Goal: Task Accomplishment & Management: Use online tool/utility

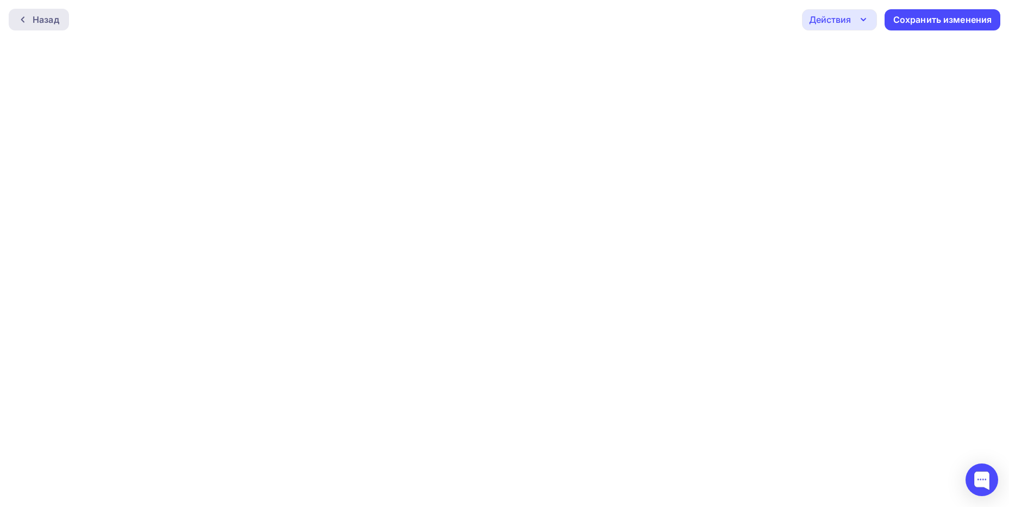
click at [58, 21] on div "Назад" at bounding box center [46, 19] width 27 height 13
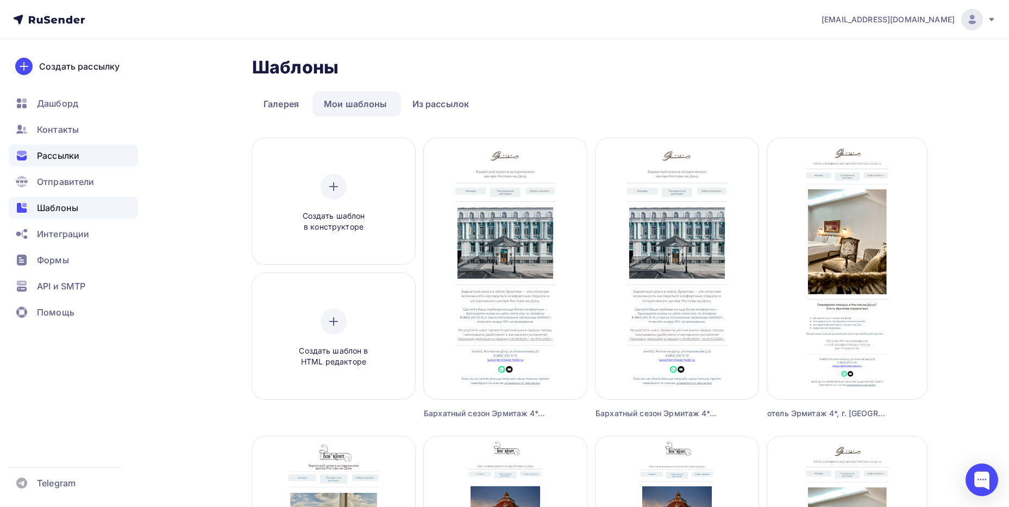
click at [73, 152] on span "Рассылки" at bounding box center [58, 155] width 42 height 13
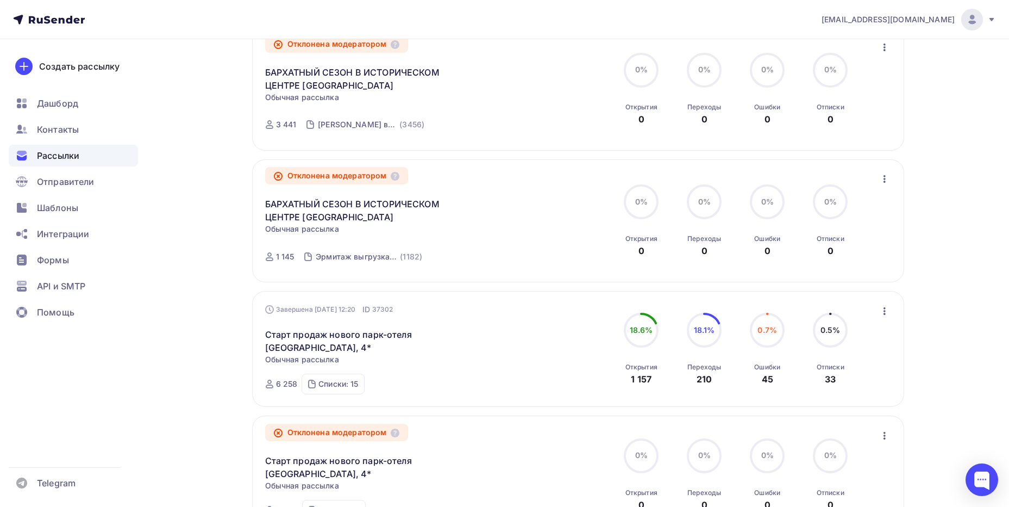
scroll to position [815, 0]
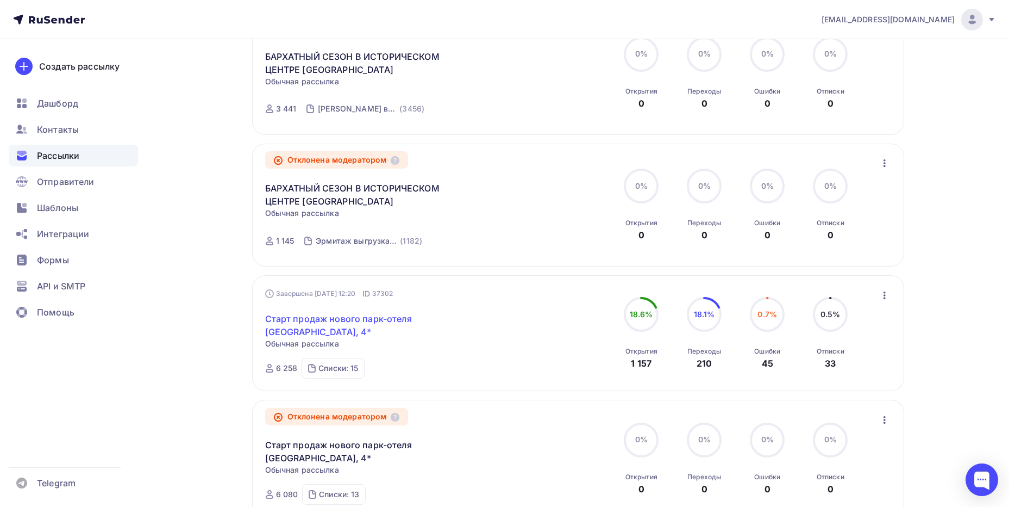
click at [326, 323] on link "Старт продаж нового парк-отеля [GEOGRAPHIC_DATA], 4*" at bounding box center [358, 325] width 186 height 26
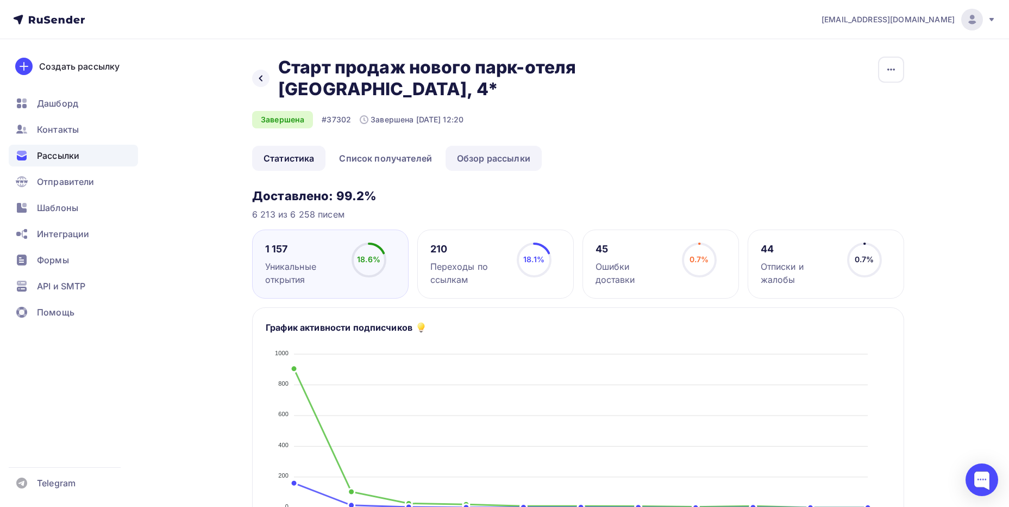
click at [494, 161] on link "Обзор рассылки" at bounding box center [494, 158] width 96 height 25
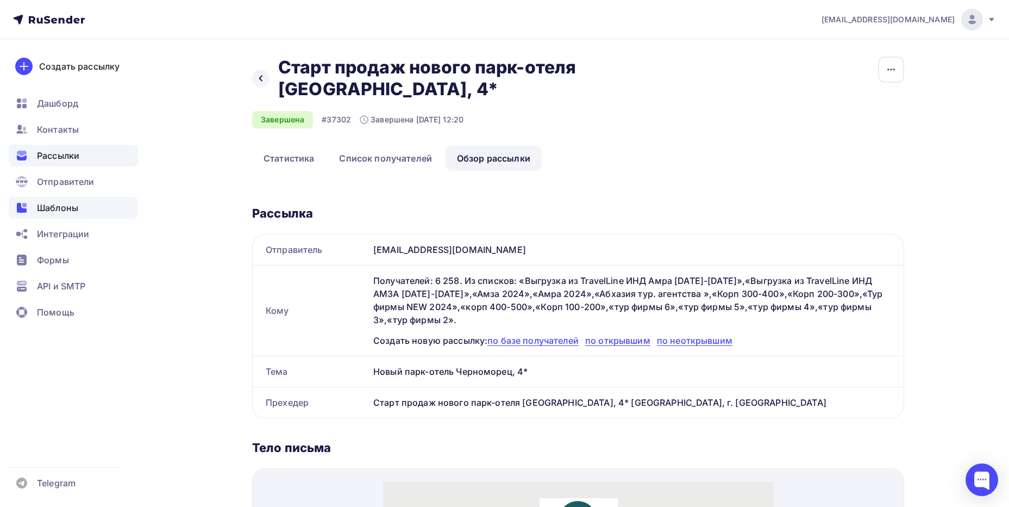
click at [60, 205] on span "Шаблоны" at bounding box center [57, 207] width 41 height 13
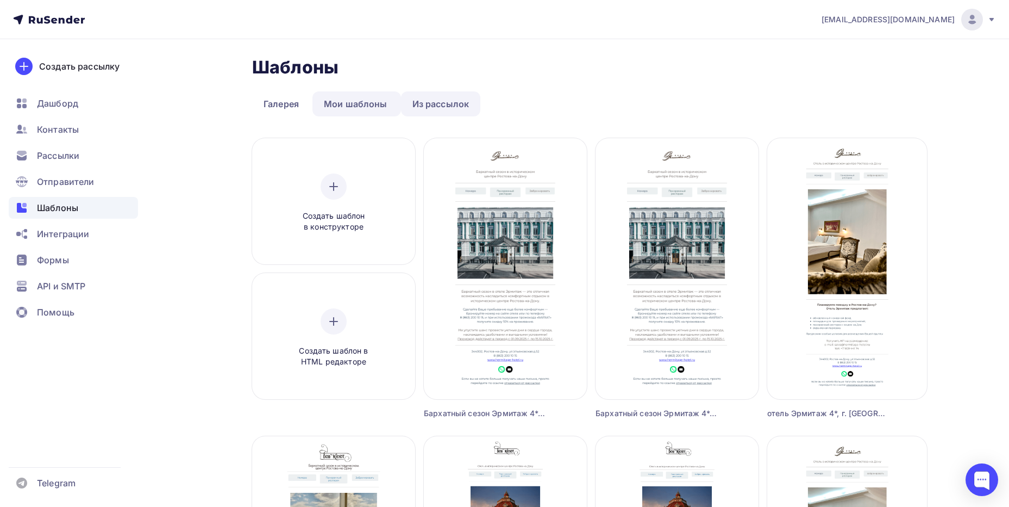
click at [466, 106] on link "Из рассылок" at bounding box center [441, 103] width 80 height 25
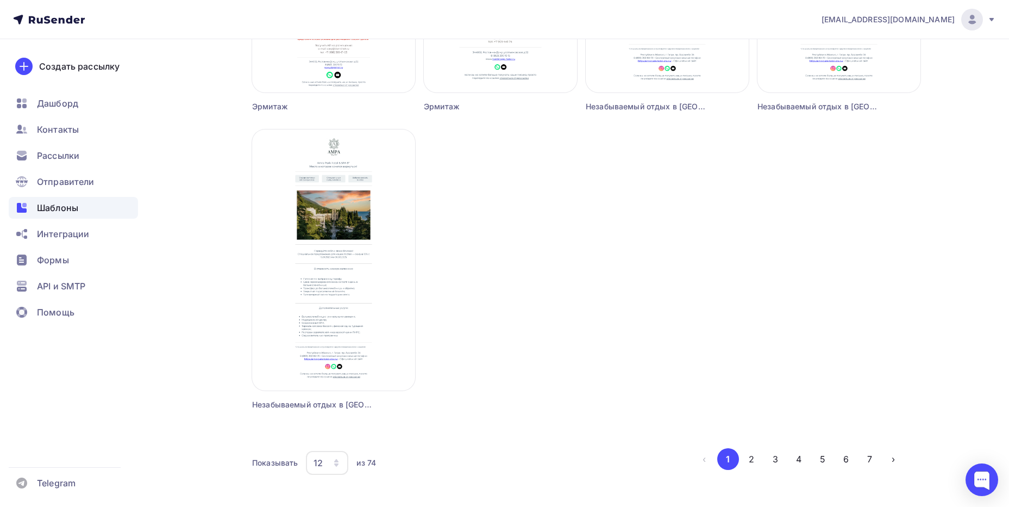
scroll to position [928, 0]
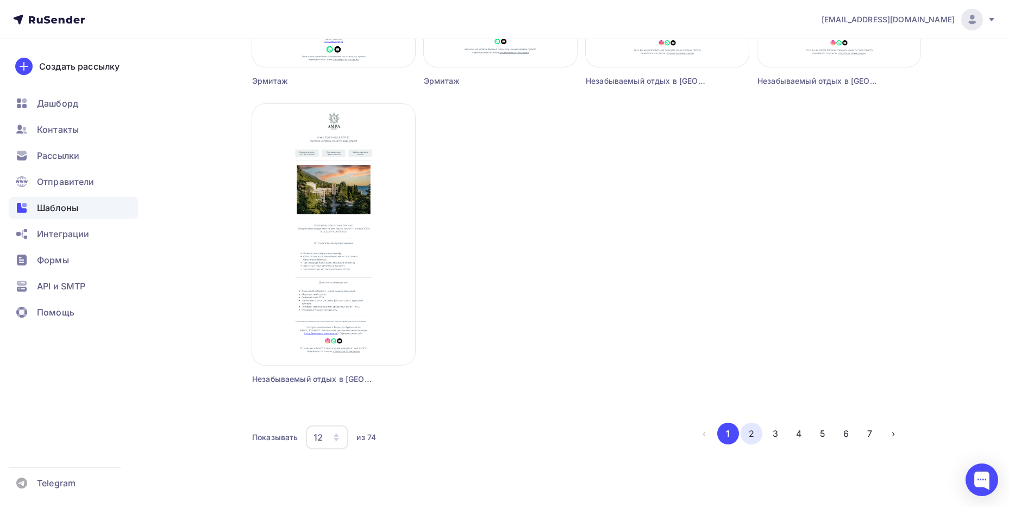
click at [753, 429] on button "2" at bounding box center [752, 433] width 22 height 22
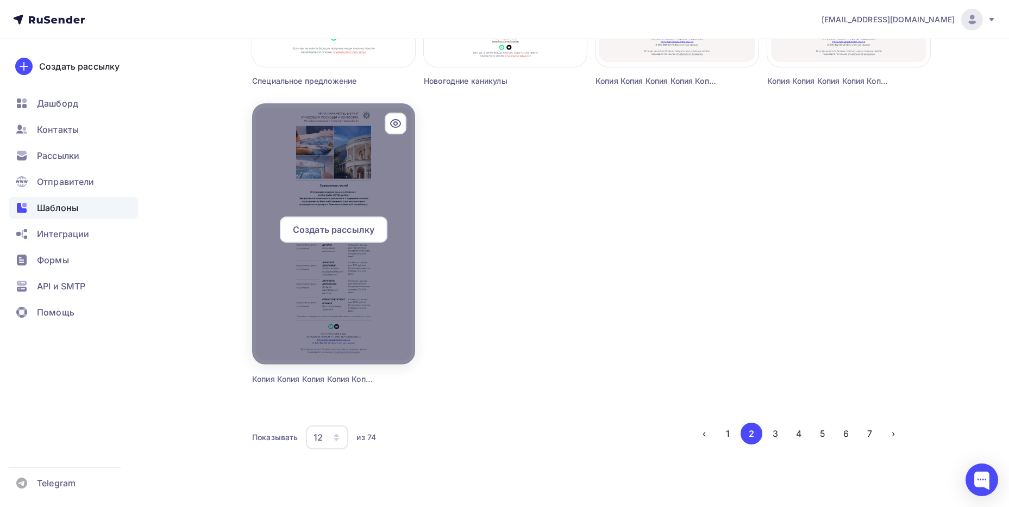
click at [345, 236] on div "Создать рассылку" at bounding box center [334, 229] width 108 height 26
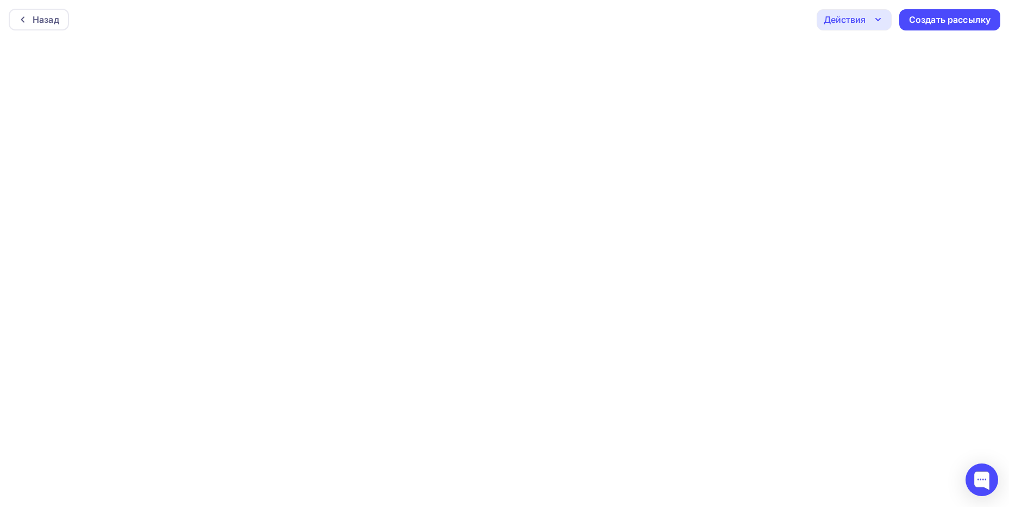
click at [188, 20] on div "Назад Действия Отправить тестовое письмо Предпросмотр Сохранить в Мои шаблоны В…" at bounding box center [504, 19] width 1009 height 39
click at [890, 17] on div "Действия" at bounding box center [854, 19] width 75 height 21
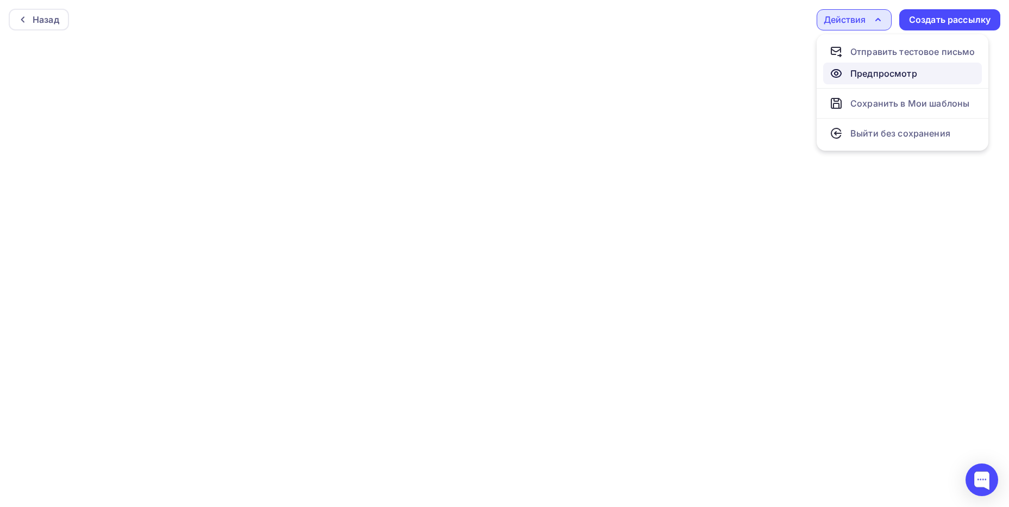
click at [872, 76] on div "Предпросмотр" at bounding box center [884, 73] width 67 height 13
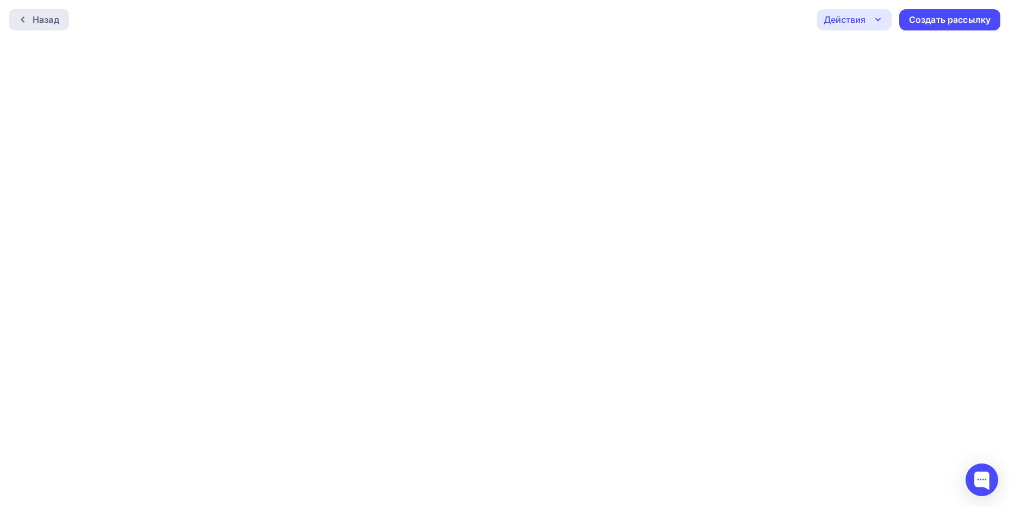
click at [16, 22] on div "Назад" at bounding box center [39, 20] width 60 height 22
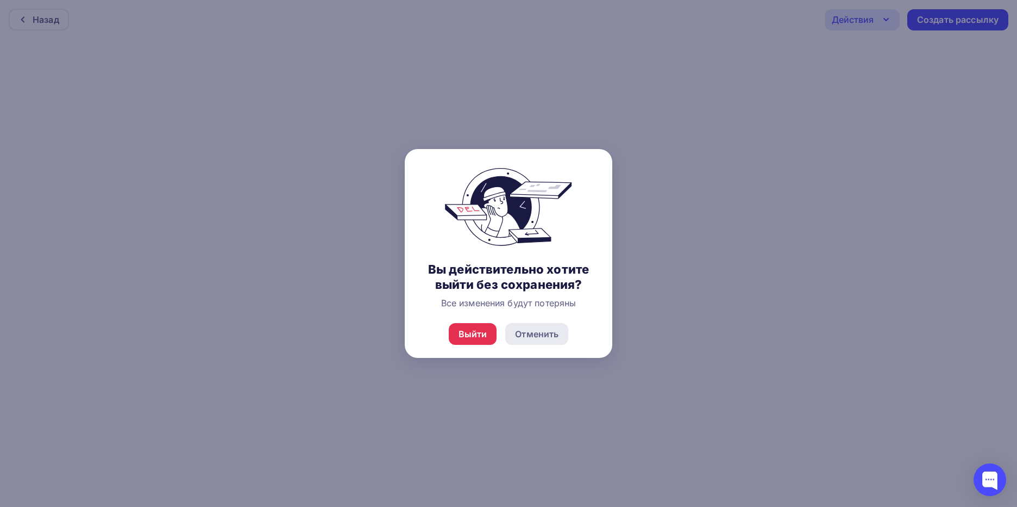
click at [526, 341] on div "Отменить" at bounding box center [536, 334] width 63 height 22
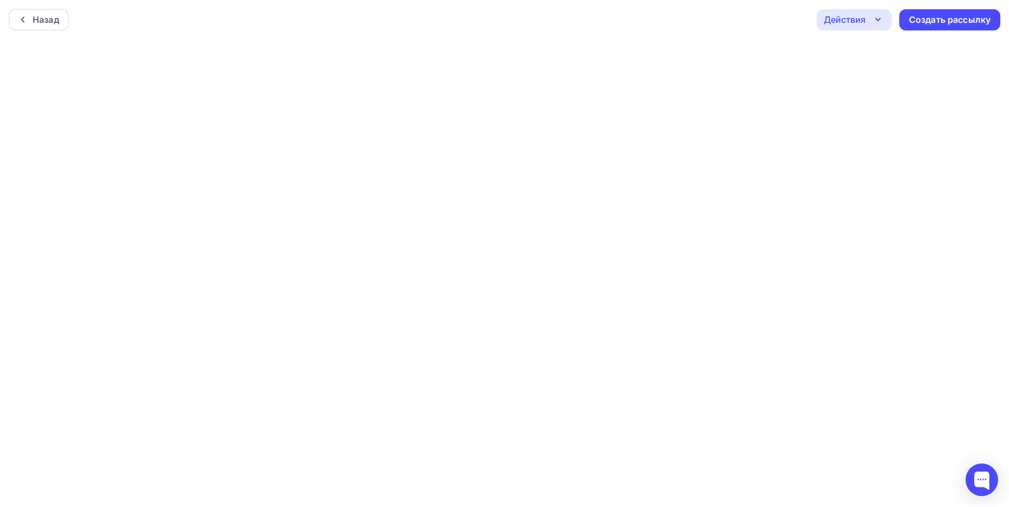
scroll to position [3, 0]
click at [29, 10] on div "Назад" at bounding box center [39, 17] width 60 height 22
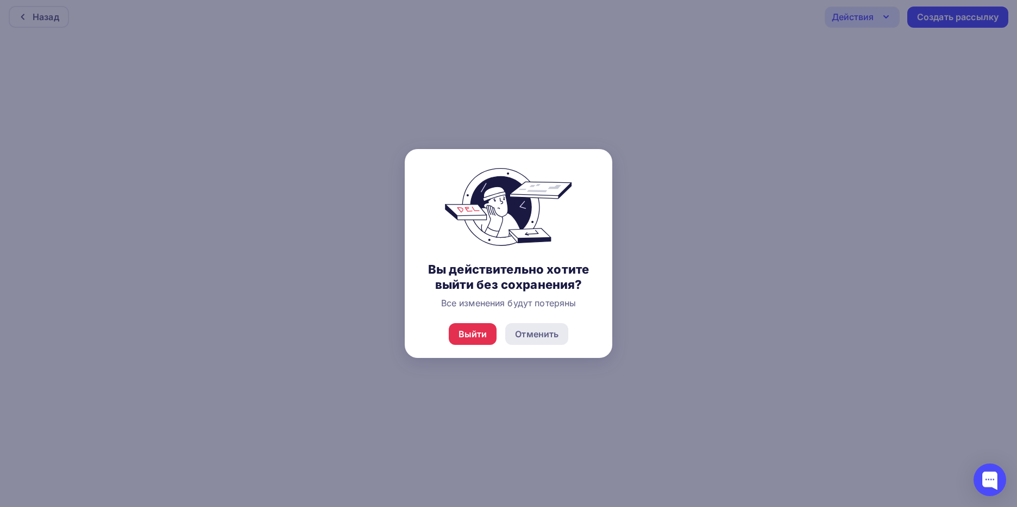
click at [565, 338] on div "Отменить" at bounding box center [536, 334] width 63 height 22
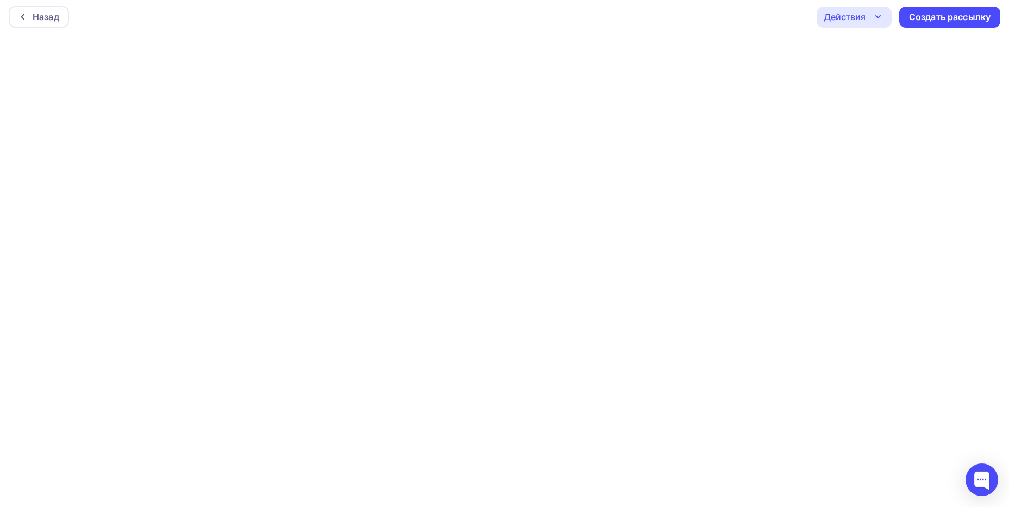
scroll to position [0, 0]
click at [881, 21] on icon "button" at bounding box center [878, 19] width 13 height 13
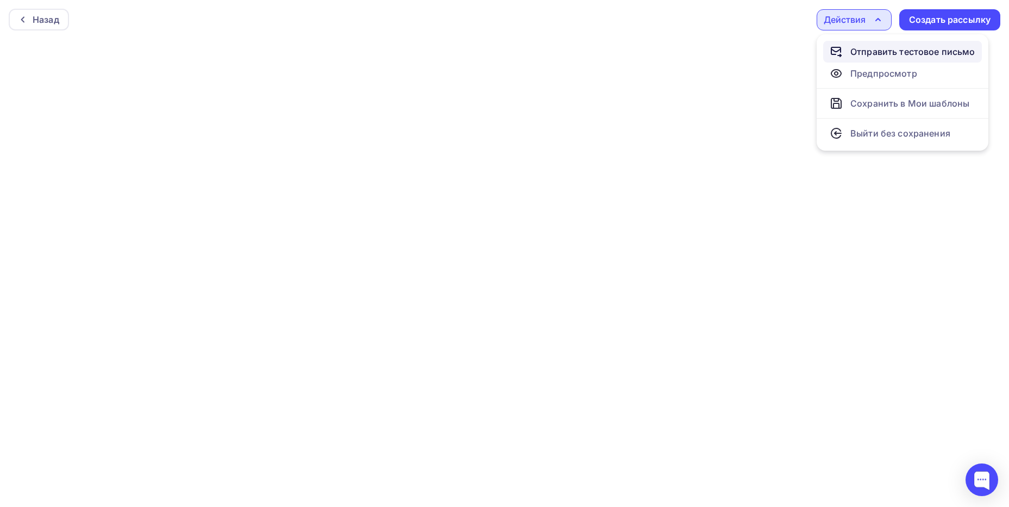
click at [879, 48] on div "Отправить тестовое письмо" at bounding box center [913, 51] width 125 height 13
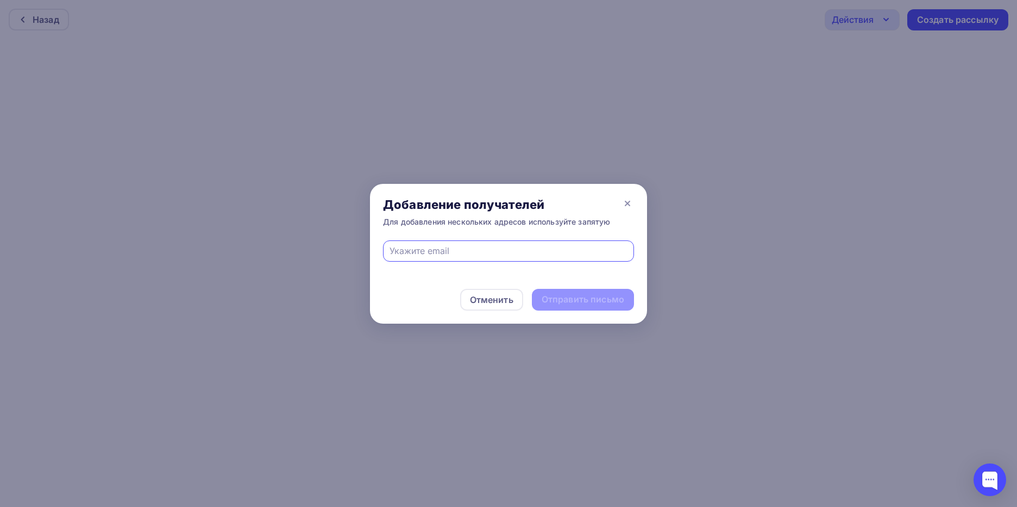
type input "[EMAIL_ADDRESS][DOMAIN_NAME]"
click at [584, 299] on div "Отправить письмо" at bounding box center [583, 299] width 83 height 13
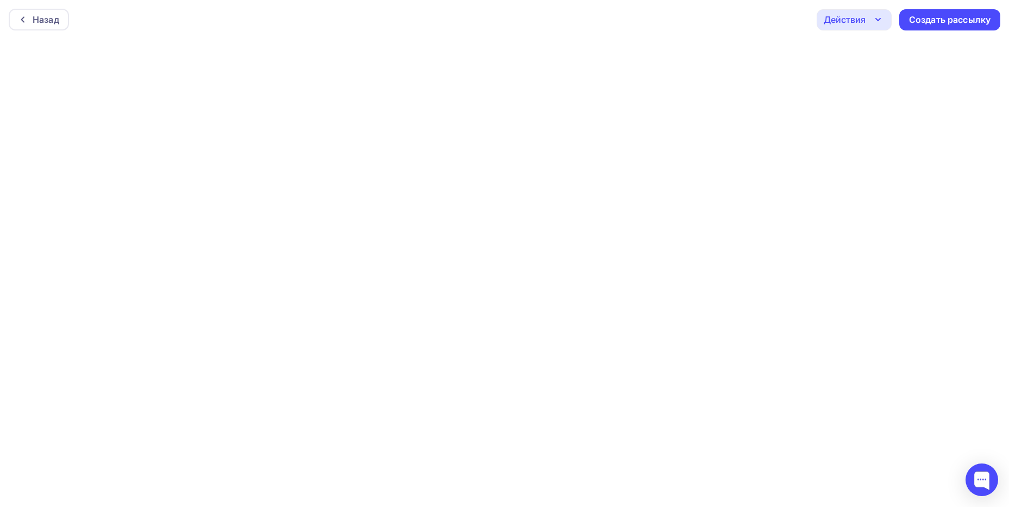
click at [871, 19] on div "Действия" at bounding box center [854, 19] width 75 height 21
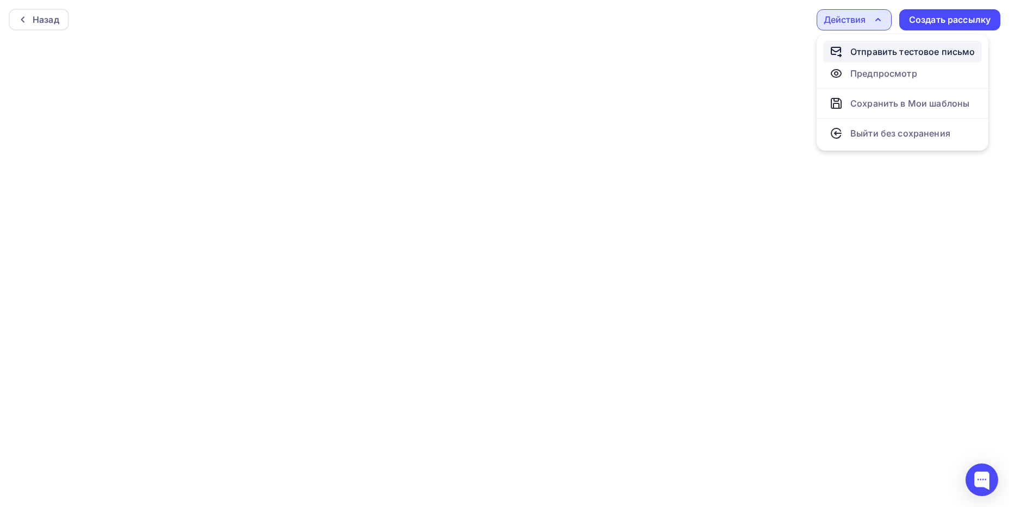
click at [865, 48] on div "Отправить тестовое письмо" at bounding box center [913, 51] width 125 height 13
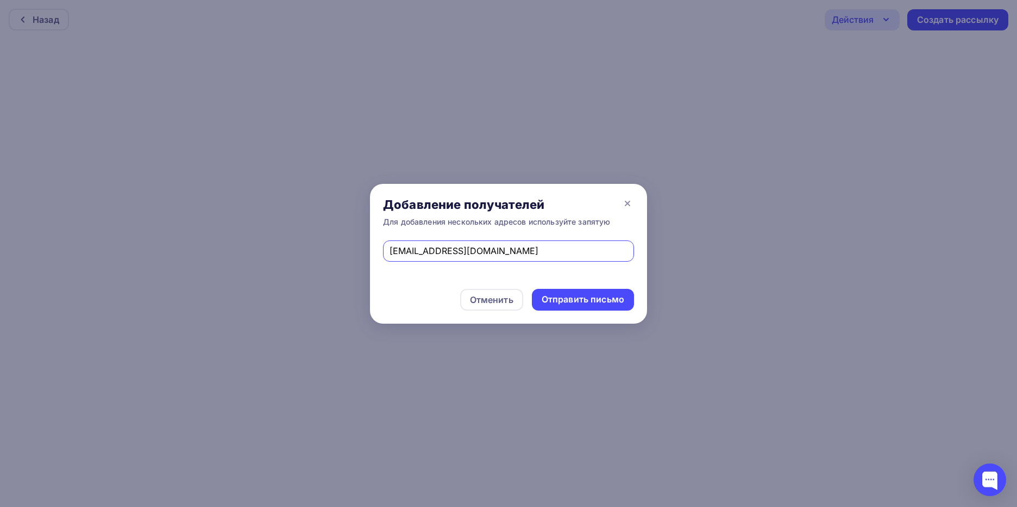
type input "[EMAIL_ADDRESS][DOMAIN_NAME]"
click at [561, 302] on div "Отправить письмо" at bounding box center [583, 299] width 83 height 13
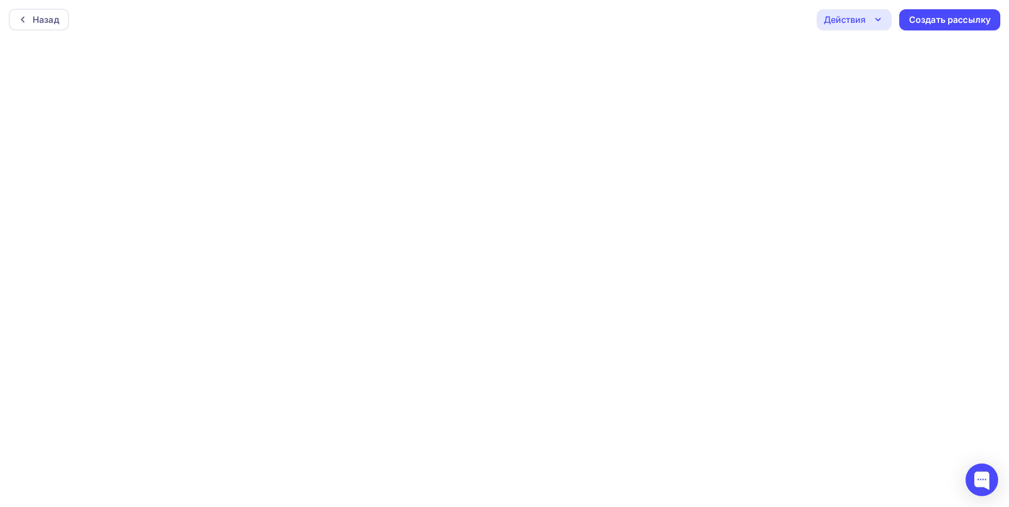
scroll to position [3, 0]
click at [857, 19] on div "Действия" at bounding box center [845, 16] width 42 height 13
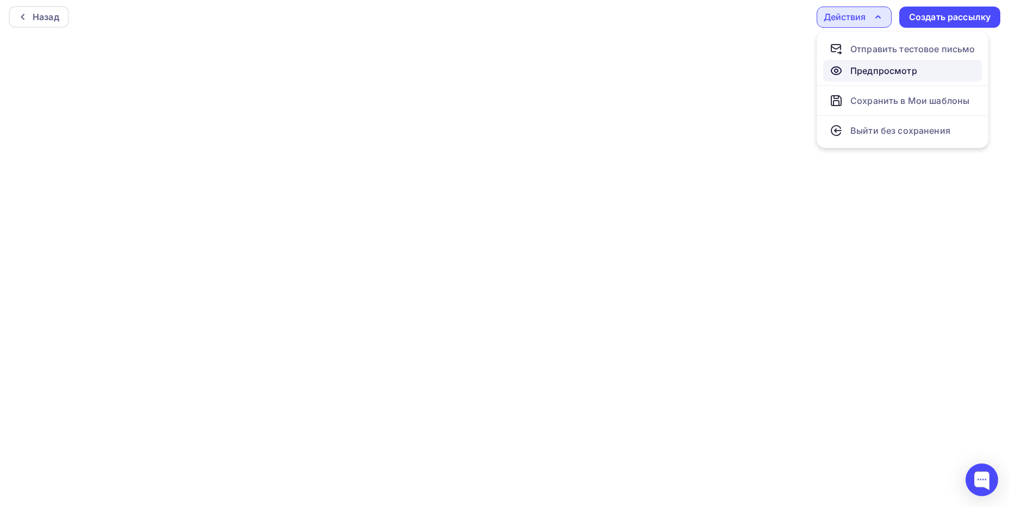
click at [854, 67] on div "Предпросмотр" at bounding box center [884, 70] width 67 height 13
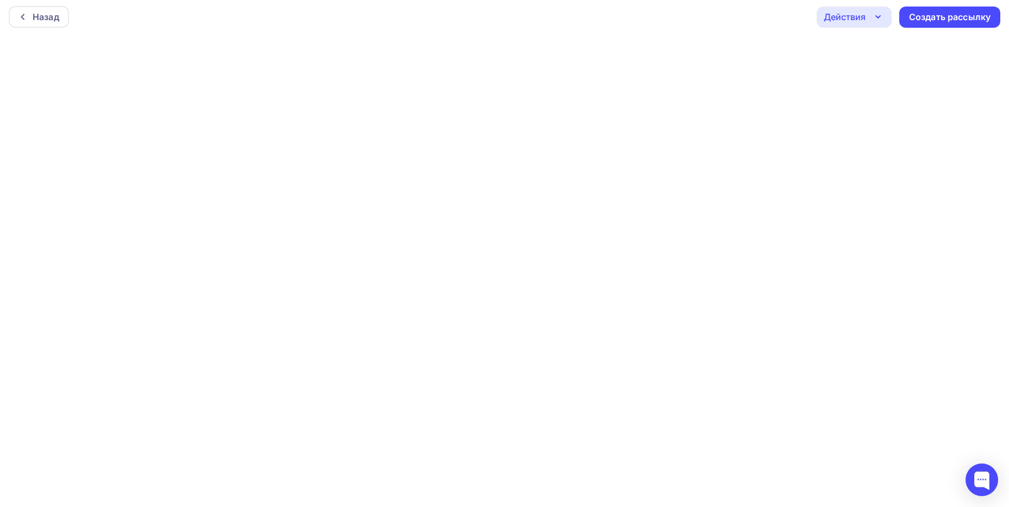
click at [844, 14] on div "Действия" at bounding box center [845, 16] width 42 height 13
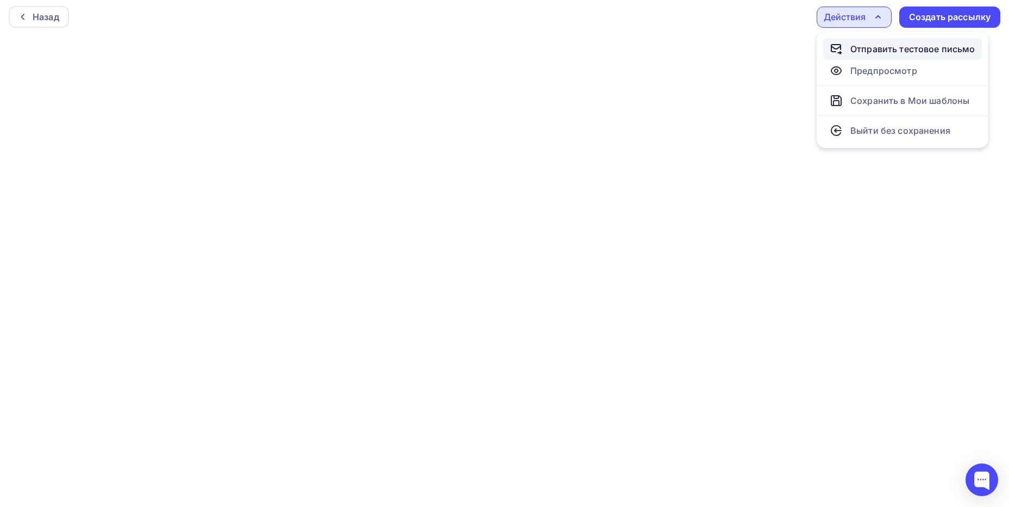
click at [897, 50] on div "Отправить тестовое письмо" at bounding box center [913, 48] width 125 height 13
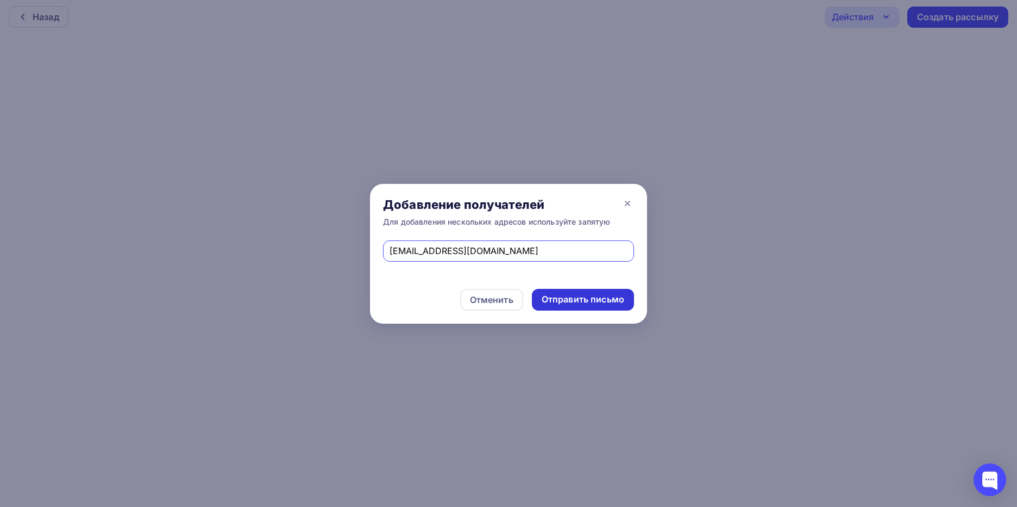
click at [619, 294] on div "Отправить письмо" at bounding box center [583, 299] width 83 height 13
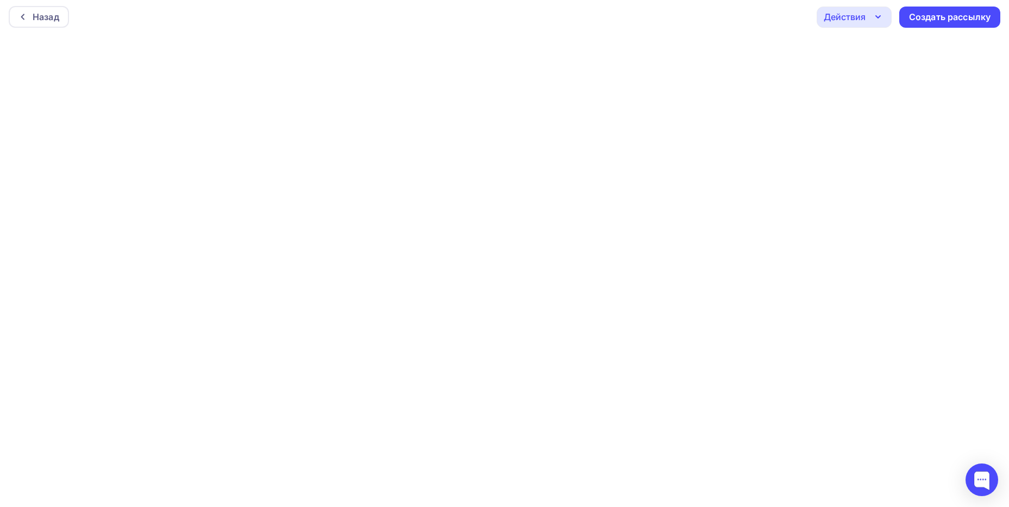
click at [841, 14] on div "Действия" at bounding box center [845, 16] width 42 height 13
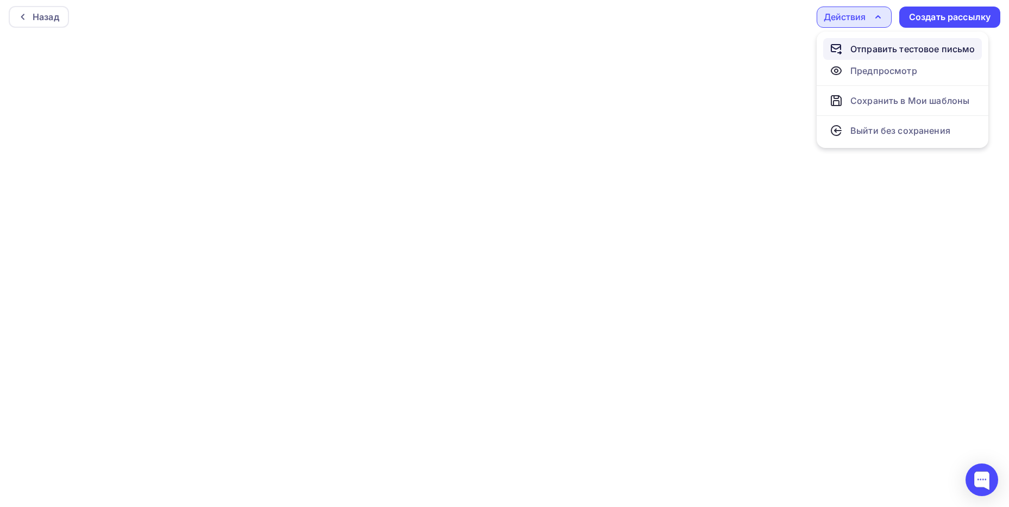
click at [860, 50] on div "Отправить тестовое письмо" at bounding box center [913, 48] width 125 height 13
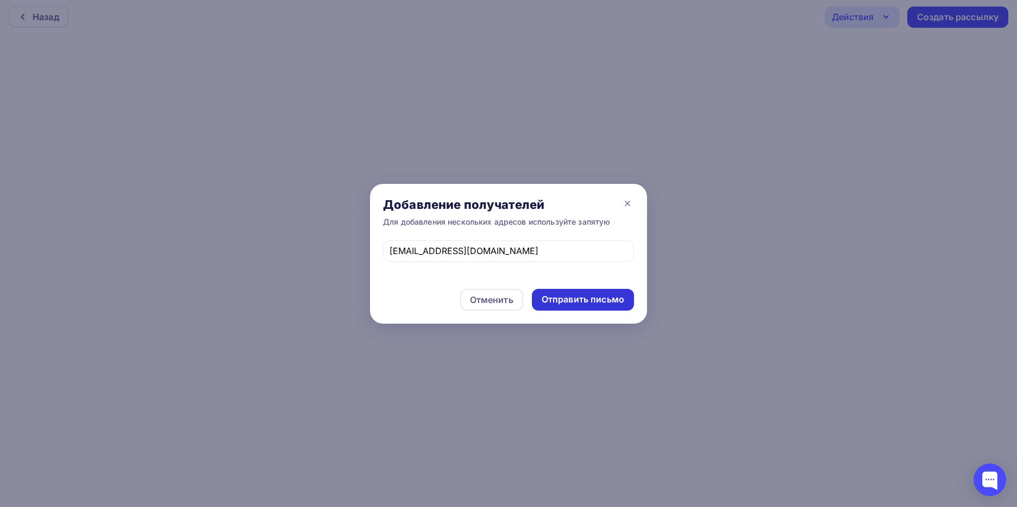
click at [619, 297] on div "Отправить письмо" at bounding box center [583, 299] width 83 height 13
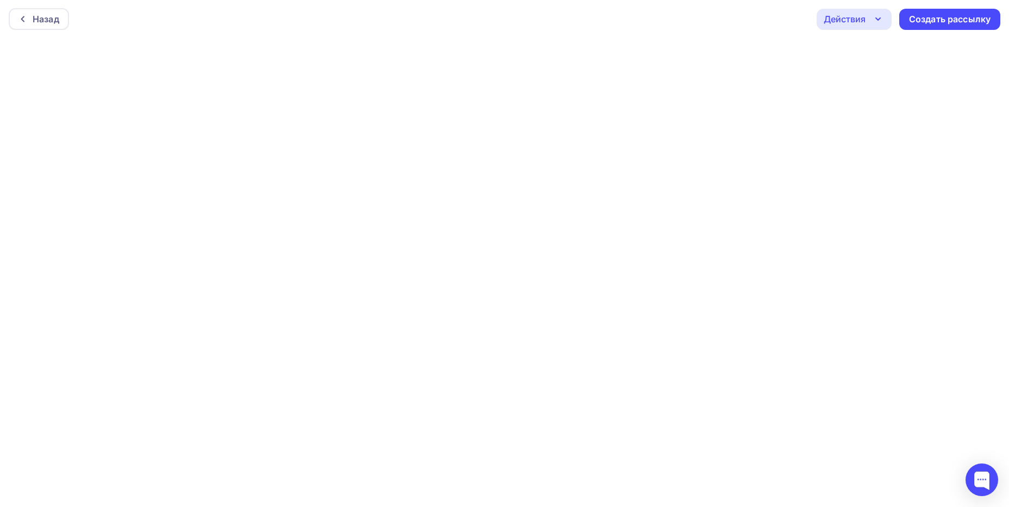
scroll to position [0, 0]
click at [852, 21] on div "Действия" at bounding box center [845, 19] width 42 height 13
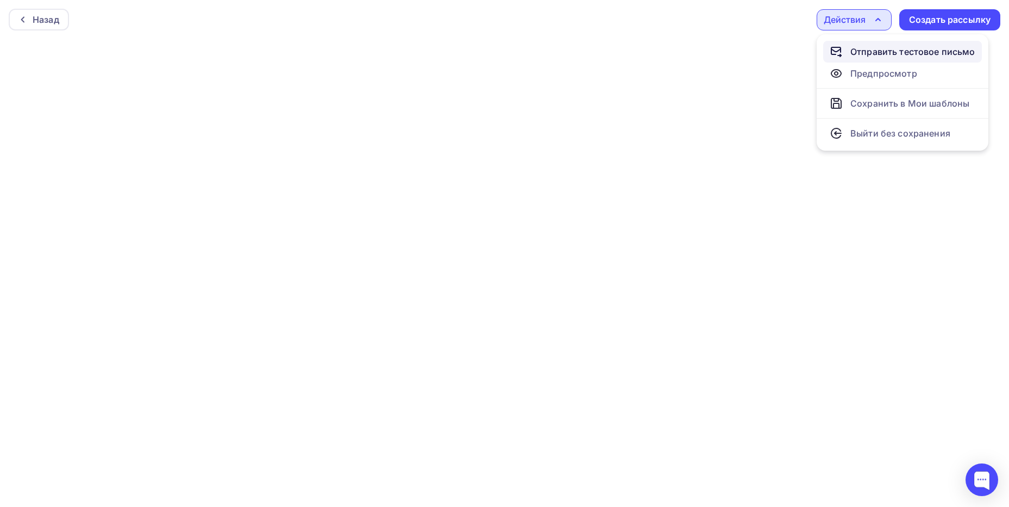
click at [865, 51] on div "Отправить тестовое письмо" at bounding box center [913, 51] width 125 height 13
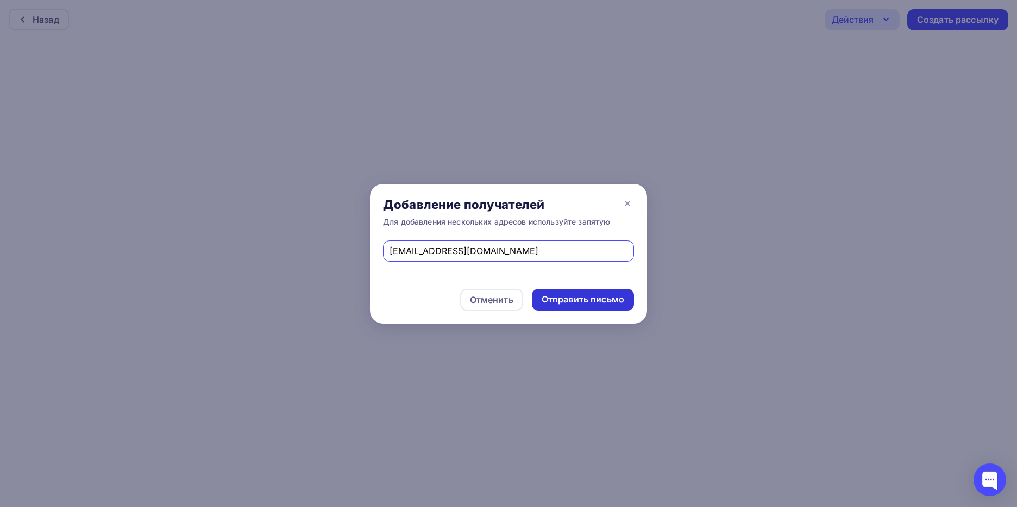
click at [629, 302] on div "Отправить письмо" at bounding box center [583, 300] width 102 height 22
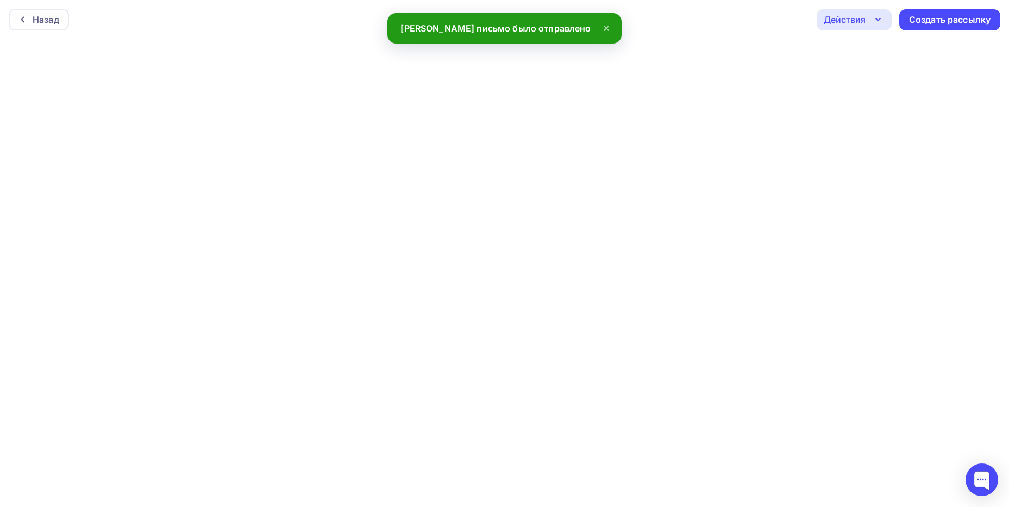
click at [878, 19] on icon "button" at bounding box center [878, 19] width 13 height 13
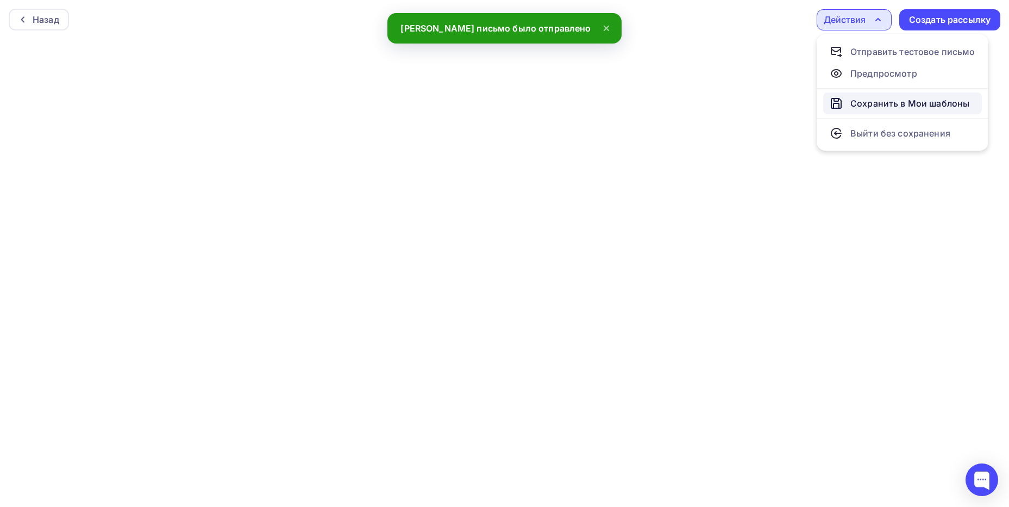
click at [850, 100] on div "Сохранить в Мои шаблоны" at bounding box center [900, 103] width 140 height 13
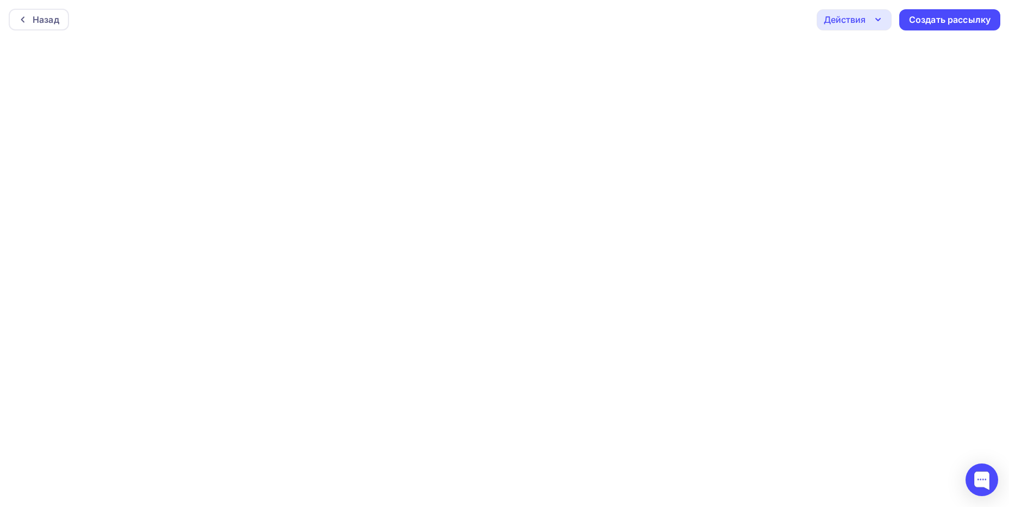
scroll to position [3, 0]
click at [871, 22] on div "Действия" at bounding box center [854, 17] width 75 height 21
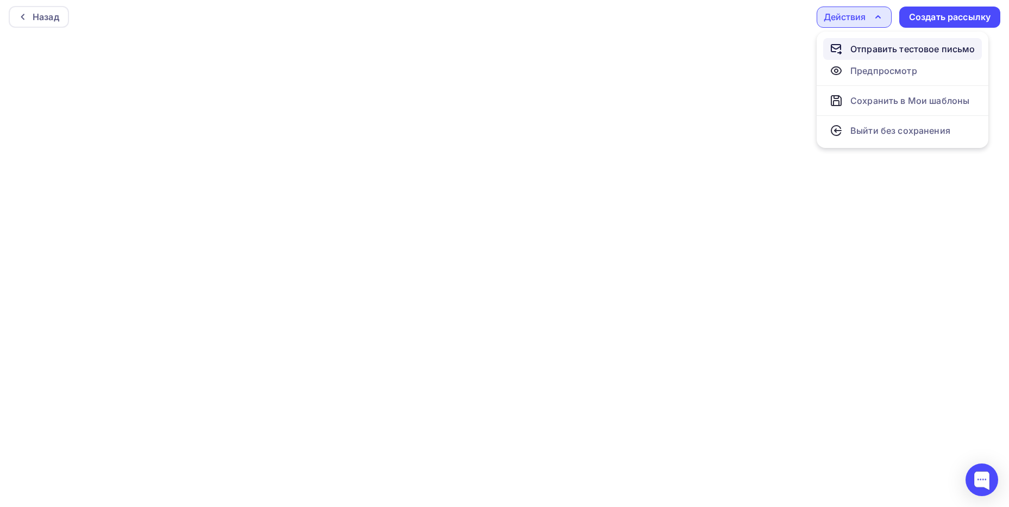
click at [868, 48] on div "Отправить тестовое письмо" at bounding box center [913, 48] width 125 height 13
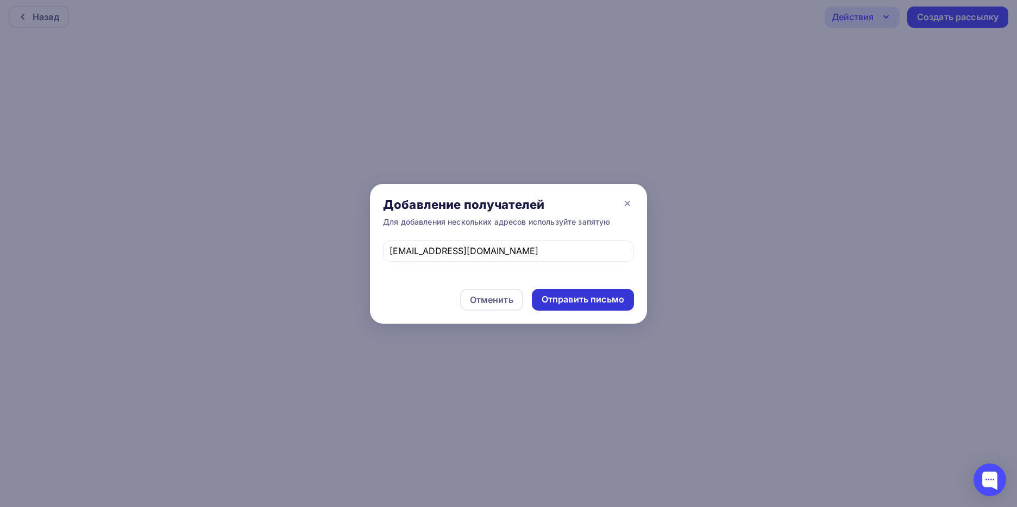
click at [594, 305] on div "Отправить письмо" at bounding box center [583, 299] width 83 height 13
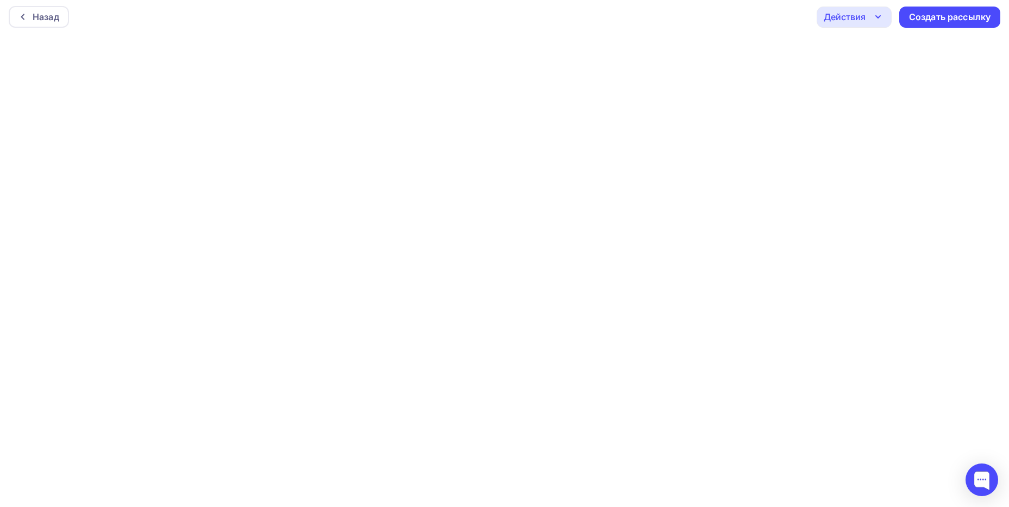
click at [869, 19] on div "Действия" at bounding box center [854, 17] width 75 height 21
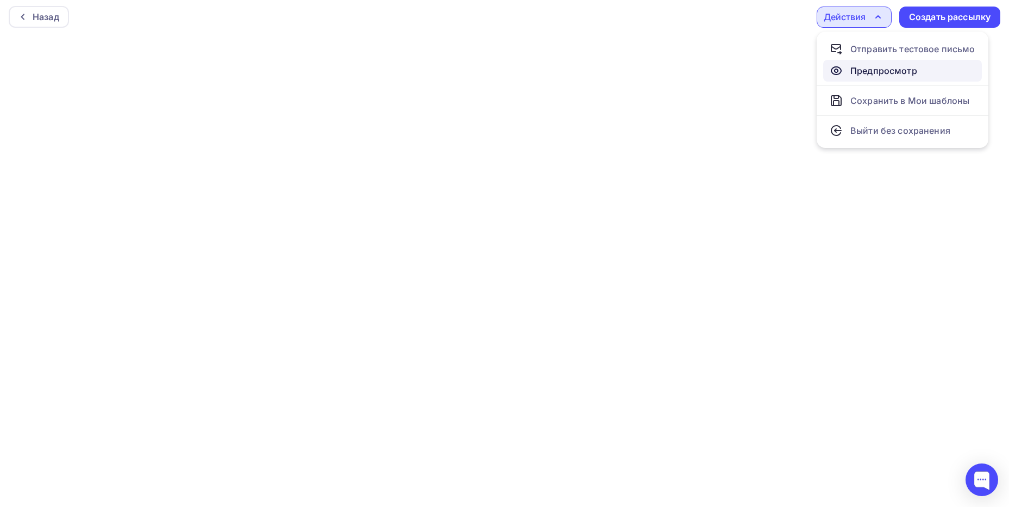
click at [879, 68] on div "Предпросмотр" at bounding box center [884, 70] width 67 height 13
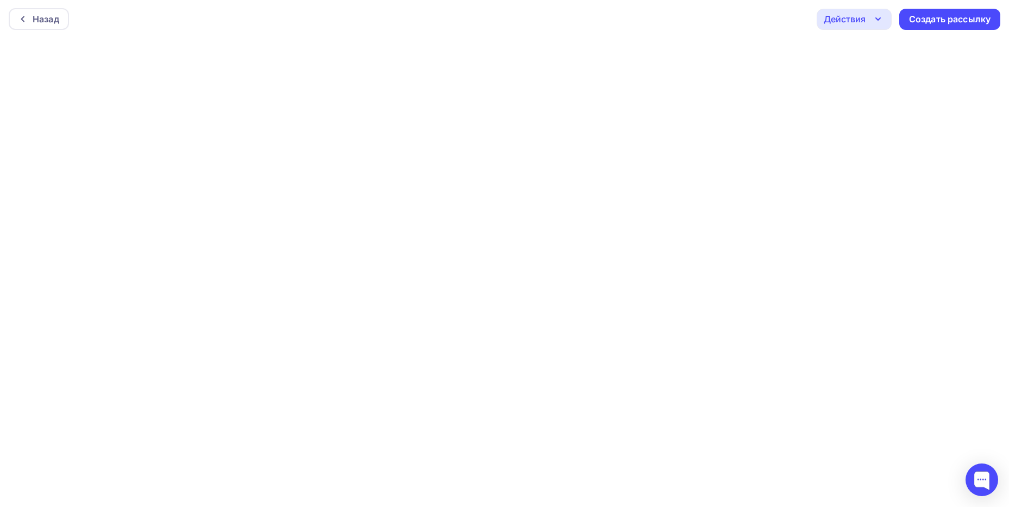
scroll to position [0, 0]
click at [839, 17] on div "Действия" at bounding box center [845, 19] width 42 height 13
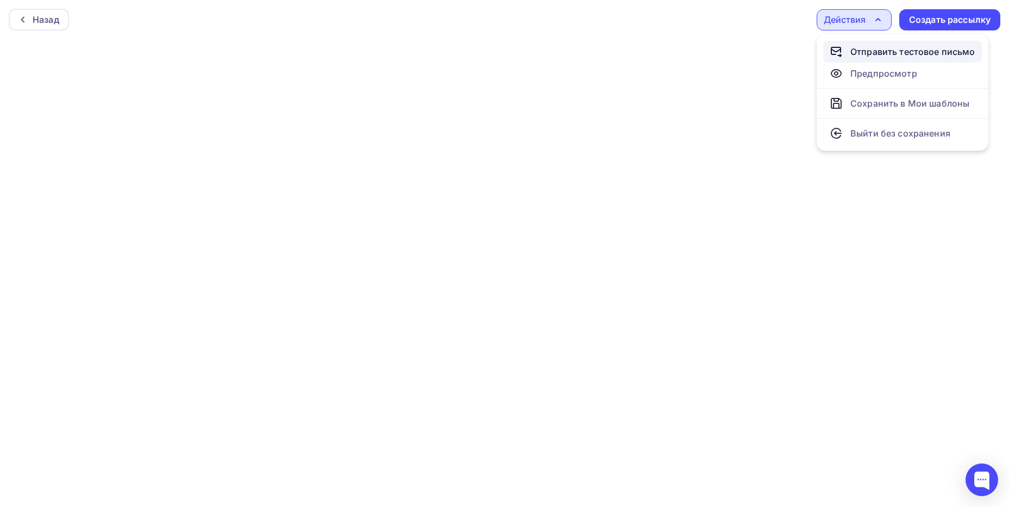
click at [850, 46] on div "Отправить тестовое письмо" at bounding box center [903, 51] width 146 height 13
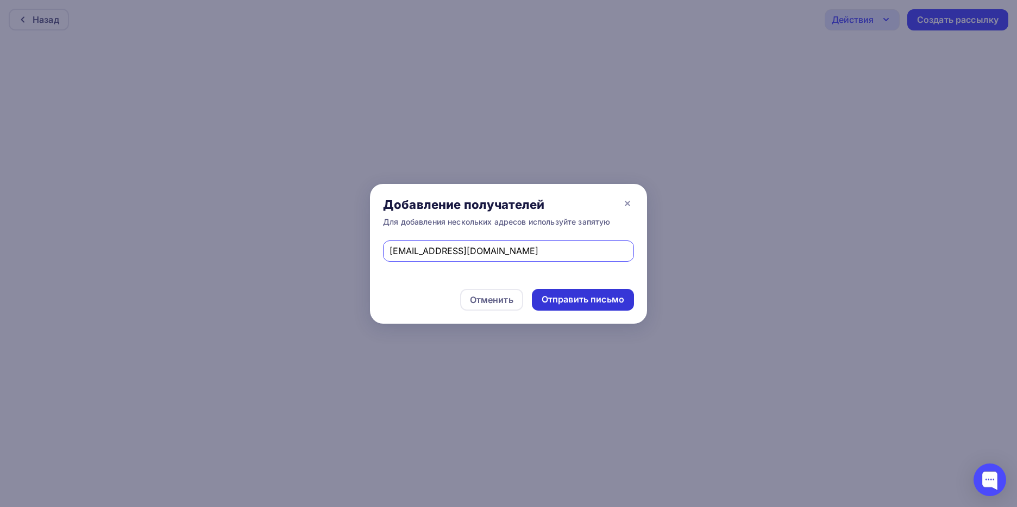
click at [613, 295] on div "Отправить письмо" at bounding box center [583, 299] width 83 height 13
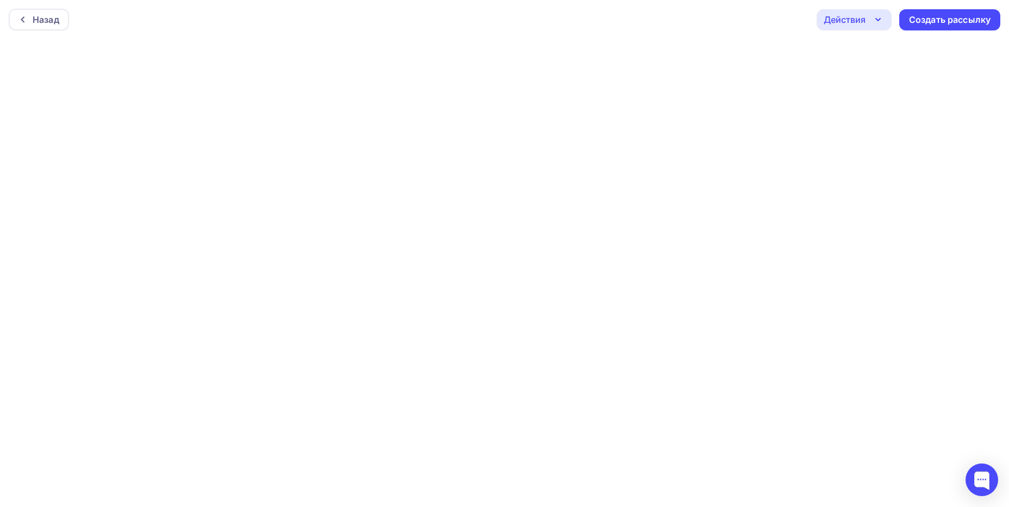
click at [869, 20] on div "Действия" at bounding box center [854, 19] width 75 height 21
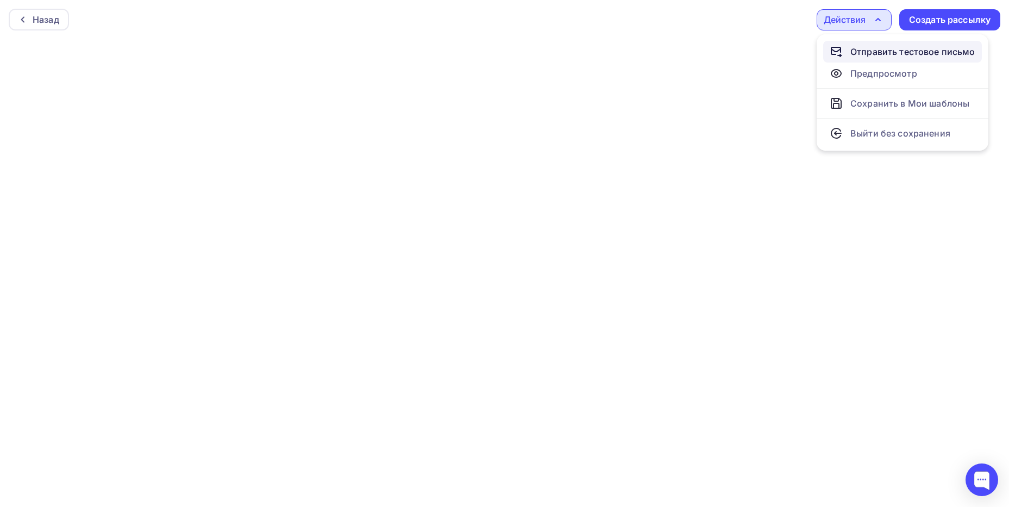
click at [865, 54] on div "Отправить тестовое письмо" at bounding box center [913, 51] width 125 height 13
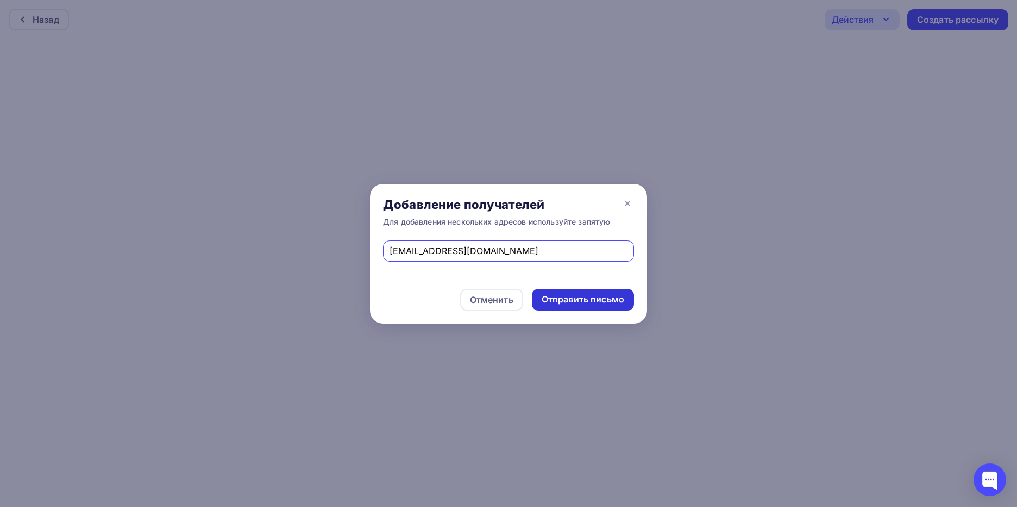
click at [608, 298] on div "Отправить письмо" at bounding box center [583, 299] width 83 height 13
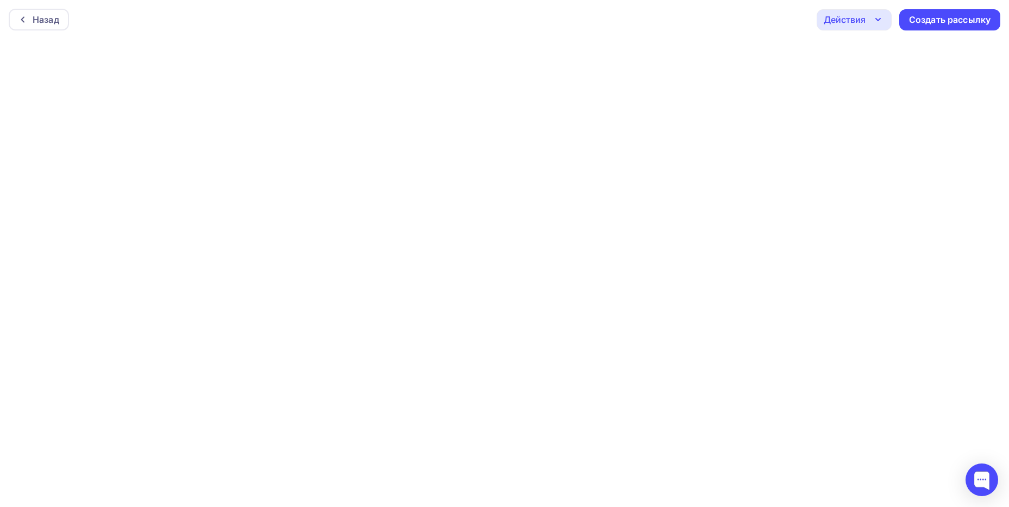
click at [871, 22] on div "Действия" at bounding box center [854, 19] width 75 height 21
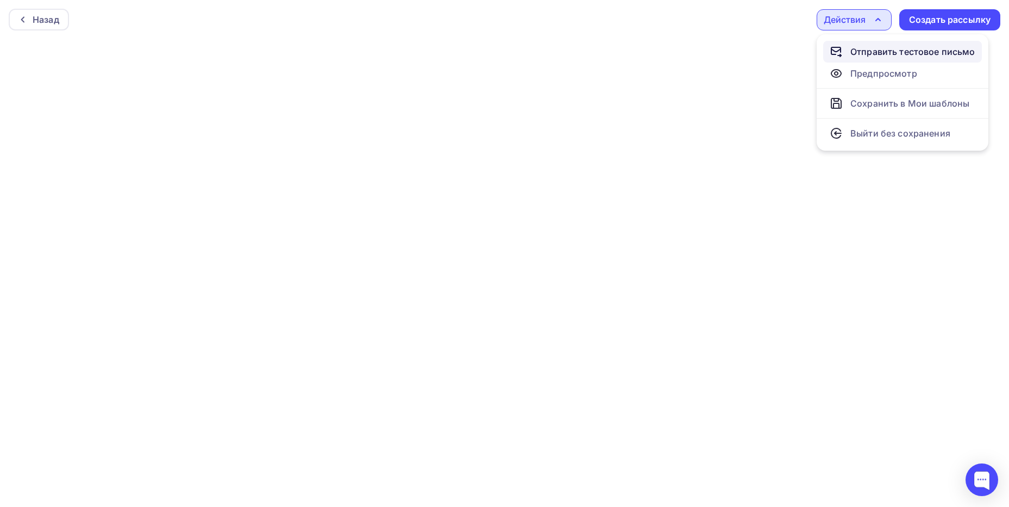
click at [861, 49] on div "Отправить тестовое письмо" at bounding box center [913, 51] width 125 height 13
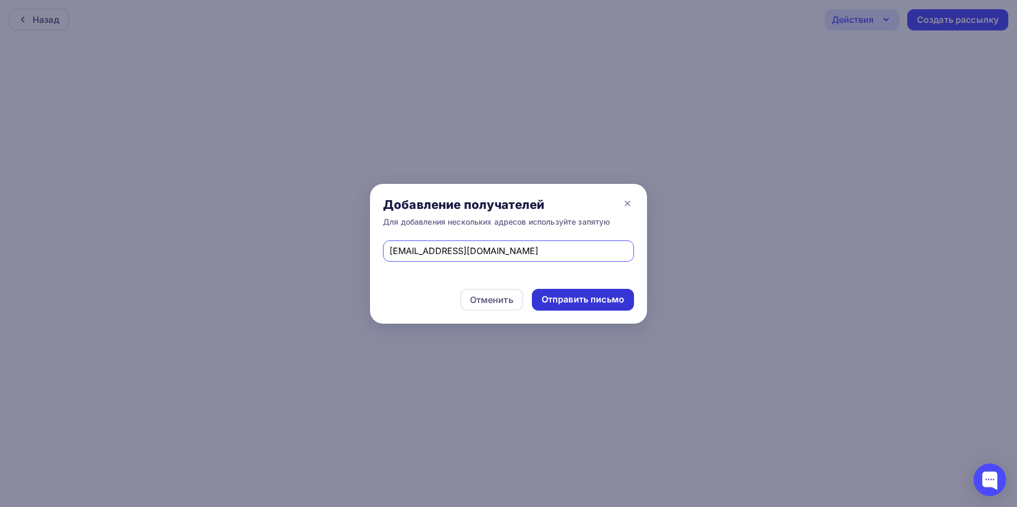
click at [625, 299] on div "Отправить письмо" at bounding box center [583, 300] width 102 height 22
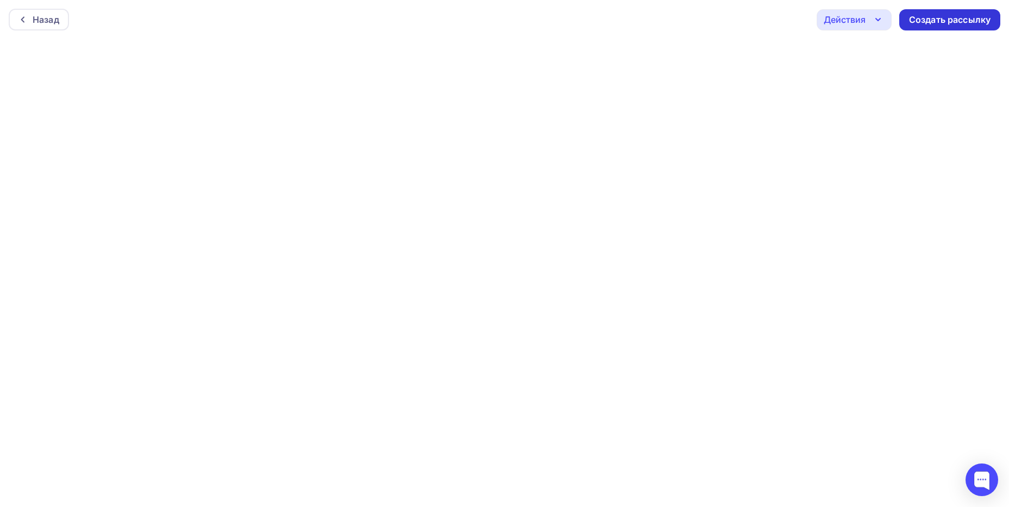
click at [953, 12] on div "Создать рассылку" at bounding box center [950, 19] width 101 height 21
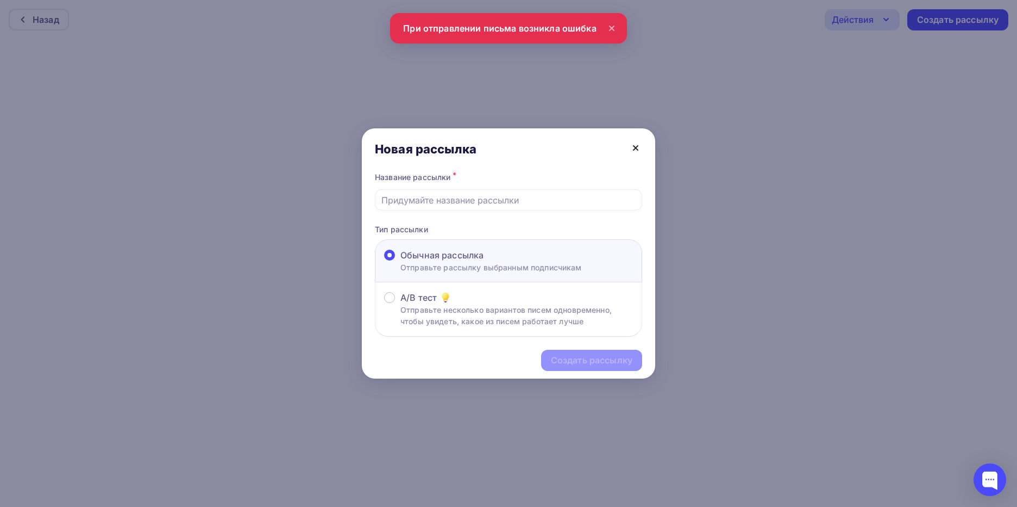
click at [641, 150] on icon at bounding box center [635, 147] width 13 height 13
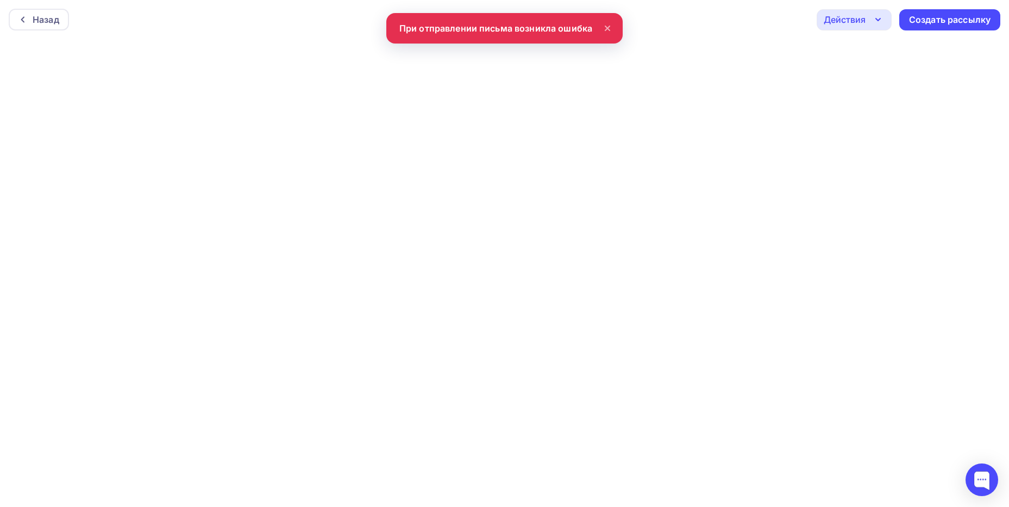
click at [885, 23] on div "Действия" at bounding box center [854, 19] width 75 height 21
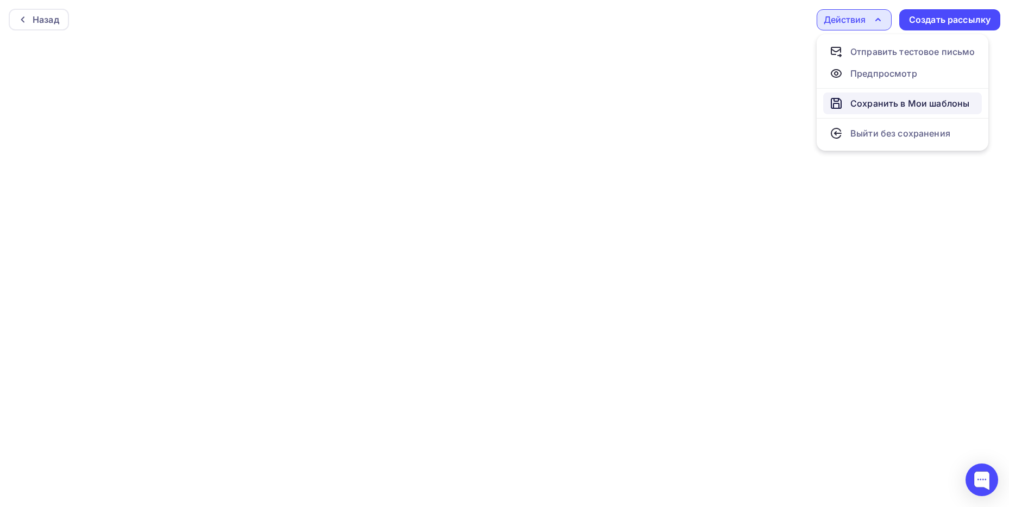
click at [880, 105] on div "Сохранить в Мои шаблоны" at bounding box center [910, 103] width 119 height 13
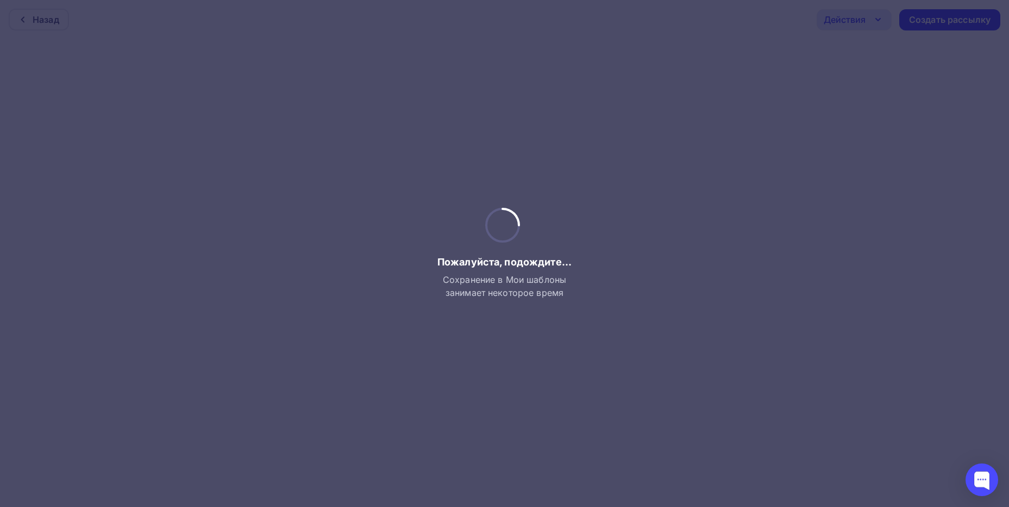
scroll to position [3, 0]
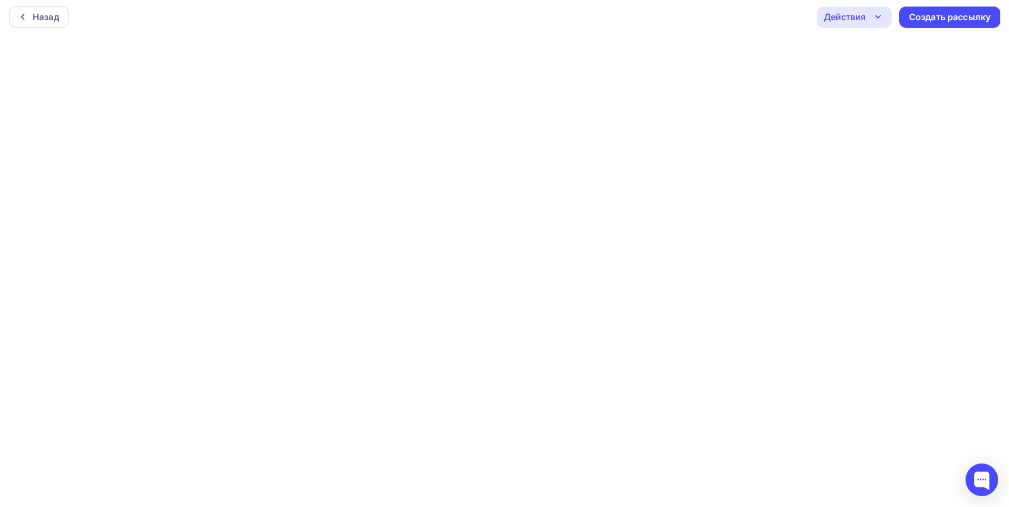
click at [875, 23] on div "Действия" at bounding box center [854, 17] width 75 height 21
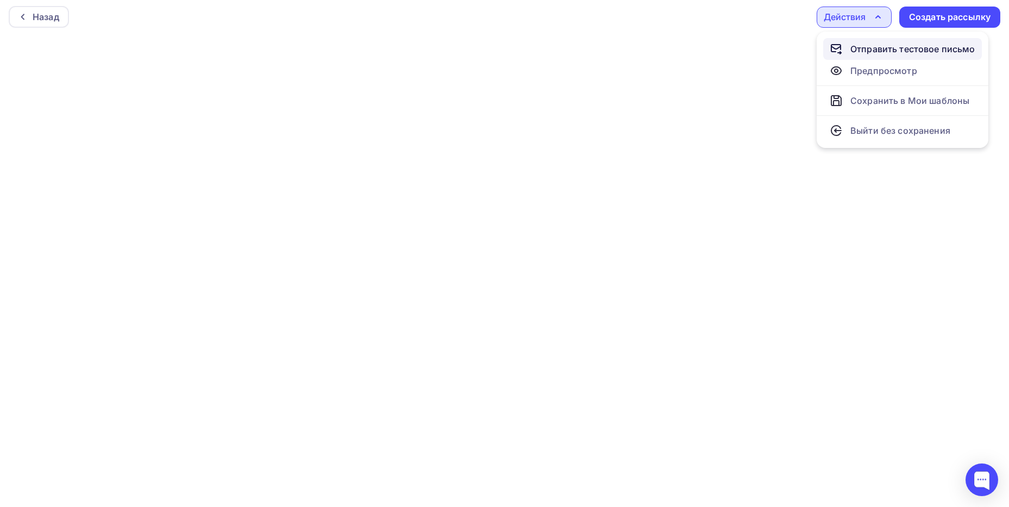
click at [875, 43] on div "Отправить тестовое письмо" at bounding box center [913, 48] width 125 height 13
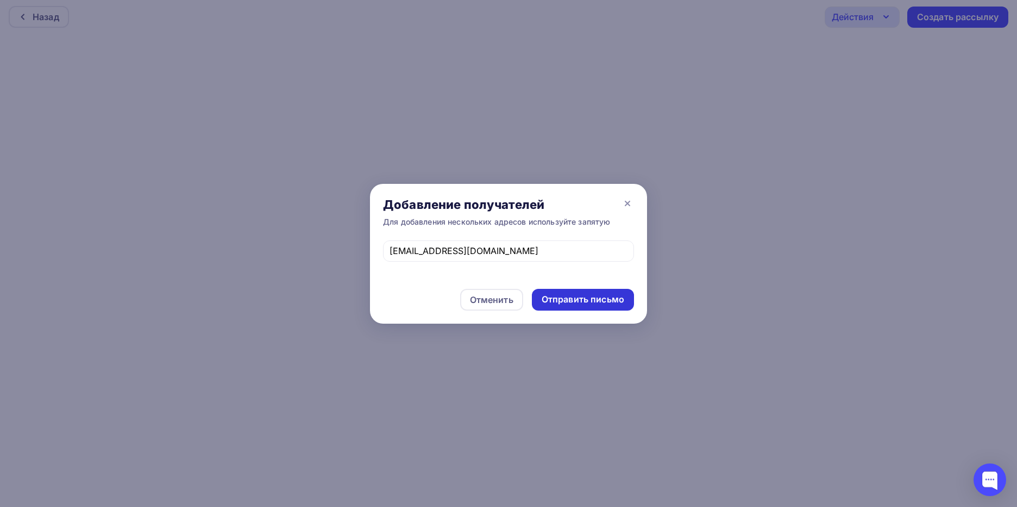
click at [627, 297] on div "Отправить письмо" at bounding box center [583, 300] width 102 height 22
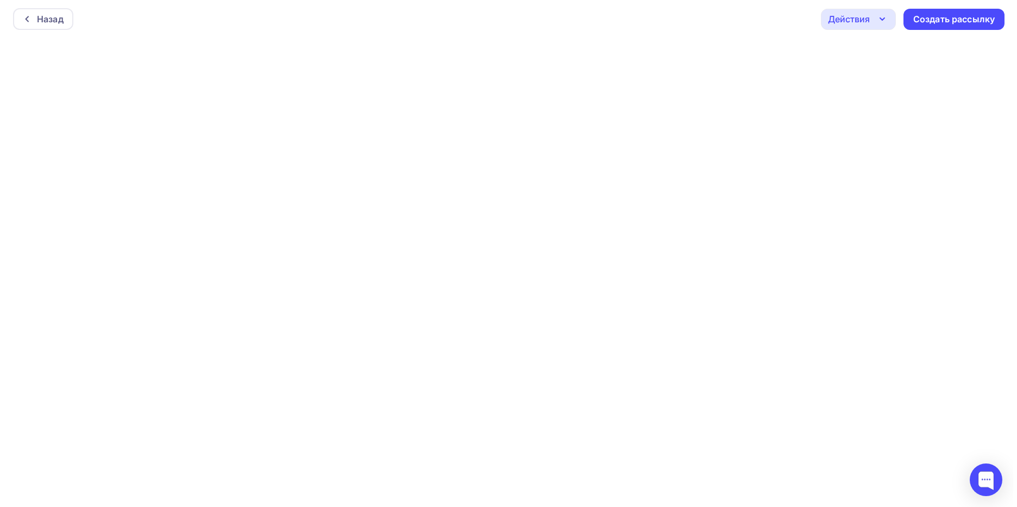
scroll to position [0, 0]
click at [881, 24] on icon "button" at bounding box center [878, 19] width 13 height 13
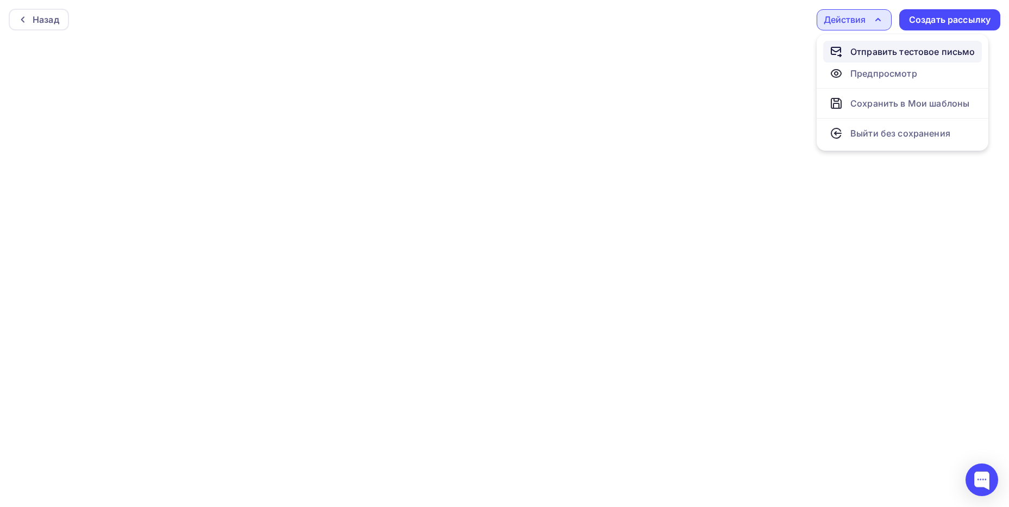
click at [877, 49] on div "Отправить тестовое письмо" at bounding box center [913, 51] width 125 height 13
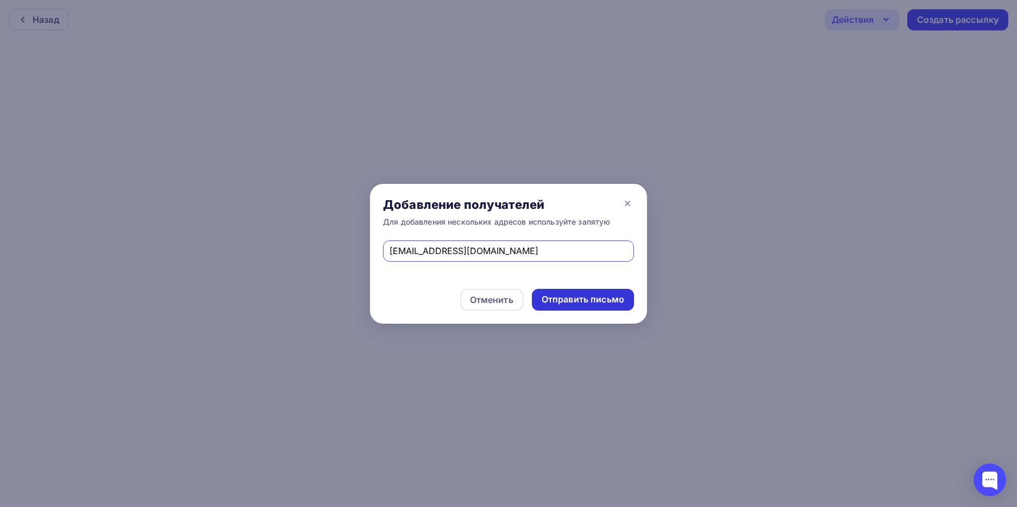
click at [617, 297] on div "Отправить письмо" at bounding box center [583, 299] width 83 height 13
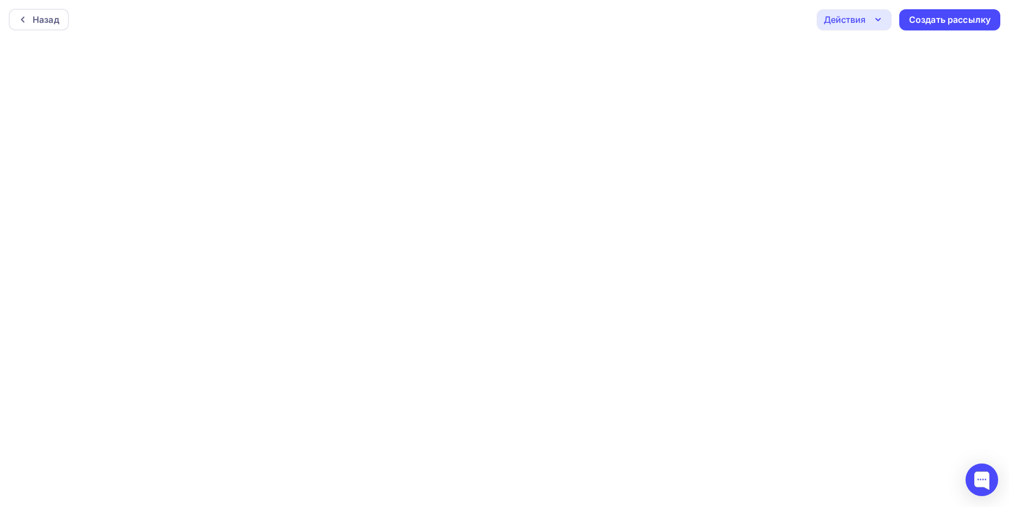
click at [850, 23] on div "Действия" at bounding box center [845, 19] width 42 height 13
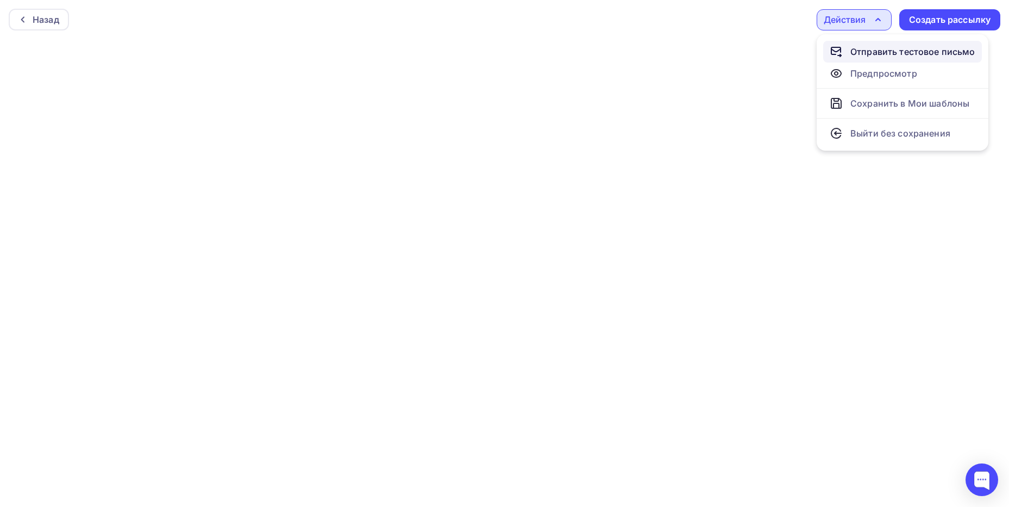
click at [860, 50] on div "Отправить тестовое письмо" at bounding box center [913, 51] width 125 height 13
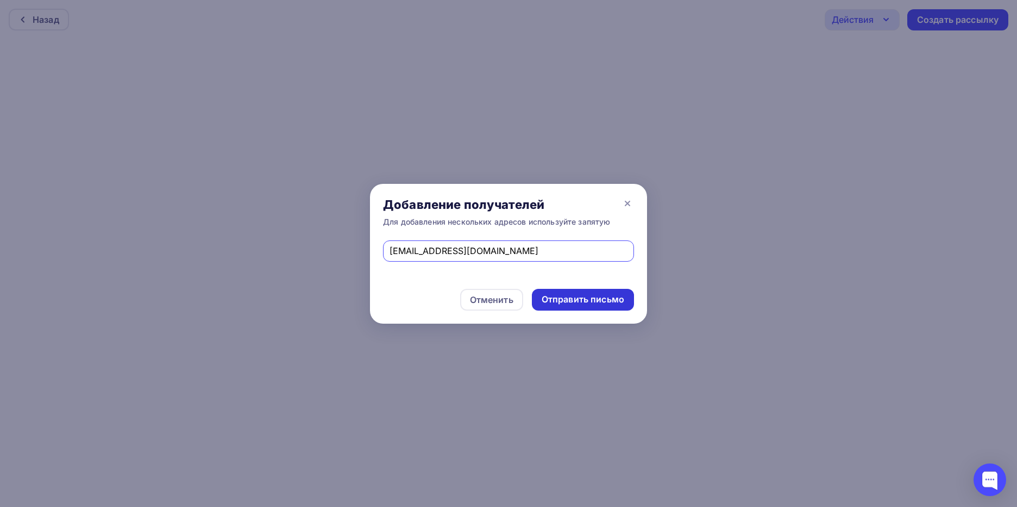
click at [631, 298] on div "Отправить письмо" at bounding box center [583, 300] width 102 height 22
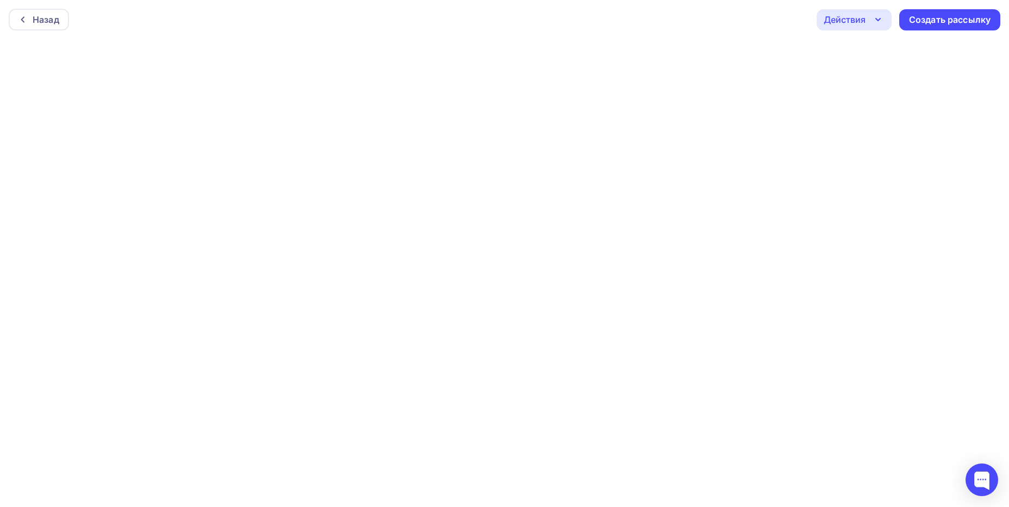
click at [858, 17] on div "Действия" at bounding box center [845, 19] width 42 height 13
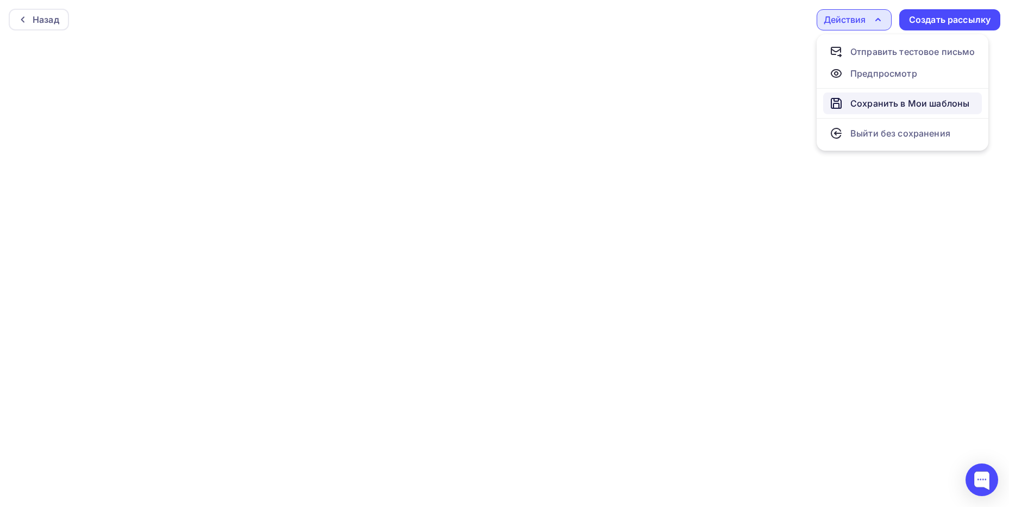
click at [856, 104] on div "Сохранить в Мои шаблоны" at bounding box center [910, 103] width 119 height 13
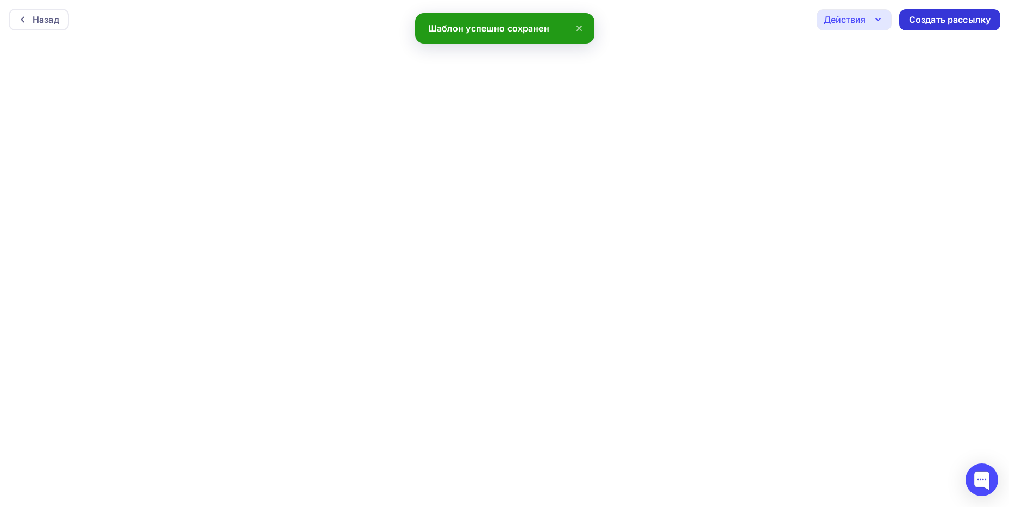
click at [969, 22] on div "Создать рассылку" at bounding box center [950, 20] width 82 height 13
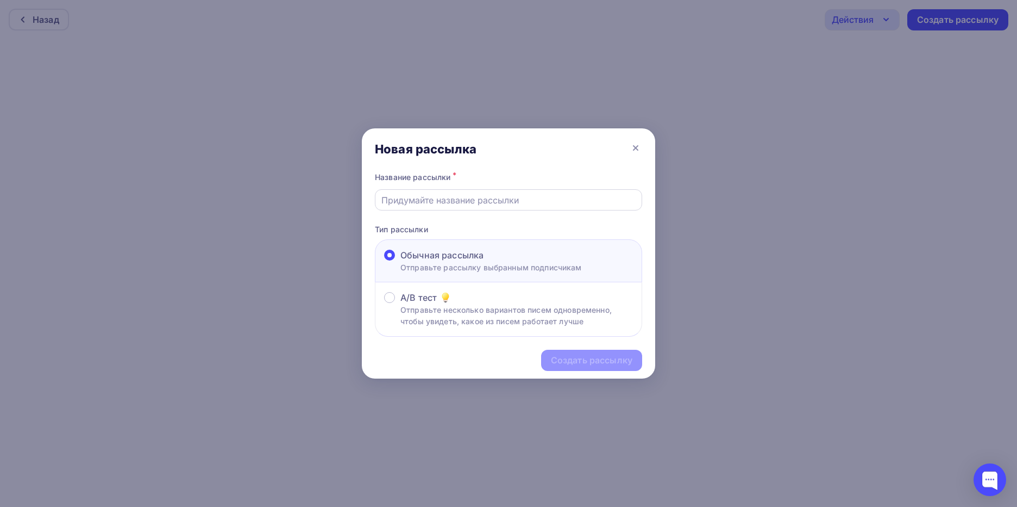
click at [464, 197] on input "text" at bounding box center [509, 199] width 255 height 13
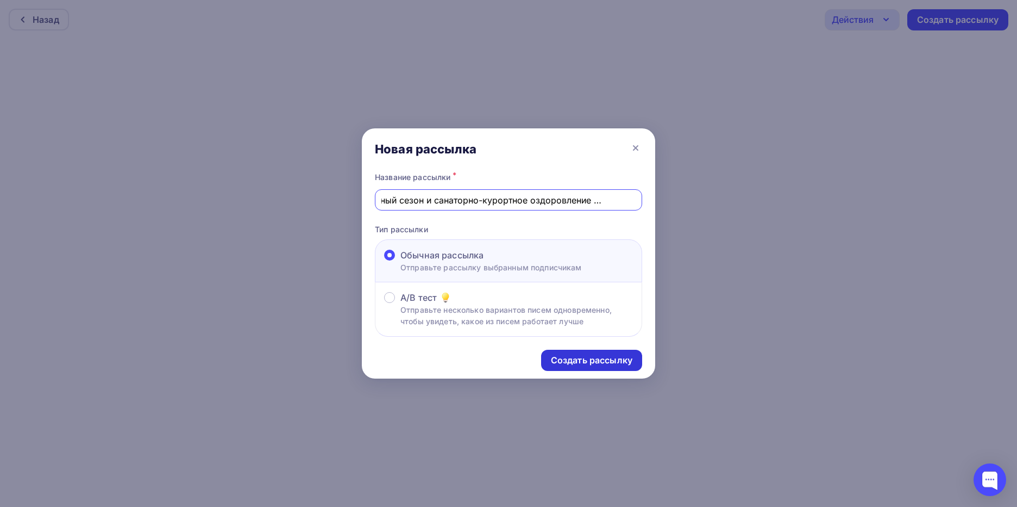
type input "Бархатный сезон и санаторно-курортное оздоровление в [GEOGRAPHIC_DATA]"
click at [582, 359] on div "Создать рассылку" at bounding box center [592, 360] width 82 height 13
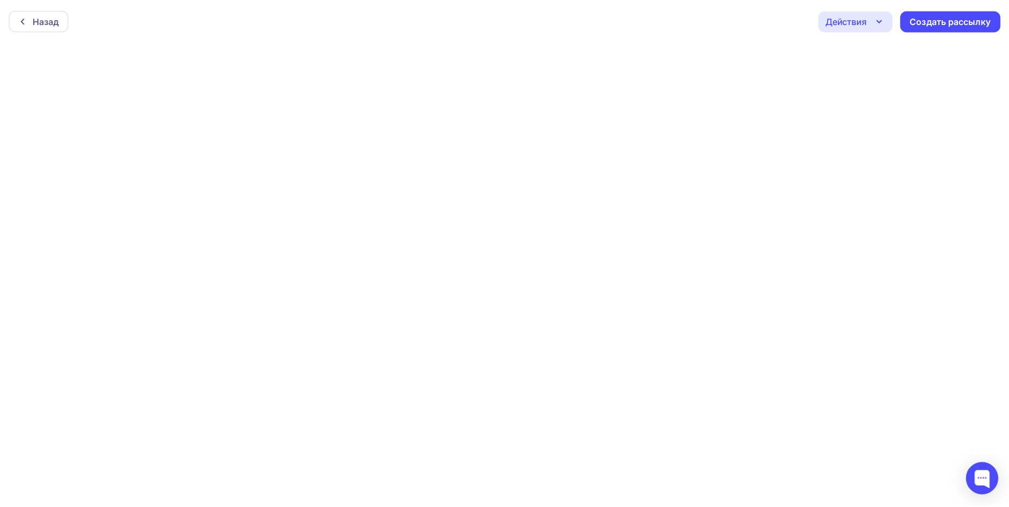
scroll to position [0, 0]
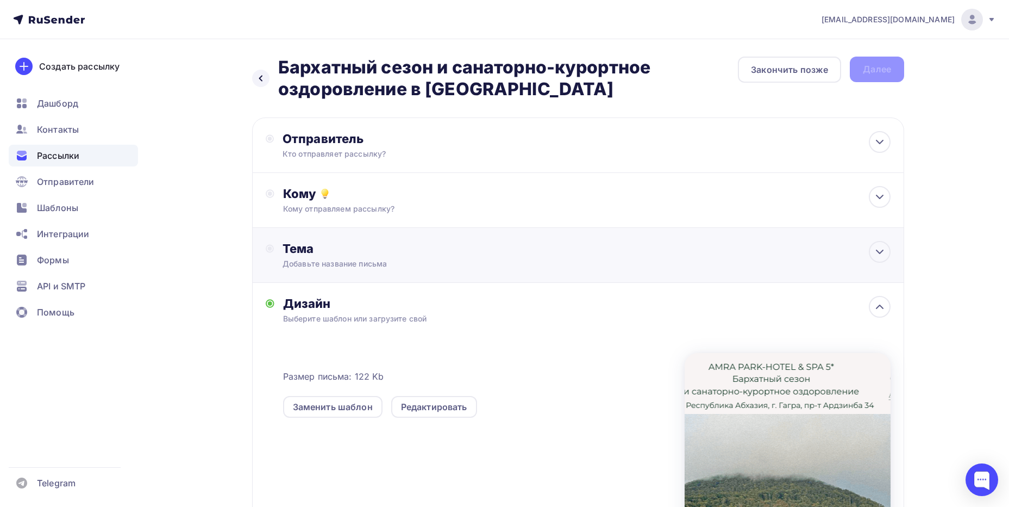
click at [395, 262] on div "Добавьте название письма" at bounding box center [379, 263] width 193 height 11
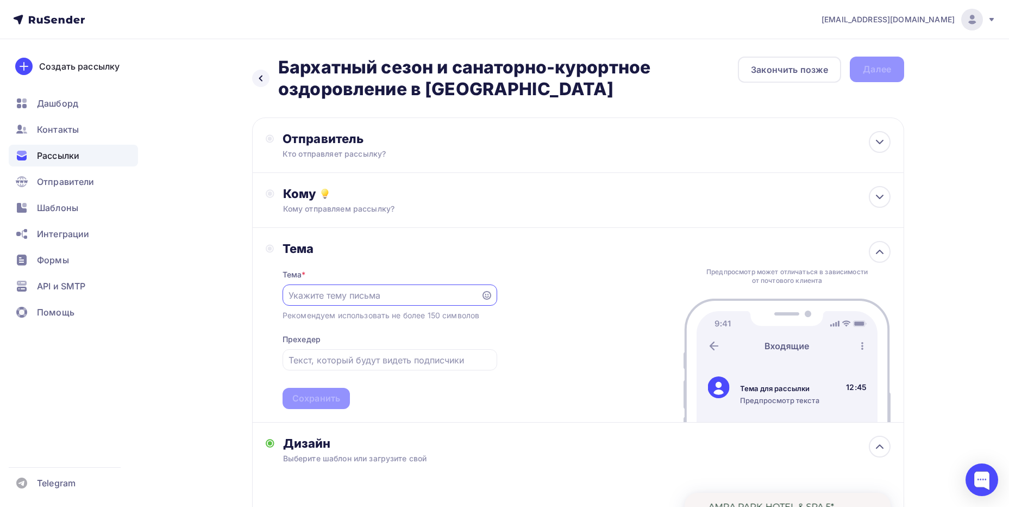
click at [380, 296] on input "text" at bounding box center [382, 295] width 186 height 13
drag, startPoint x: 282, startPoint y: 68, endPoint x: 513, endPoint y: 89, distance: 231.9
click at [513, 89] on h2 "Бархатный сезон и санаторно-курортное оздоровление в [GEOGRAPHIC_DATA]" at bounding box center [508, 78] width 460 height 43
copy h2 "Бархатный сезон и санаторно-курортное оздоровление в [GEOGRAPHIC_DATA]"
click at [358, 363] on input "text" at bounding box center [390, 359] width 202 height 13
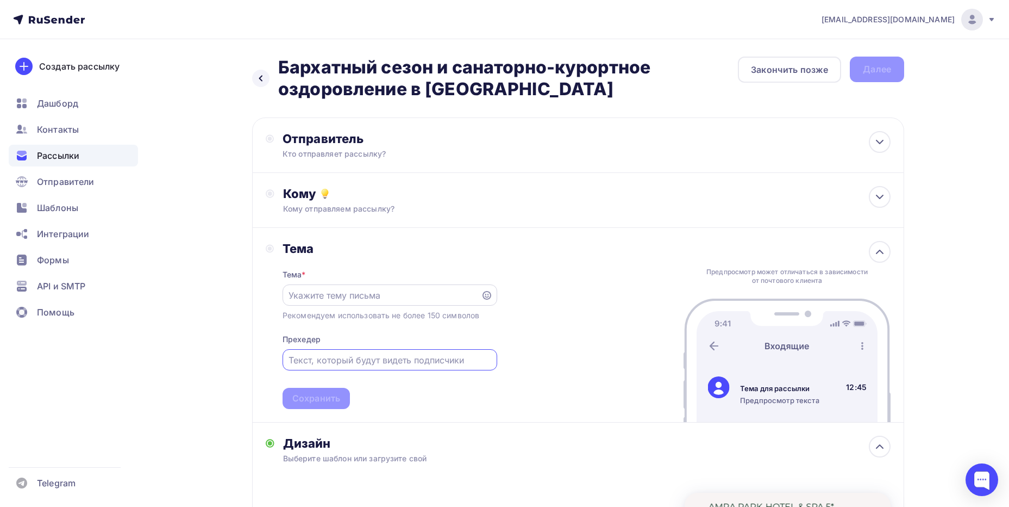
click at [376, 297] on input "text" at bounding box center [382, 295] width 186 height 13
paste input "Бархатный сезон и санаторно-курортное оздоровление в [GEOGRAPHIC_DATA]"
drag, startPoint x: 294, startPoint y: 294, endPoint x: 273, endPoint y: 294, distance: 20.7
click at [273, 294] on div "Тема Тема * Бархатный сезон и санаторно-курортное оздоровление в [GEOGRAPHIC_DA…" at bounding box center [382, 325] width 232 height 168
click at [386, 293] on input "Бархатный сезон и санаторно-курортное оздоровление в [GEOGRAPHIC_DATA]" at bounding box center [382, 295] width 186 height 13
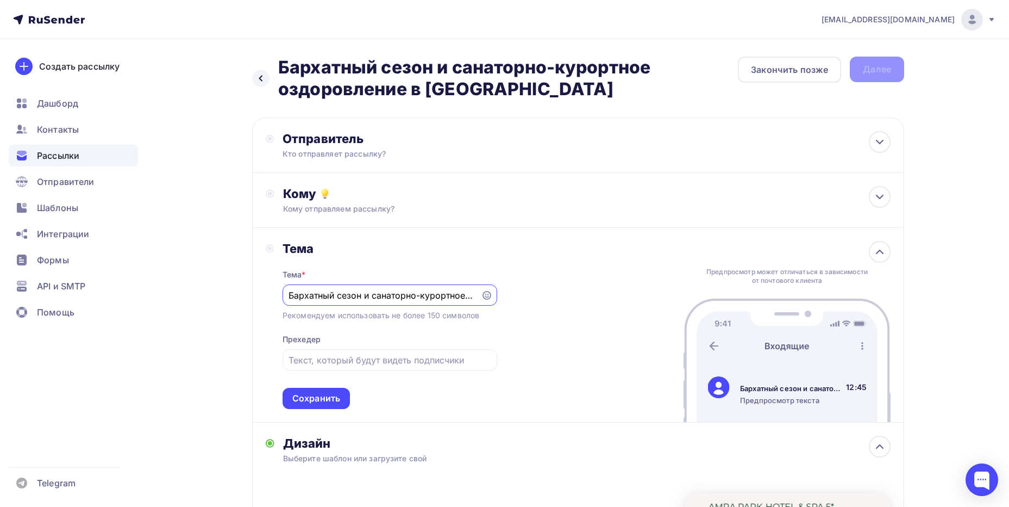
scroll to position [0, 99]
drag, startPoint x: 364, startPoint y: 296, endPoint x: 511, endPoint y: 296, distance: 147.3
click at [511, 296] on div "Тема Тема * Бархатный сезон и санаторно-курортное оздоровление в [GEOGRAPHIC_DA…" at bounding box center [578, 325] width 652 height 195
type input "Бархатный сезон и санаторно-курортное оздоровление в [GEOGRAPHIC_DATA]"
click at [324, 360] on input "text" at bounding box center [390, 359] width 202 height 13
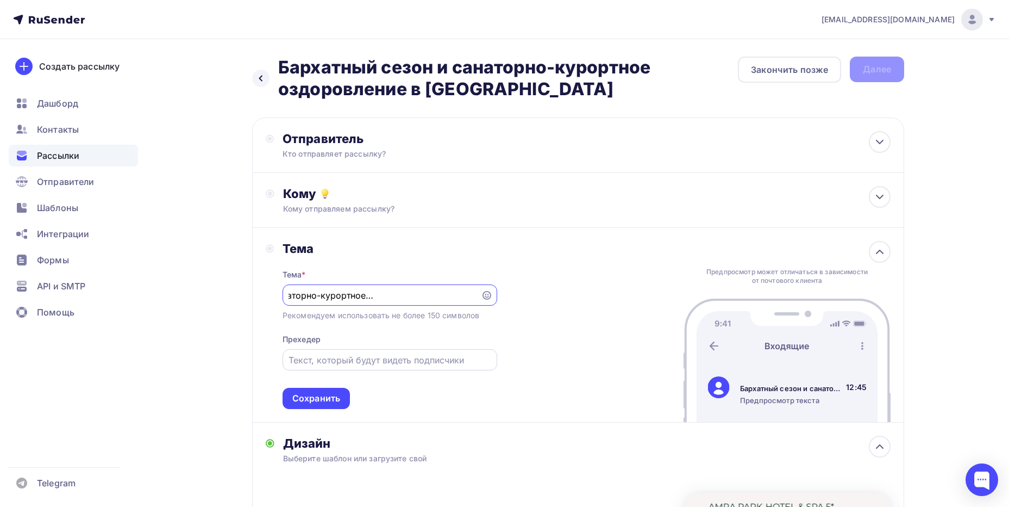
scroll to position [0, 0]
paste input "и санаторно-курортное оздоровление в [GEOGRAPHIC_DATA]"
drag, startPoint x: 291, startPoint y: 361, endPoint x: 282, endPoint y: 360, distance: 9.8
click at [282, 360] on div "Тема Тема * Бархатный сезон и санаторно-курортное оздоровление в [GEOGRAPHIC_DA…" at bounding box center [382, 325] width 232 height 168
click at [333, 299] on input "Бархатный сезон и санаторно-курортное оздоровление в [GEOGRAPHIC_DATA]" at bounding box center [382, 295] width 186 height 13
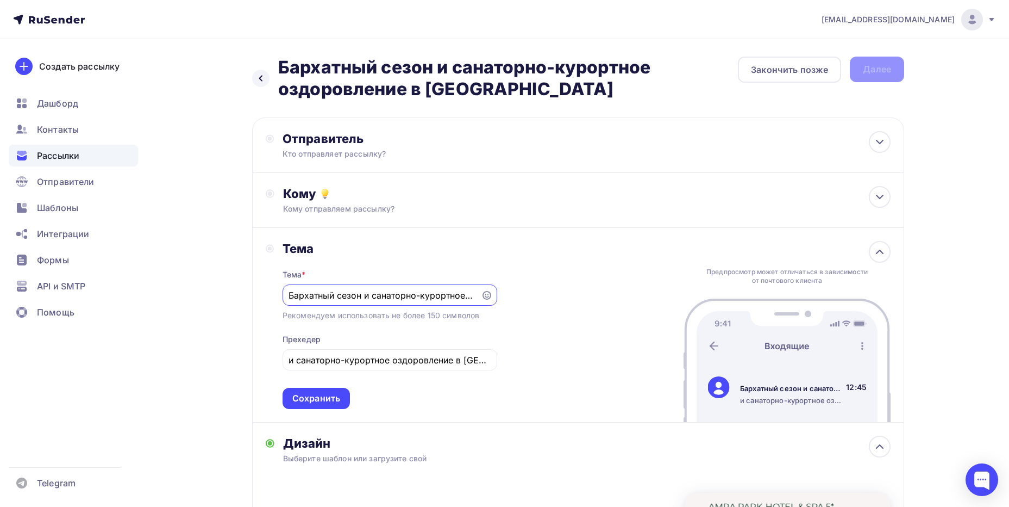
click at [333, 299] on input "Бархатный сезон и санаторно-курортное оздоровление в [GEOGRAPHIC_DATA]" at bounding box center [382, 295] width 186 height 13
click at [338, 359] on input "и санаторно-курортное оздоровление в [GEOGRAPHIC_DATA]" at bounding box center [390, 359] width 202 height 13
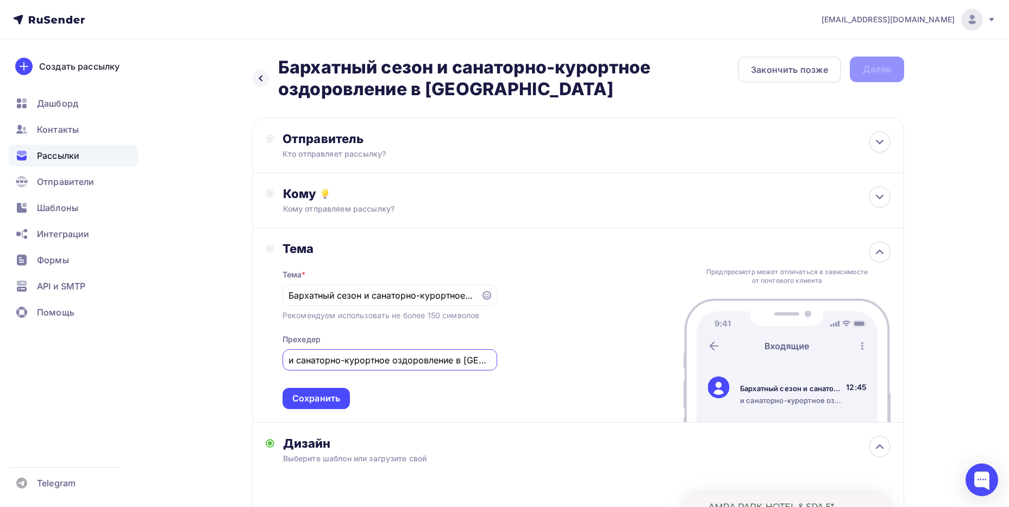
click at [338, 359] on input "и санаторно-курортное оздоровление в [GEOGRAPHIC_DATA]" at bounding box center [390, 359] width 202 height 13
paste input "Бархатный сезон"
type input "Бархатный сезон и санаторно-курортное оздоровление в [GEOGRAPHIC_DATA]"
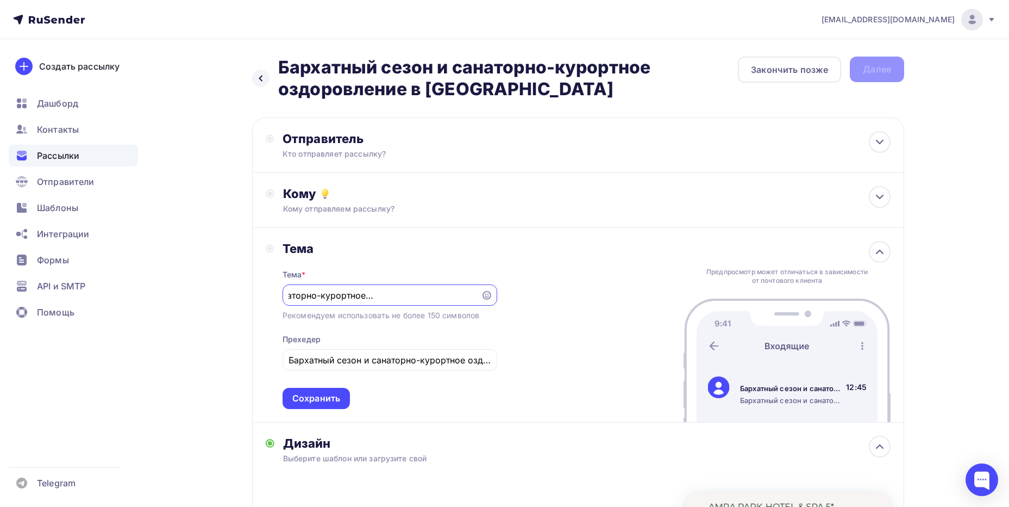
drag, startPoint x: 365, startPoint y: 296, endPoint x: 533, endPoint y: 313, distance: 168.8
click at [533, 313] on div "Тема Тема * Бархатный сезон и санаторно-курортное оздоровление в [GEOGRAPHIC_DA…" at bounding box center [578, 325] width 652 height 195
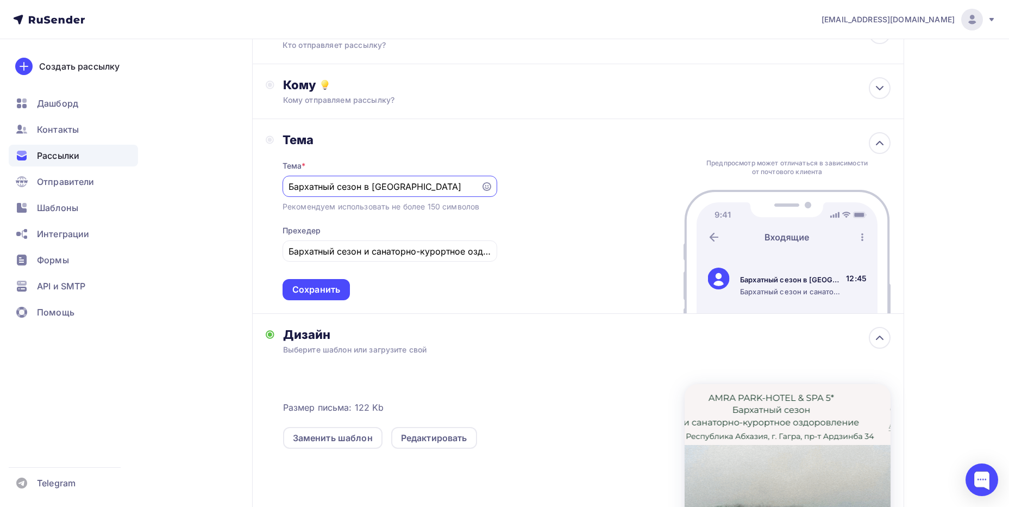
scroll to position [0, 0]
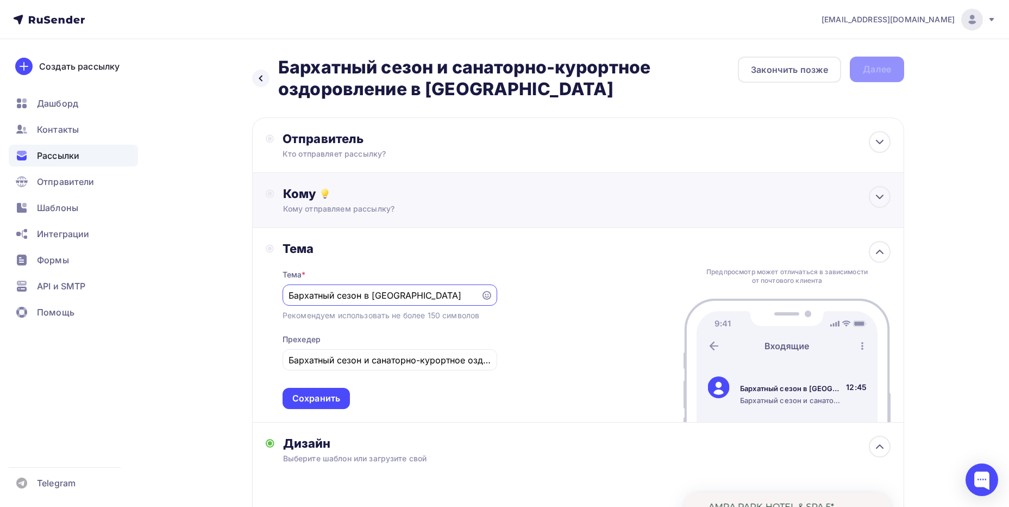
type input "Бархатный сезон в [GEOGRAPHIC_DATA]"
click at [380, 189] on div "Кому" at bounding box center [587, 193] width 608 height 15
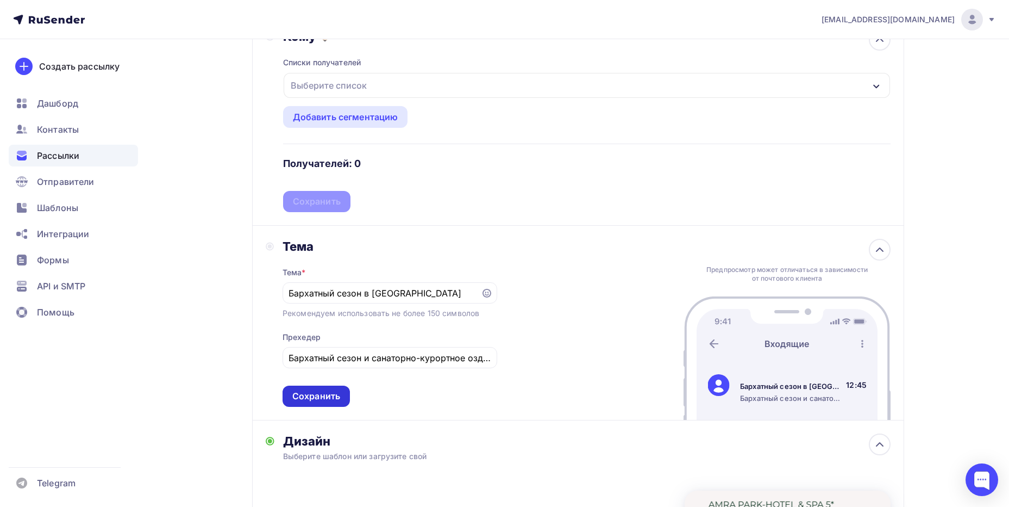
scroll to position [163, 0]
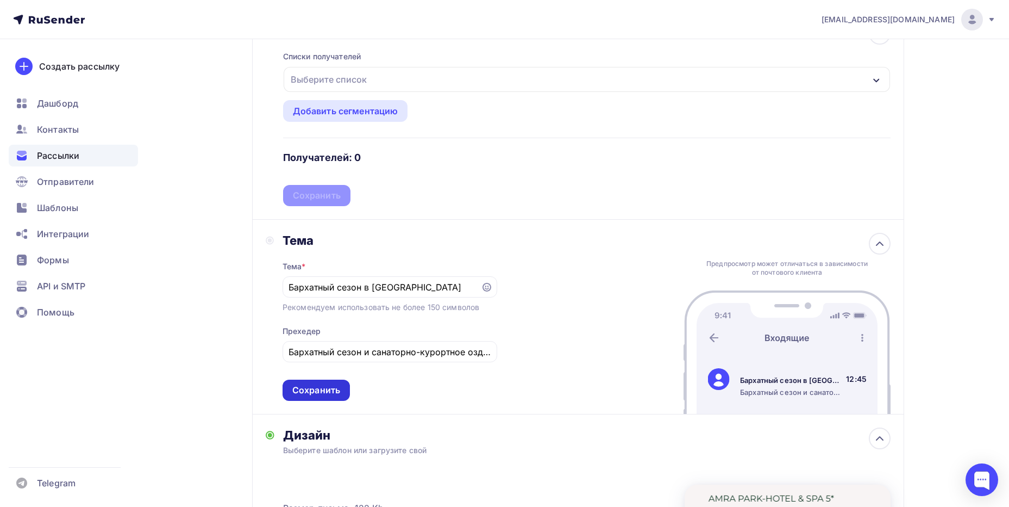
click at [332, 388] on div "Сохранить" at bounding box center [316, 390] width 48 height 13
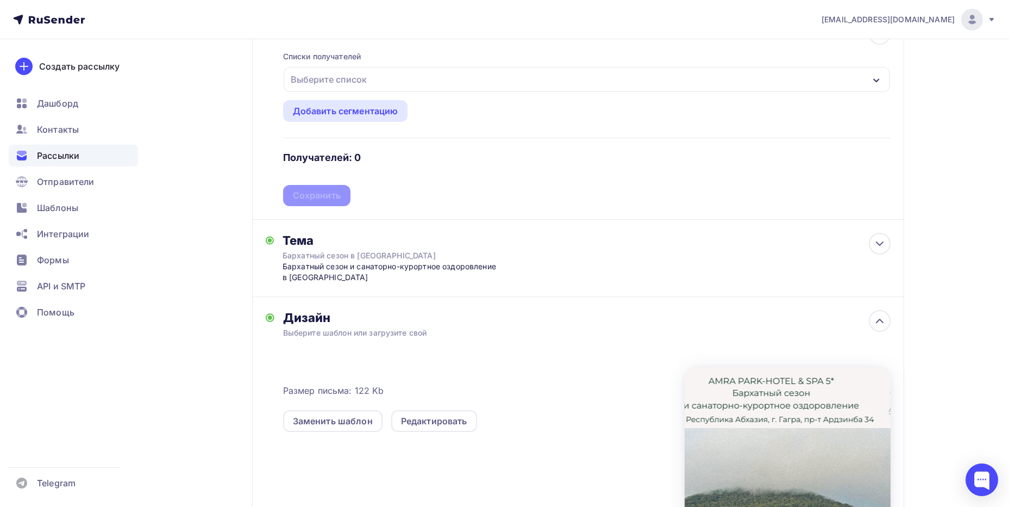
click at [347, 151] on div "Списки получателей Выберите список Все списки id Эрмитаж выгрузка из TL физ.лиц…" at bounding box center [587, 122] width 608 height 168
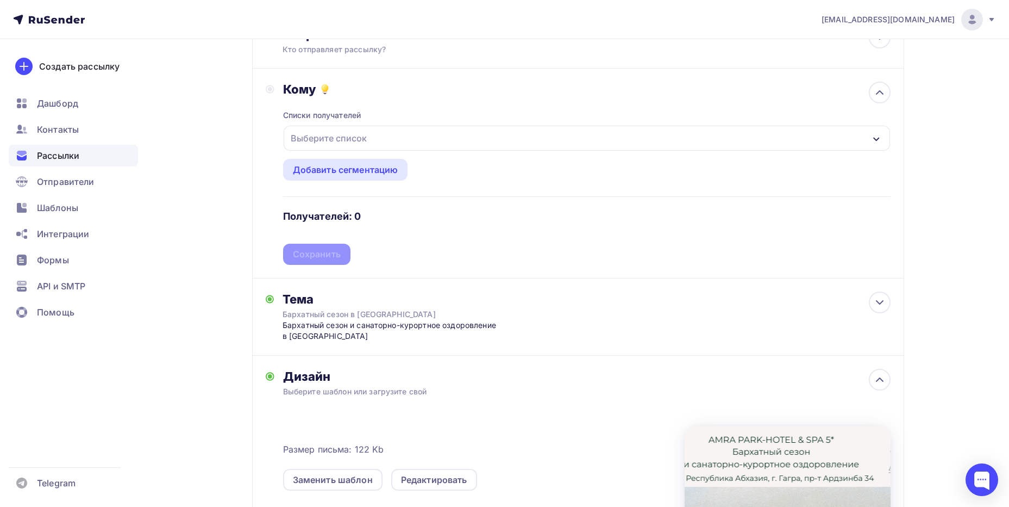
scroll to position [54, 0]
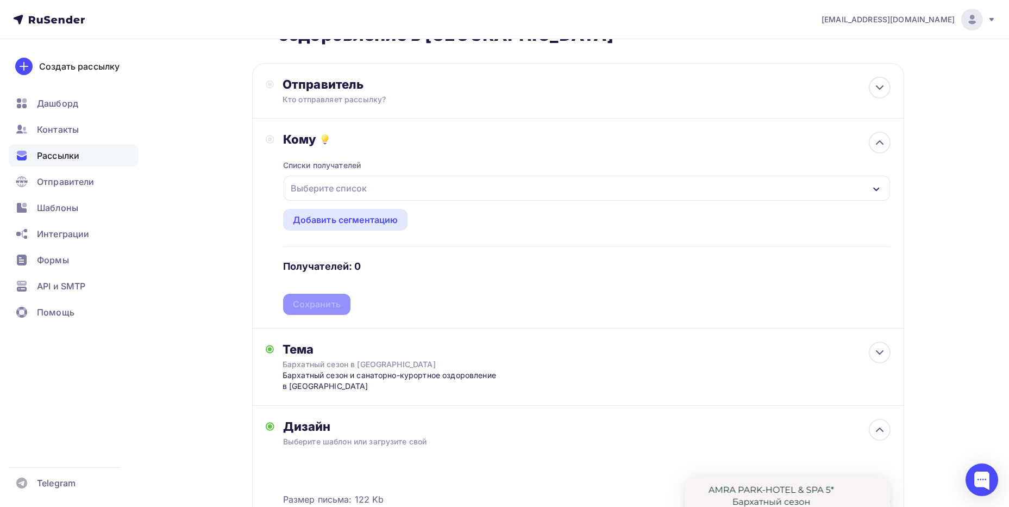
click at [371, 187] on div "Выберите список" at bounding box center [587, 188] width 607 height 25
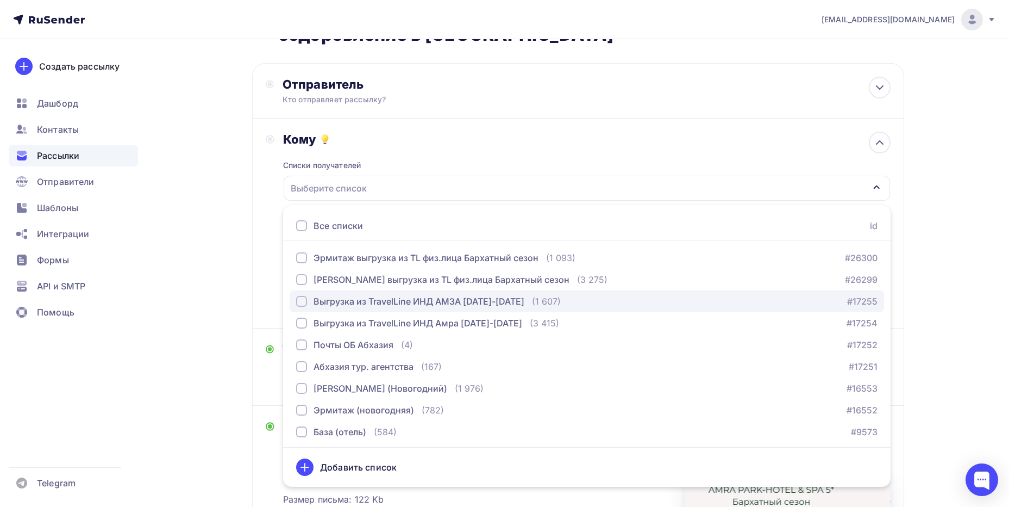
click at [302, 299] on div "button" at bounding box center [301, 301] width 11 height 11
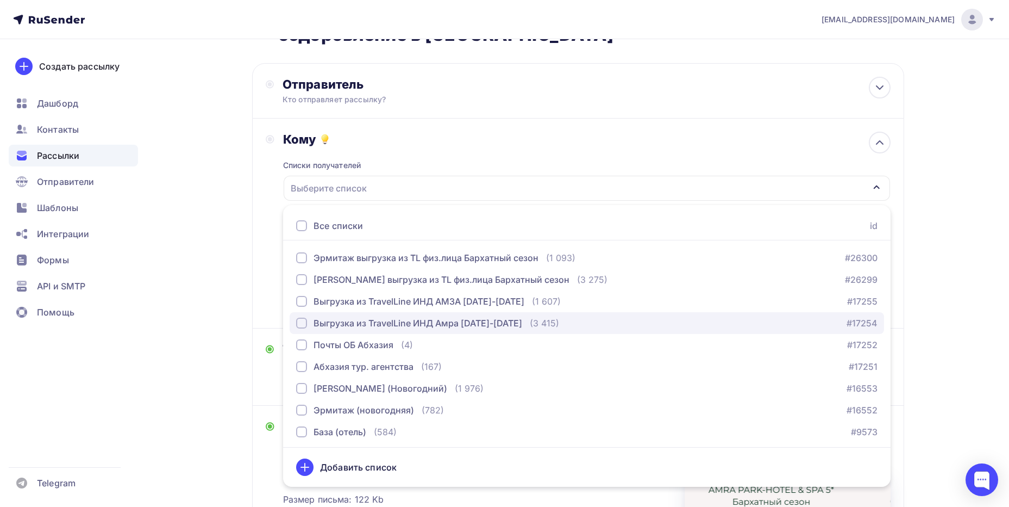
drag, startPoint x: 301, startPoint y: 321, endPoint x: 306, endPoint y: 314, distance: 8.6
click at [302, 321] on div "button" at bounding box center [301, 322] width 11 height 11
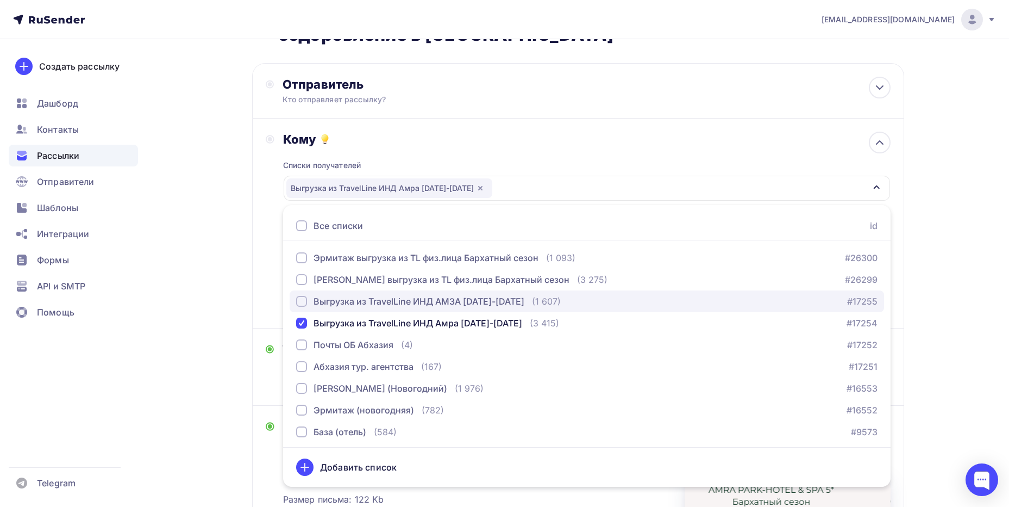
click at [305, 300] on div "button" at bounding box center [301, 301] width 11 height 11
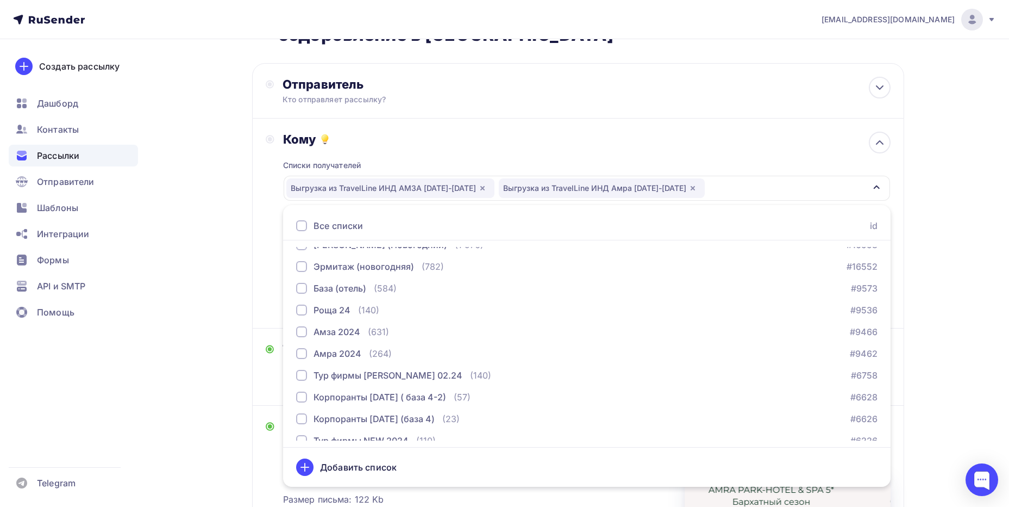
scroll to position [0, 0]
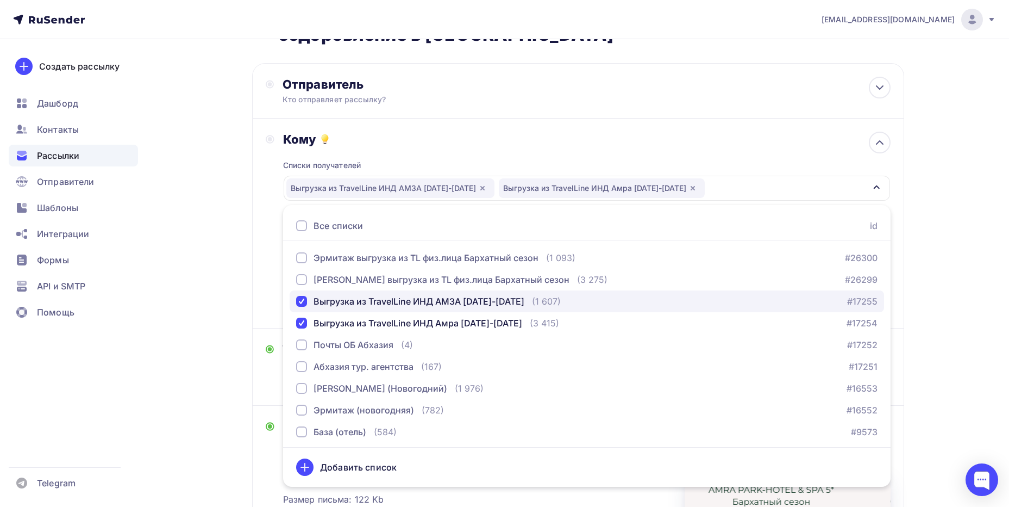
click at [299, 301] on div "button" at bounding box center [301, 301] width 11 height 11
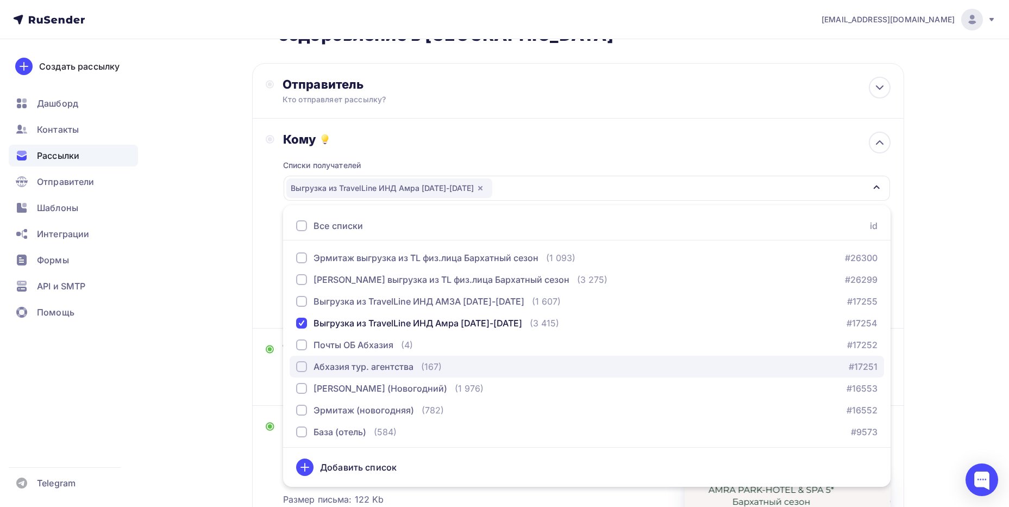
click at [298, 365] on div "button" at bounding box center [301, 366] width 11 height 11
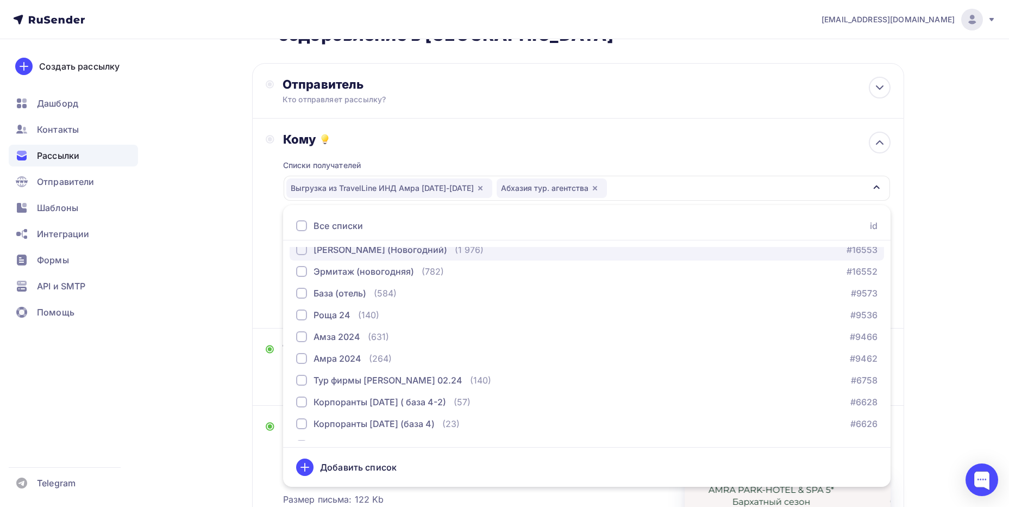
scroll to position [272, 0]
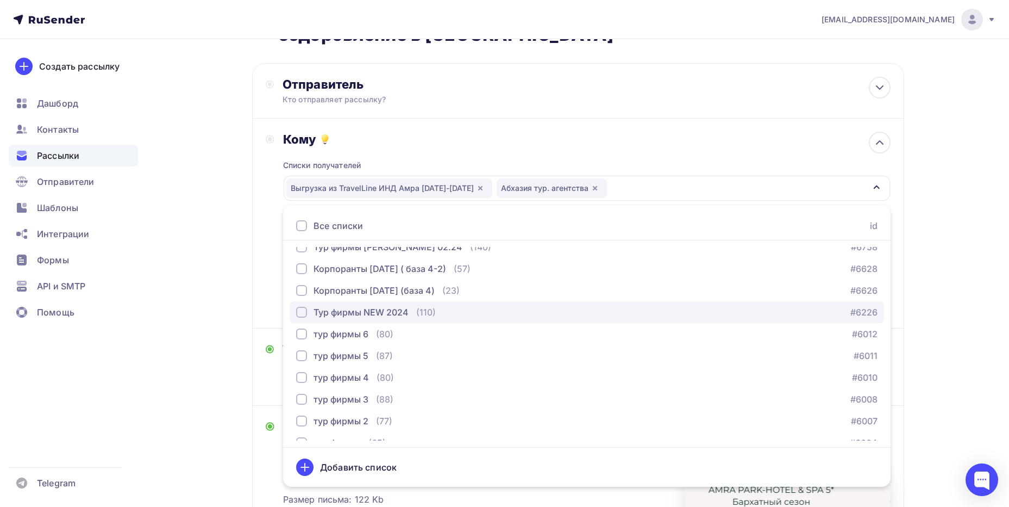
click at [303, 311] on div "button" at bounding box center [301, 312] width 11 height 11
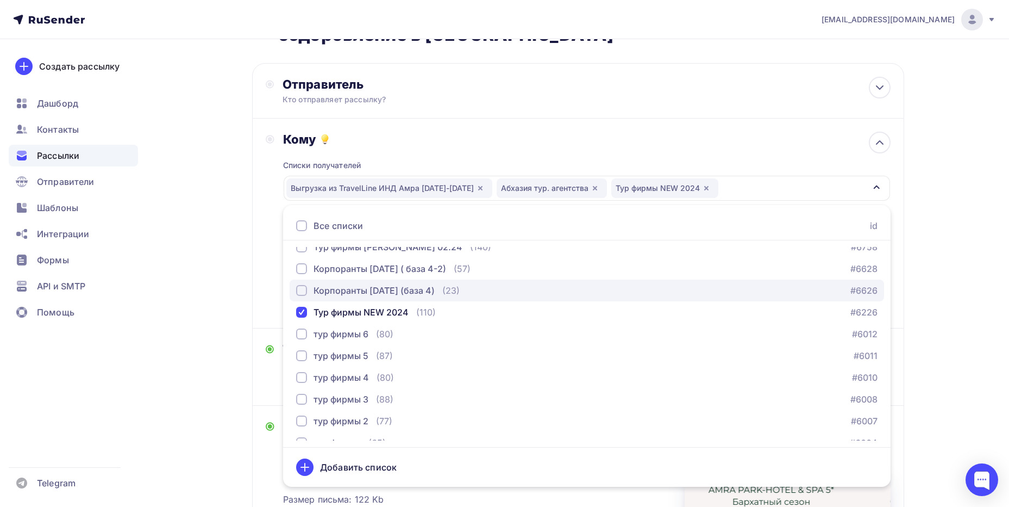
click at [306, 292] on div "button" at bounding box center [301, 290] width 11 height 11
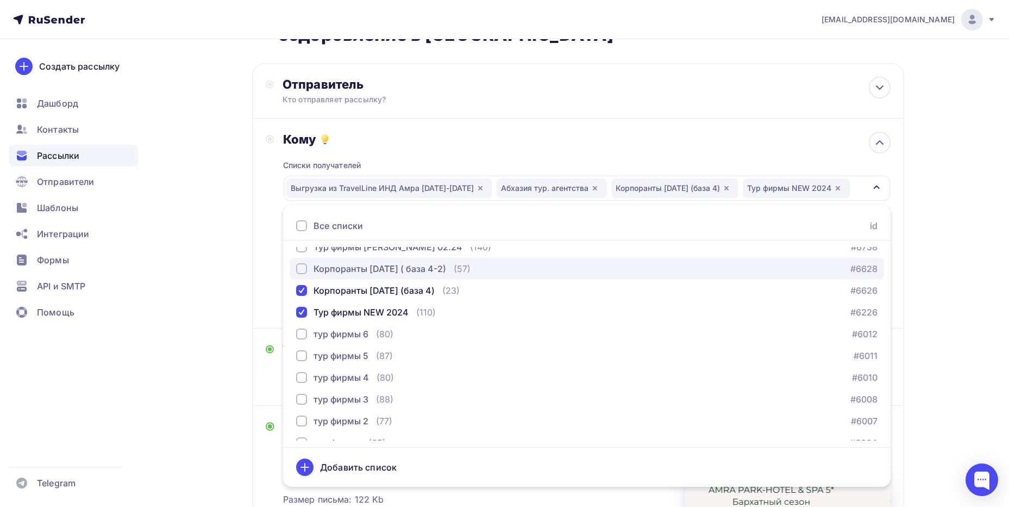
click at [302, 269] on div "button" at bounding box center [301, 268] width 11 height 11
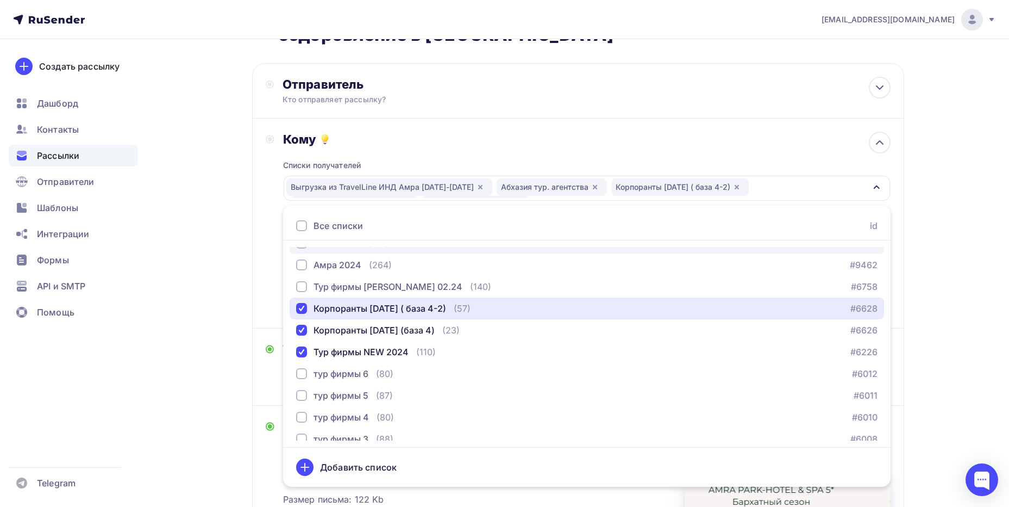
scroll to position [163, 0]
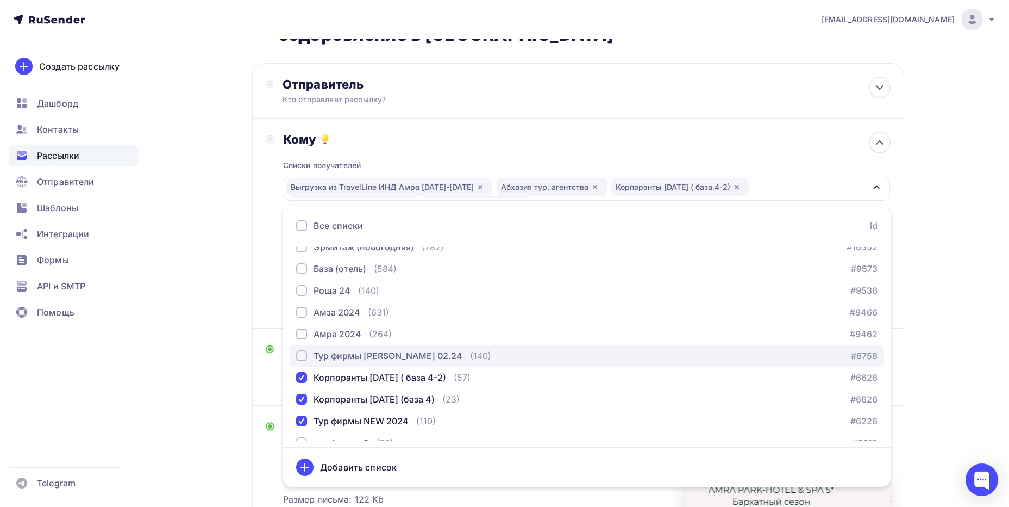
click at [299, 354] on div "button" at bounding box center [301, 355] width 11 height 11
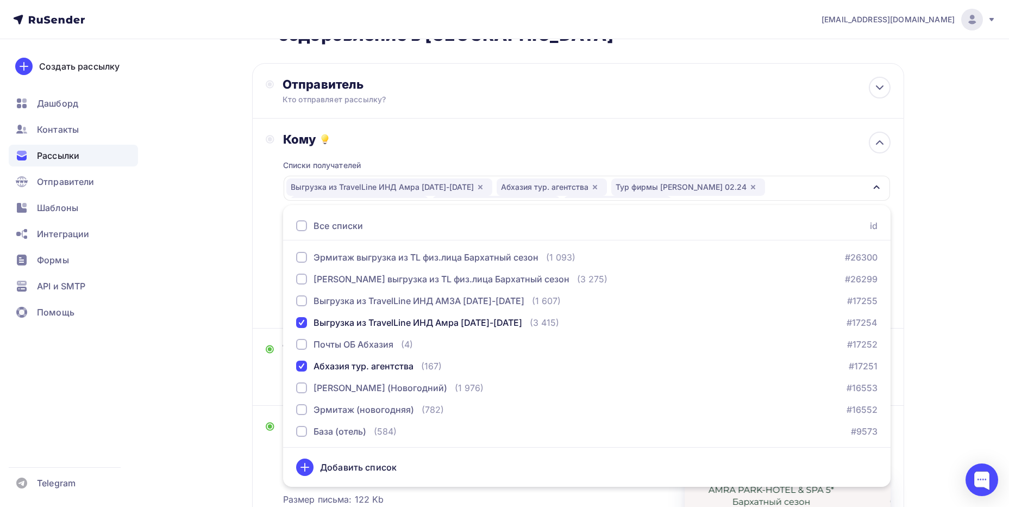
scroll to position [0, 0]
click at [299, 254] on div "button" at bounding box center [301, 257] width 11 height 11
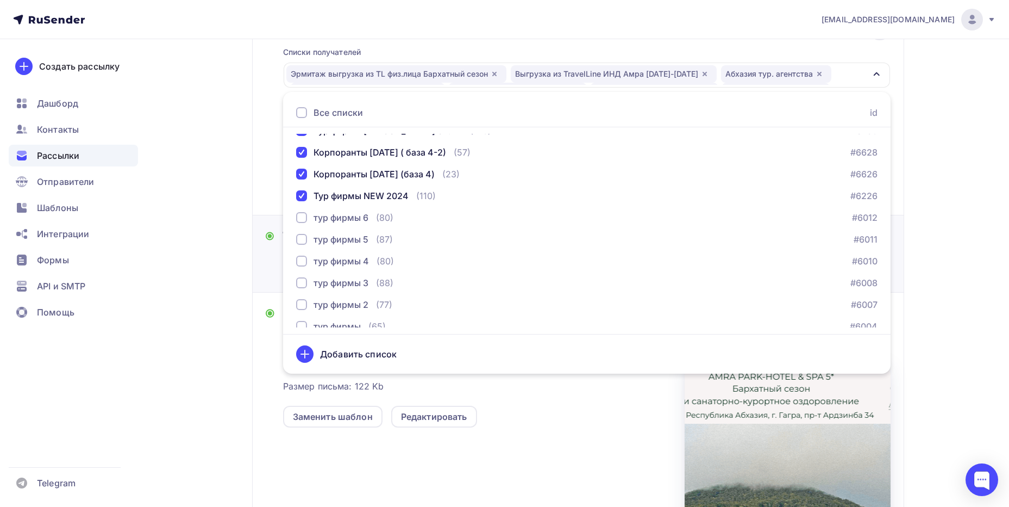
scroll to position [133, 0]
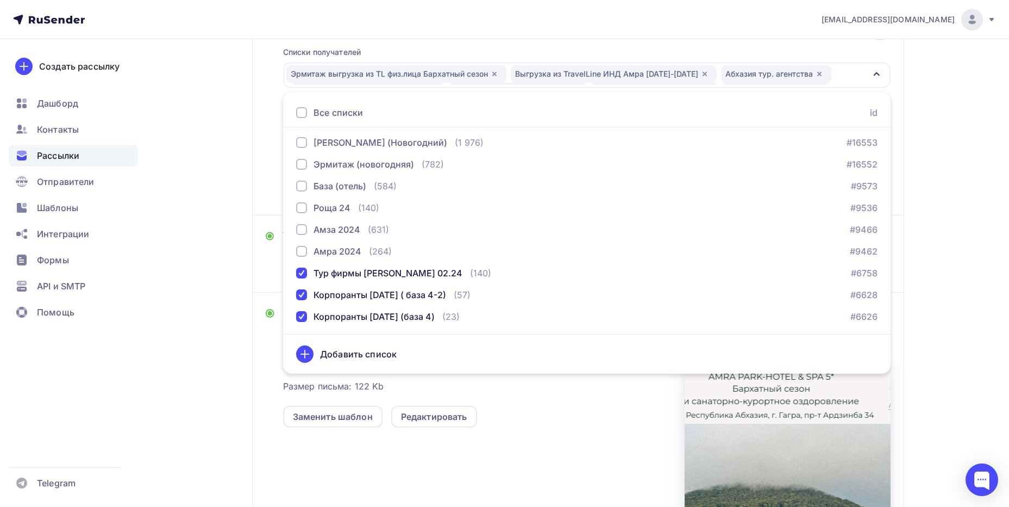
click at [956, 238] on div "[EMAIL_ADDRESS][DOMAIN_NAME] Аккаунт Тарифы Выйти Создать рассылку [GEOGRAPHIC_…" at bounding box center [504, 245] width 1009 height 825
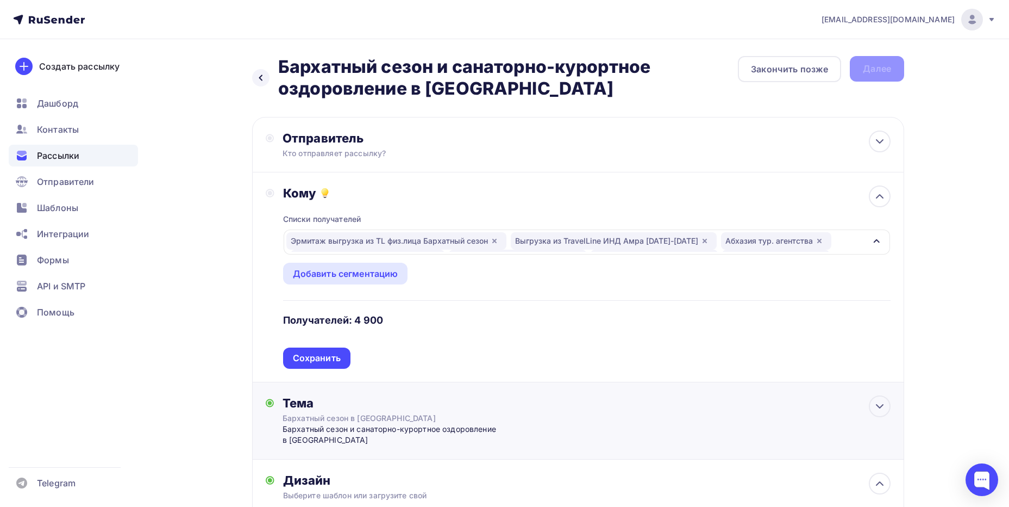
scroll to position [0, 0]
click at [333, 351] on div "Сохранить" at bounding box center [316, 358] width 67 height 21
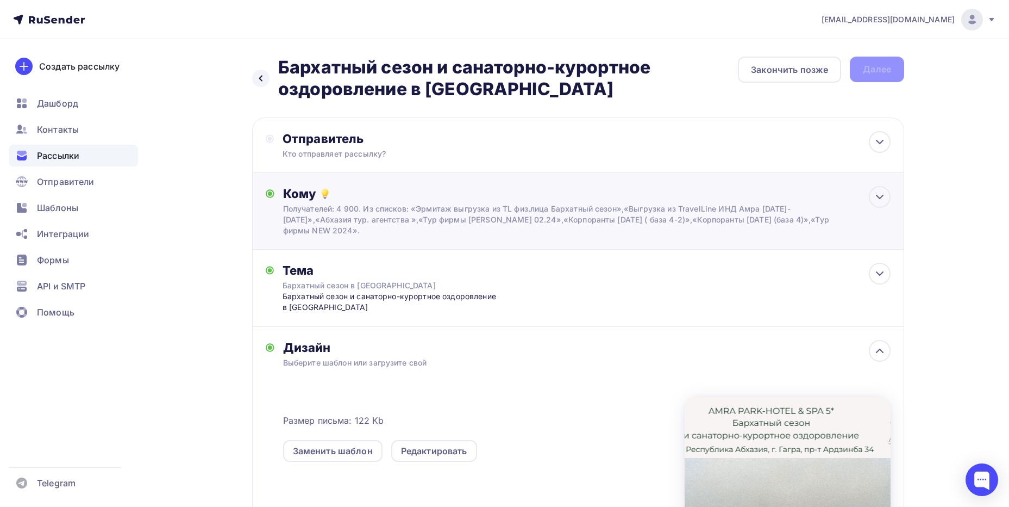
click at [342, 195] on div "Кому" at bounding box center [587, 193] width 608 height 15
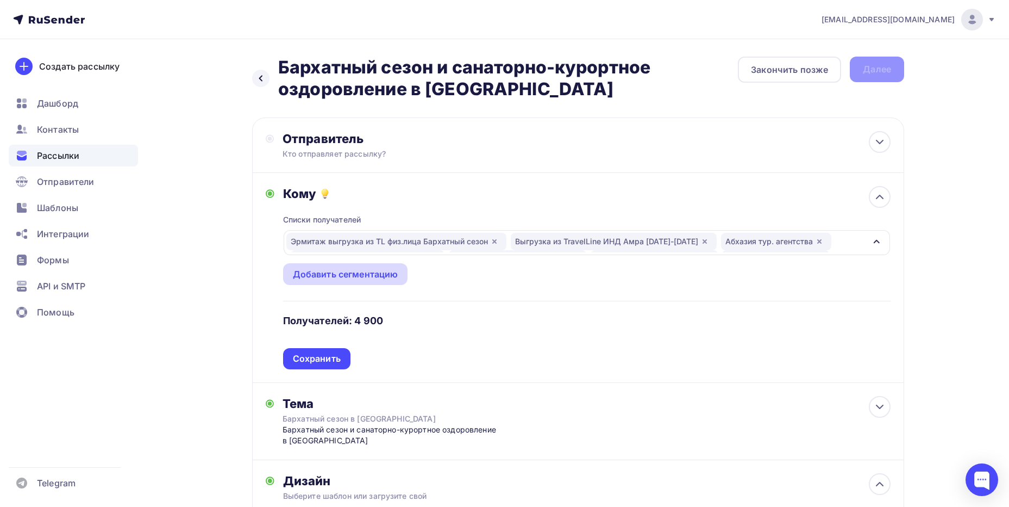
click at [366, 277] on div "Добавить сегментацию" at bounding box center [345, 273] width 105 height 13
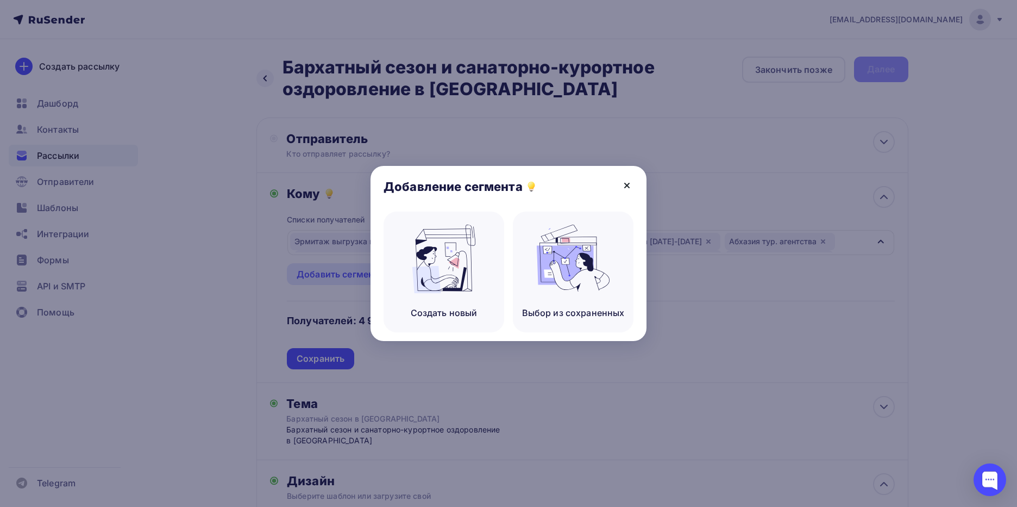
click at [626, 185] on icon at bounding box center [627, 185] width 13 height 13
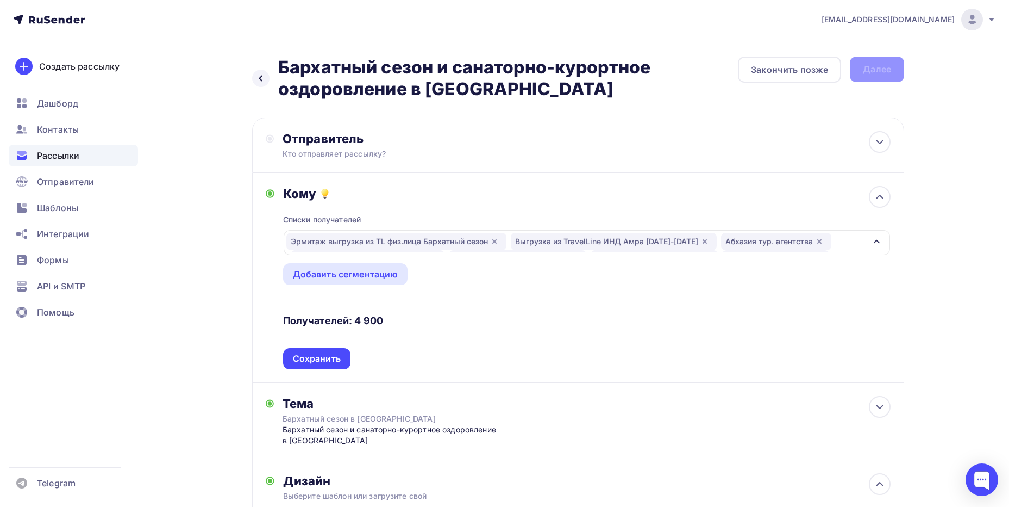
click at [852, 242] on div "Эрмитаж выгрузка из TL физ.лица Бархатный сезон Выгрузка из TravelLine ИНД Амра…" at bounding box center [575, 243] width 579 height 20
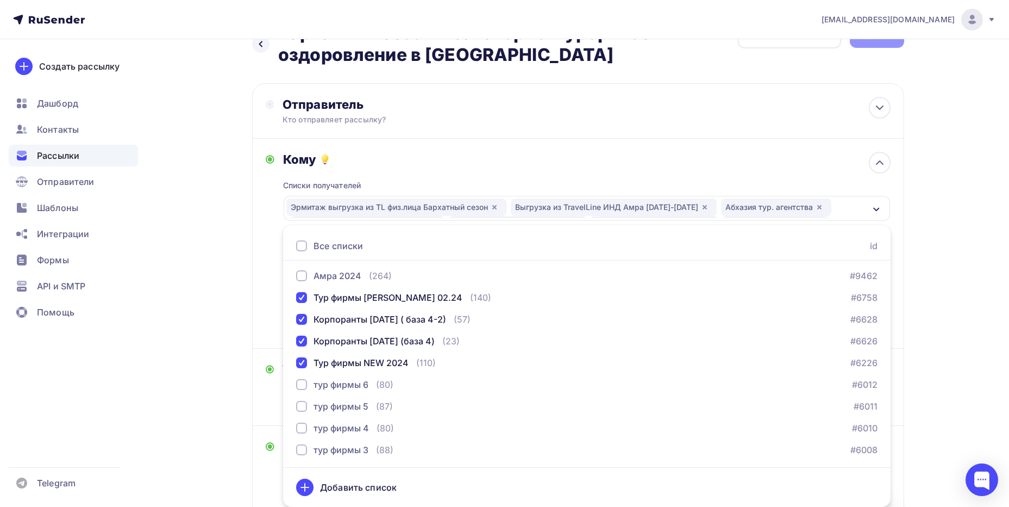
scroll to position [404, 0]
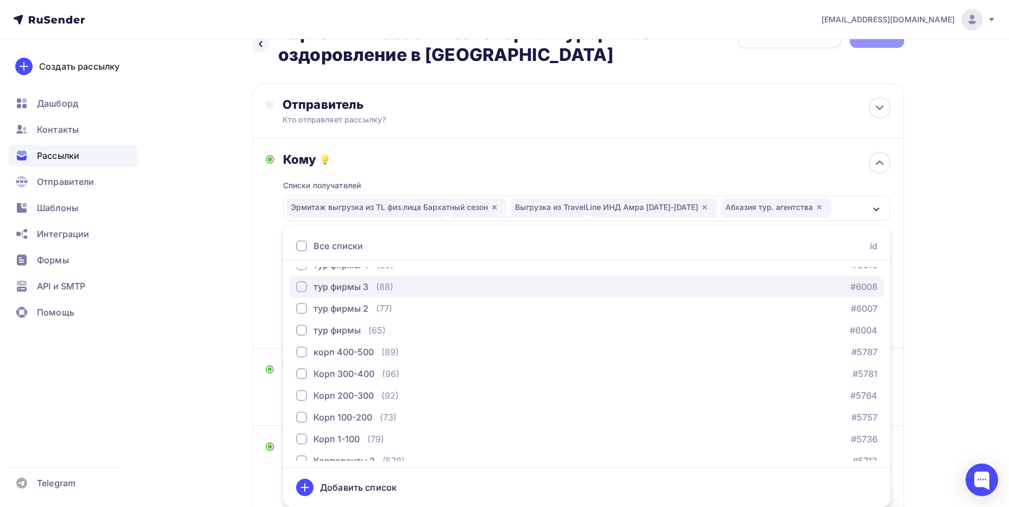
click at [430, 284] on div "тур фирмы 3 (88) #6008" at bounding box center [587, 286] width 582 height 13
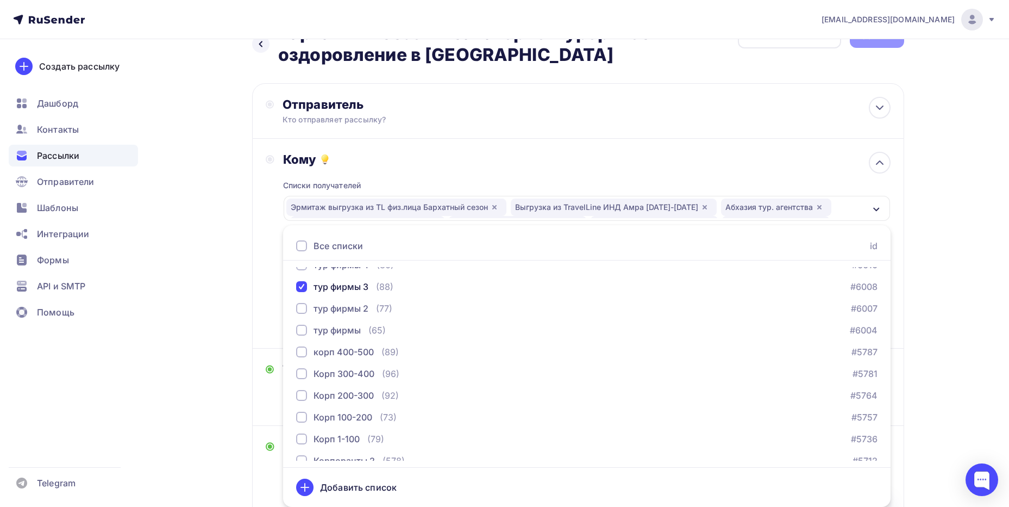
click at [927, 192] on div "Назад Бархатный сезон и санаторно-курортное оздоровление в [GEOGRAPHIC_DATA] Ба…" at bounding box center [504, 398] width 891 height 786
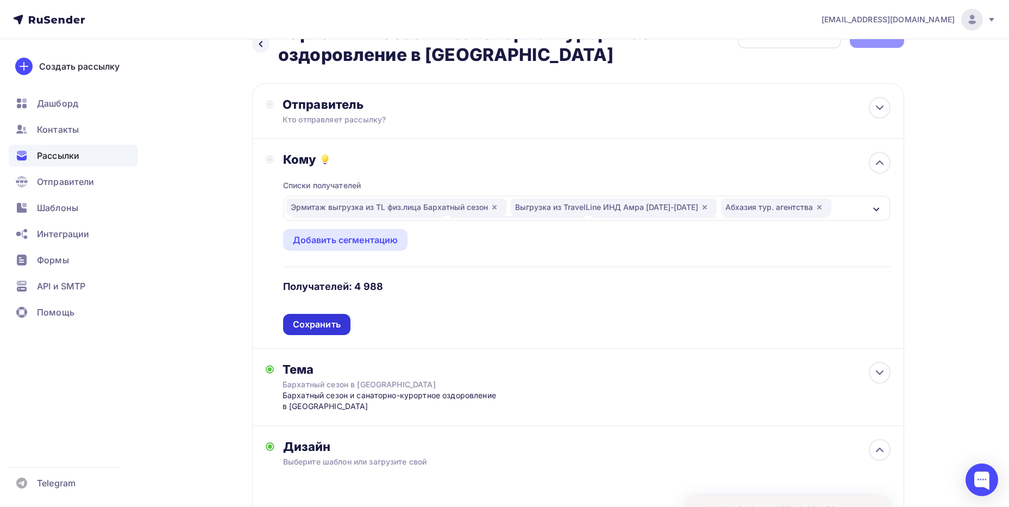
click at [324, 316] on div "Сохранить" at bounding box center [316, 324] width 67 height 21
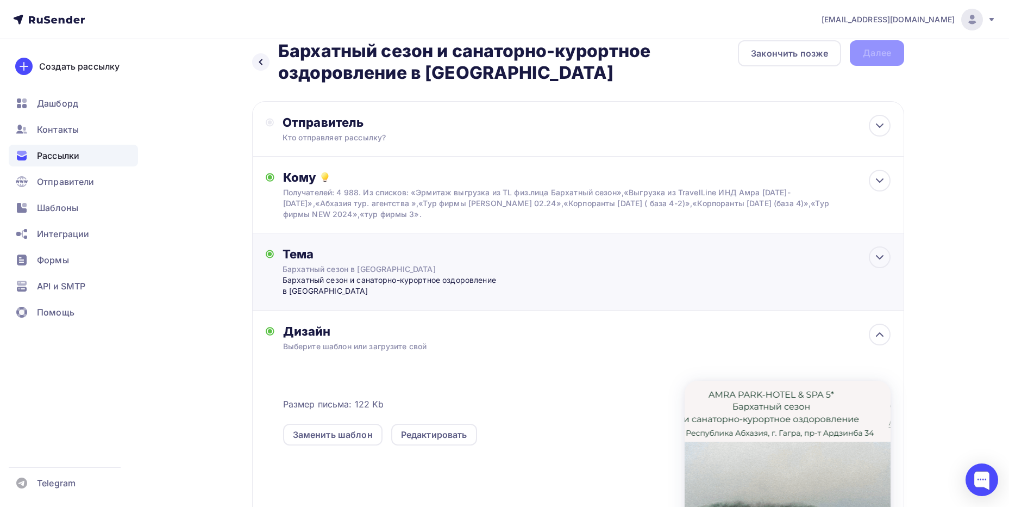
scroll to position [0, 0]
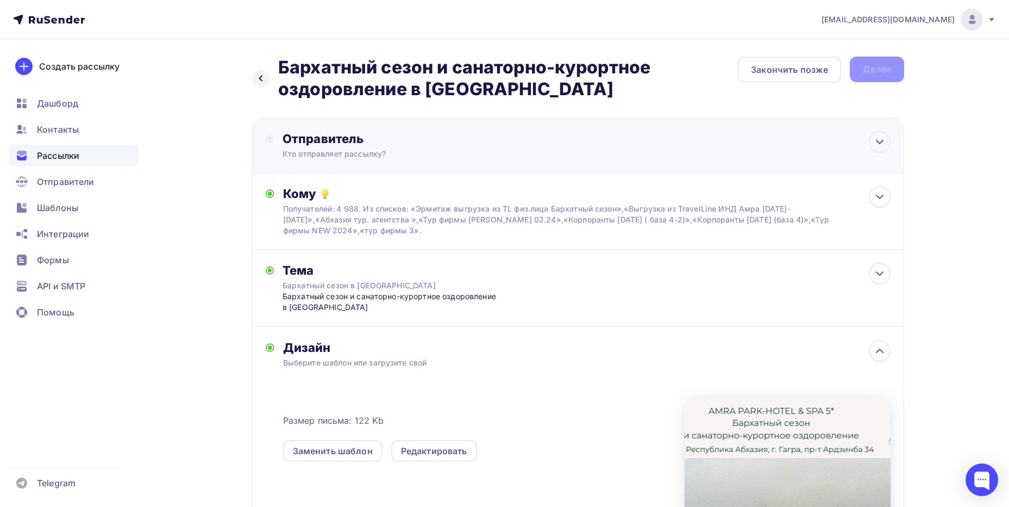
click at [454, 156] on div "Кто отправляет рассылку?" at bounding box center [389, 153] width 212 height 11
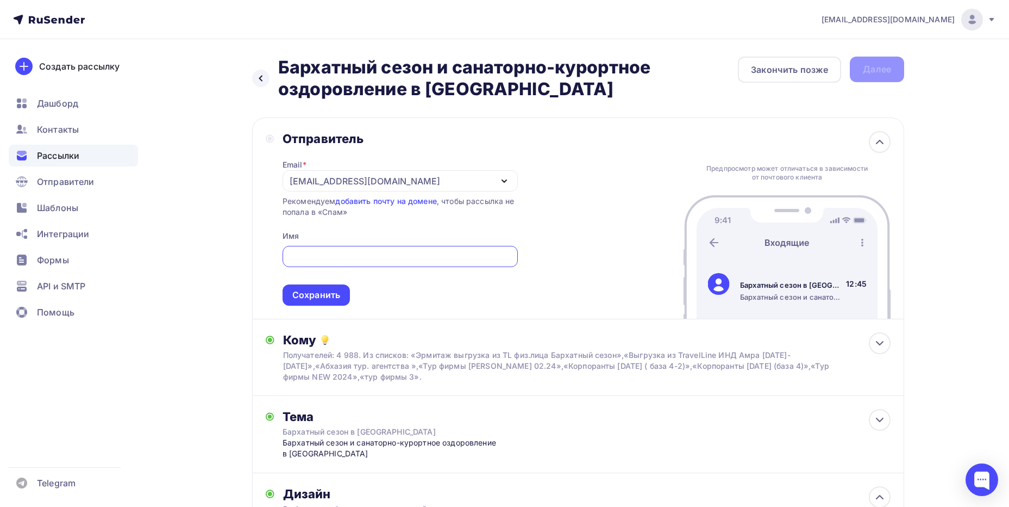
click at [480, 253] on input "text" at bounding box center [400, 256] width 223 height 13
click at [480, 174] on div "[EMAIL_ADDRESS][DOMAIN_NAME]" at bounding box center [400, 180] width 235 height 21
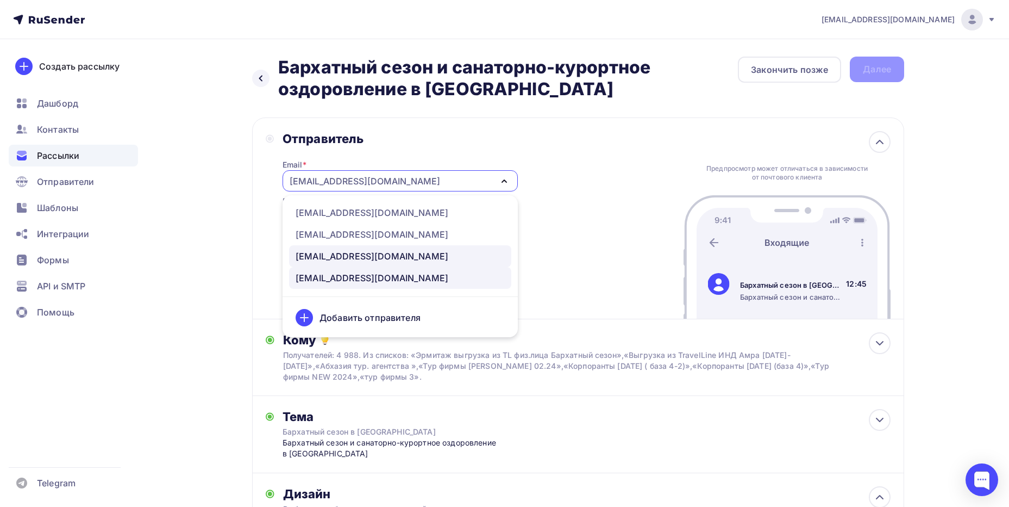
click at [392, 257] on div "[EMAIL_ADDRESS][DOMAIN_NAME]" at bounding box center [372, 255] width 153 height 13
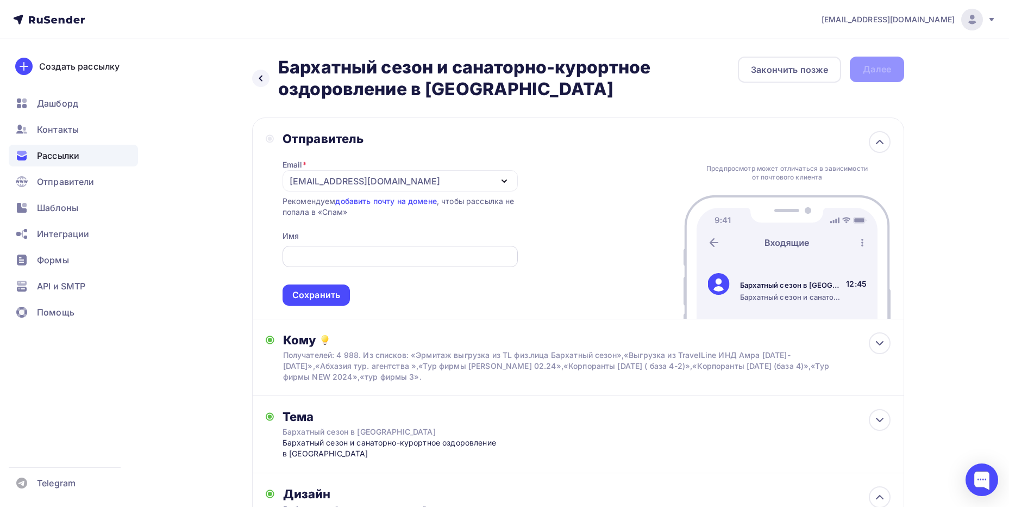
click at [382, 251] on input "text" at bounding box center [400, 256] width 223 height 13
click at [320, 248] on div at bounding box center [400, 256] width 235 height 21
click at [319, 254] on input "text" at bounding box center [400, 256] width 223 height 13
paste input "[EMAIL_ADDRESS][DOMAIN_NAME]"
type input "[EMAIL_ADDRESS][DOMAIN_NAME]"
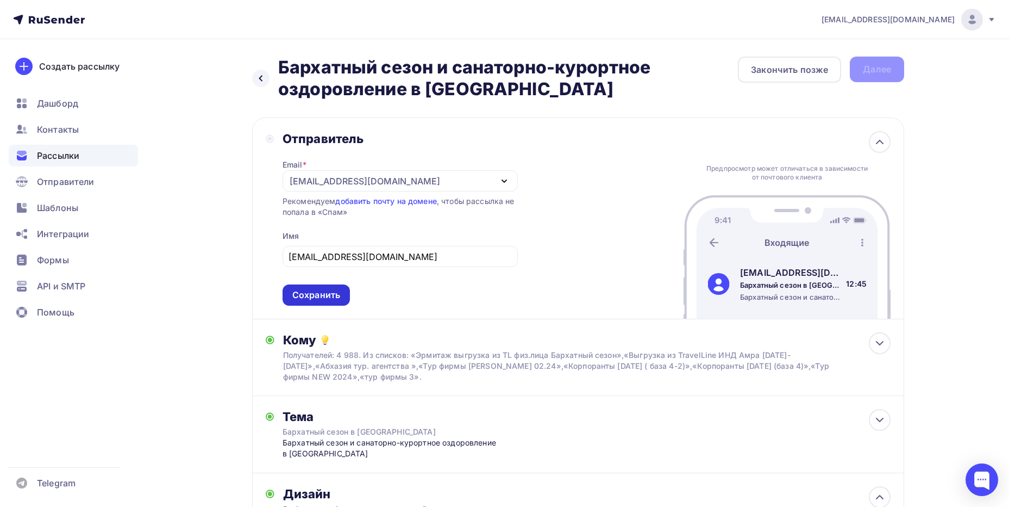
click at [305, 295] on div "Сохранить" at bounding box center [316, 295] width 48 height 13
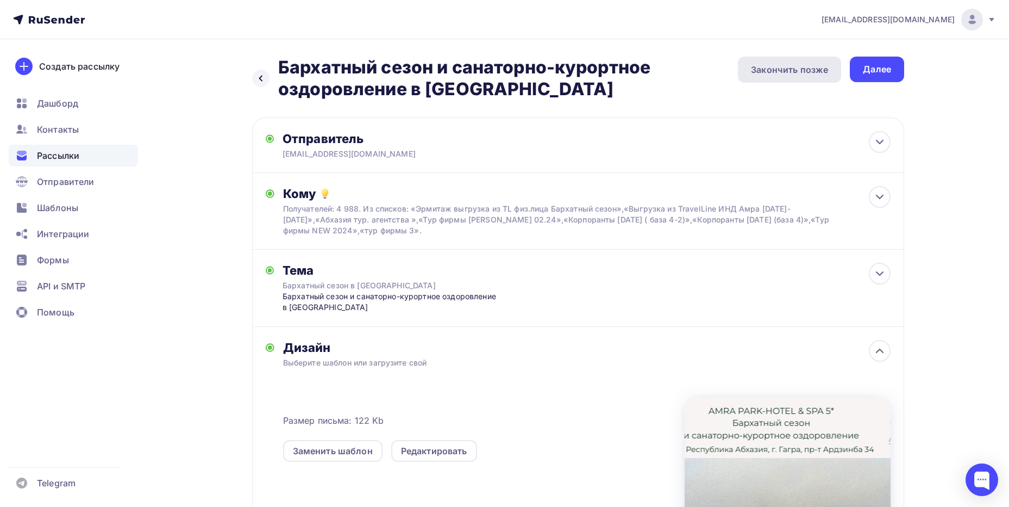
click at [813, 70] on div "Закончить позже" at bounding box center [789, 69] width 77 height 13
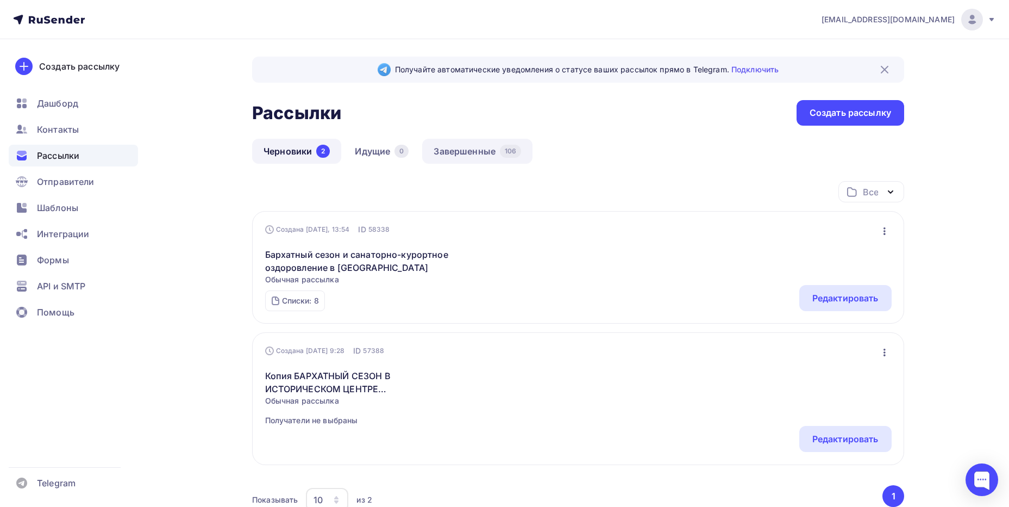
click at [465, 152] on link "Завершенные 106" at bounding box center [477, 151] width 110 height 25
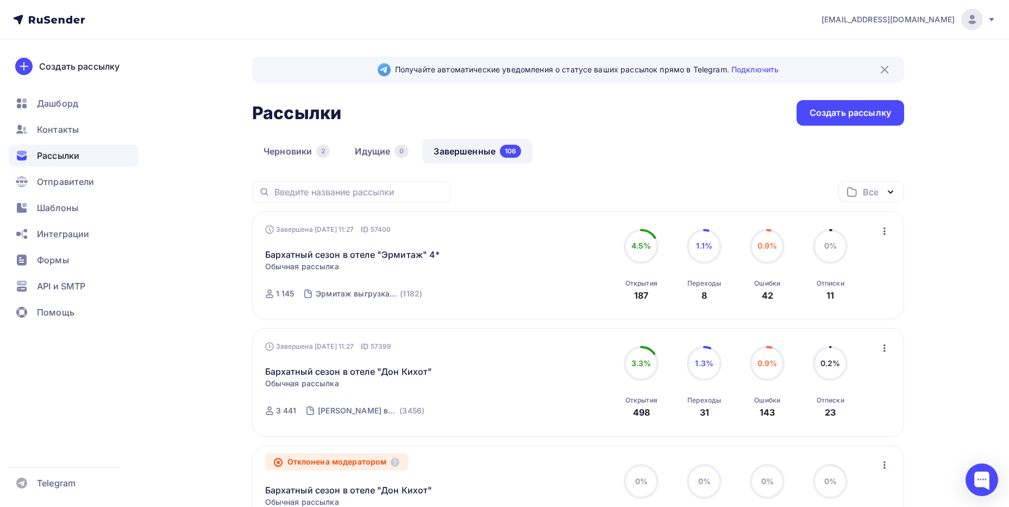
click at [292, 236] on div "Бархатный сезон в отеле "Эрмитаж" 4* Статистика Обзор рассылки Копировать в нов…" at bounding box center [389, 248] width 248 height 26
click at [376, 248] on link "Бархатный сезон в отеле "Эрмитаж" 4*" at bounding box center [352, 254] width 175 height 13
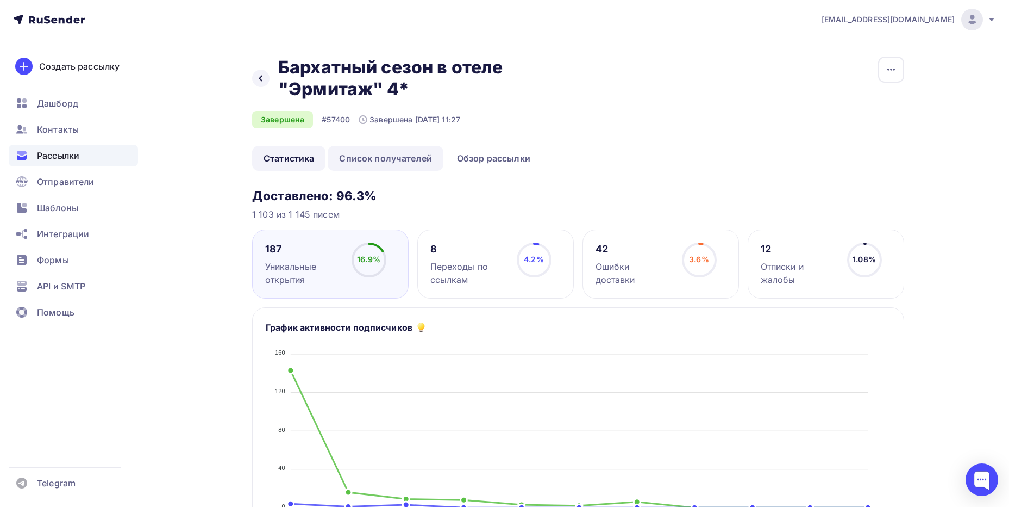
click at [407, 152] on link "Список получателей" at bounding box center [386, 158] width 116 height 25
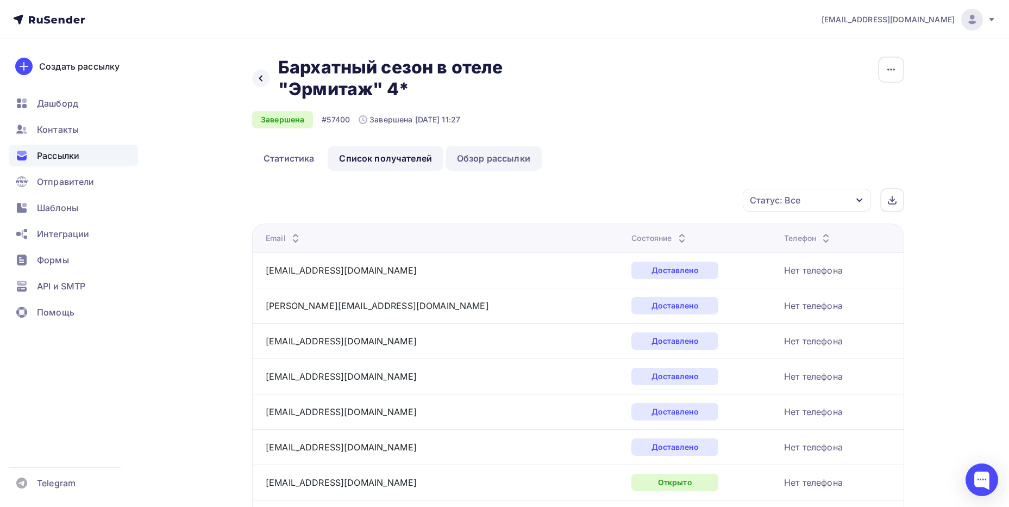
click at [489, 161] on link "Обзор рассылки" at bounding box center [494, 158] width 96 height 25
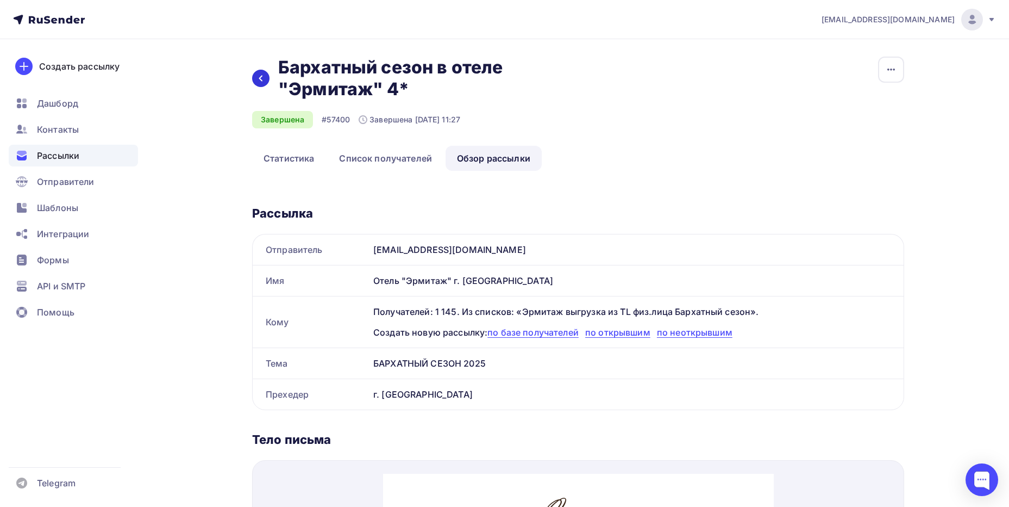
click at [253, 78] on div at bounding box center [260, 78] width 17 height 17
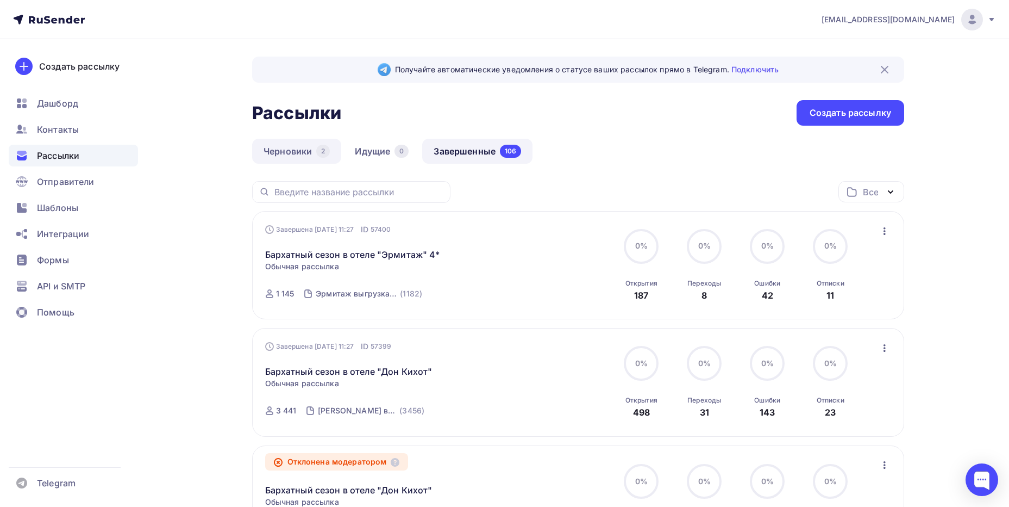
click at [270, 148] on link "Черновики 2" at bounding box center [296, 151] width 89 height 25
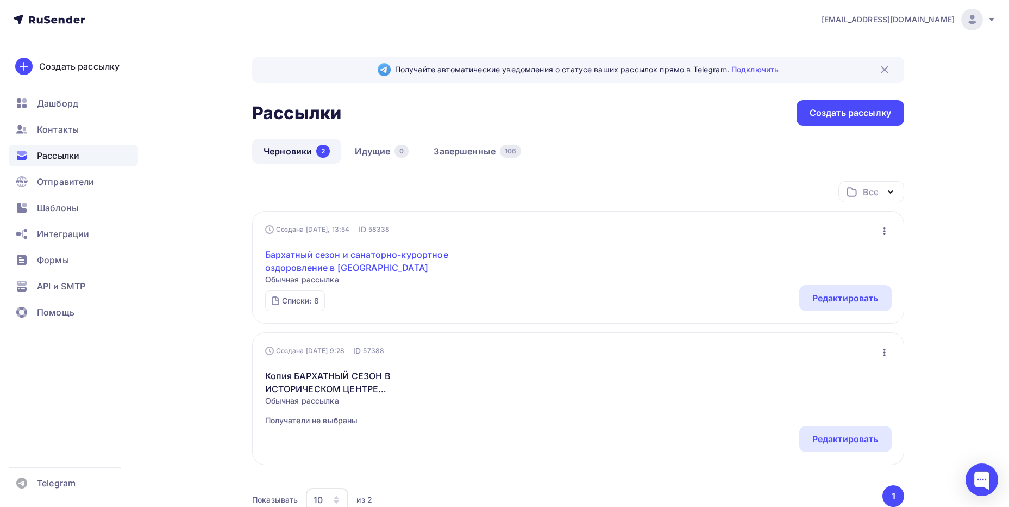
click at [364, 256] on link "Бархатный сезон и санаторно-курортное оздоровление в [GEOGRAPHIC_DATA]" at bounding box center [358, 261] width 186 height 26
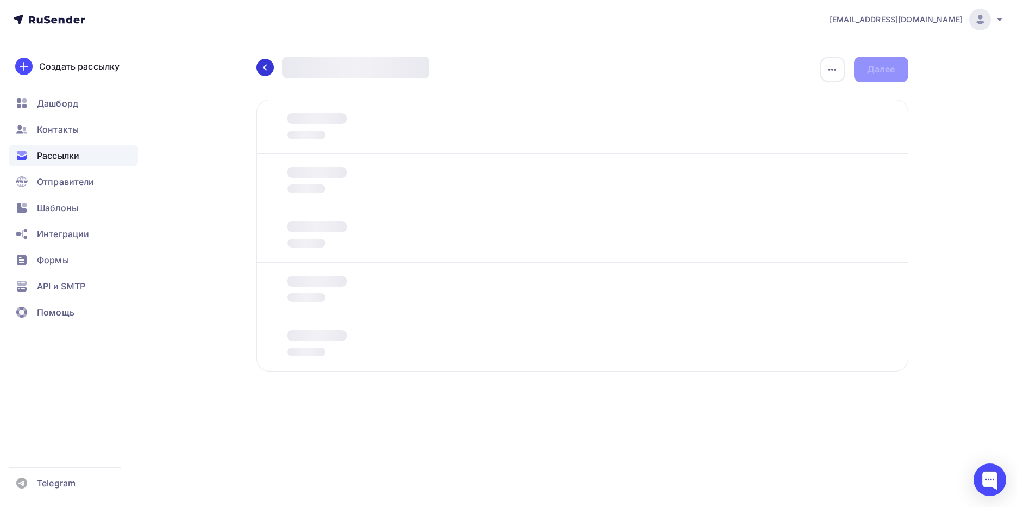
click at [262, 65] on icon at bounding box center [265, 67] width 9 height 9
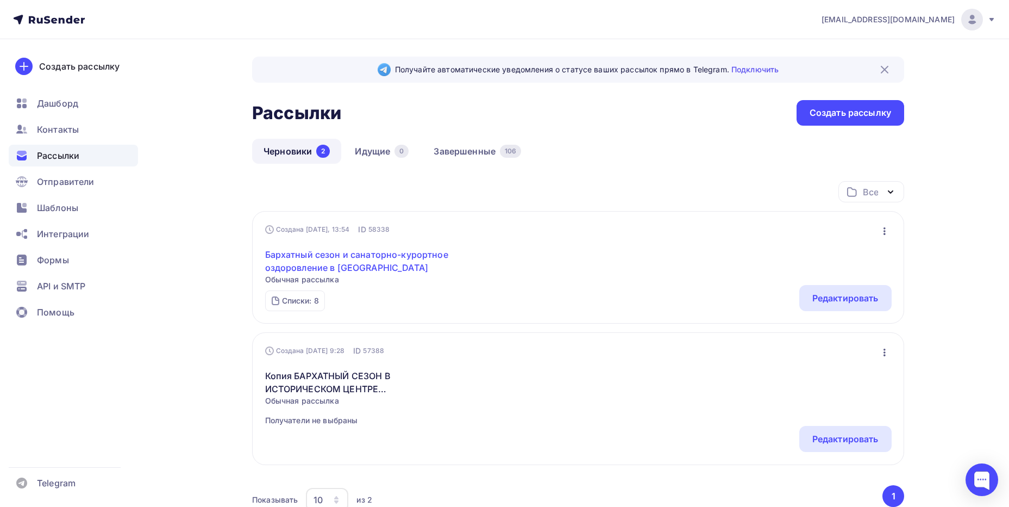
click at [314, 264] on link "Бархатный сезон и санаторно-курортное оздоровление в [GEOGRAPHIC_DATA]" at bounding box center [358, 261] width 186 height 26
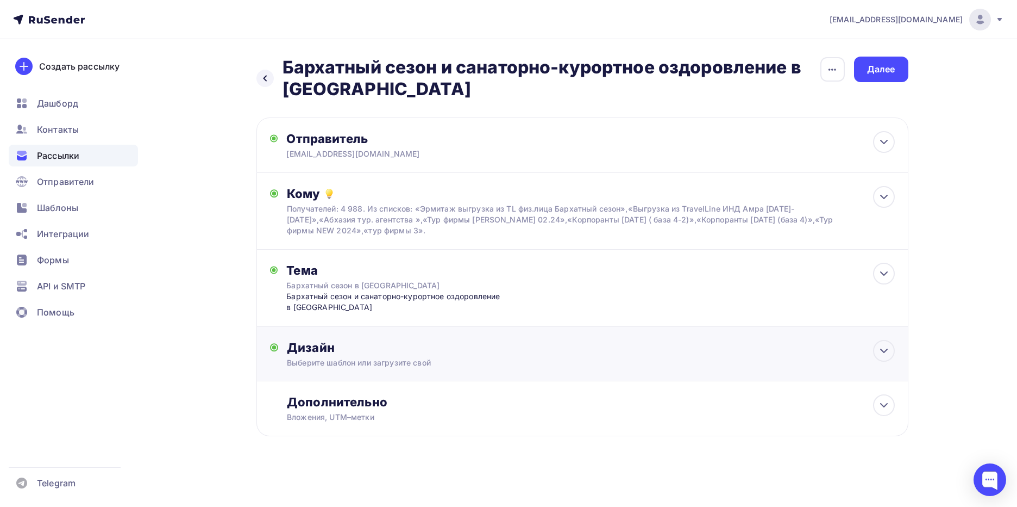
click at [361, 367] on div "Выберите шаблон или загрузите свой" at bounding box center [560, 362] width 547 height 11
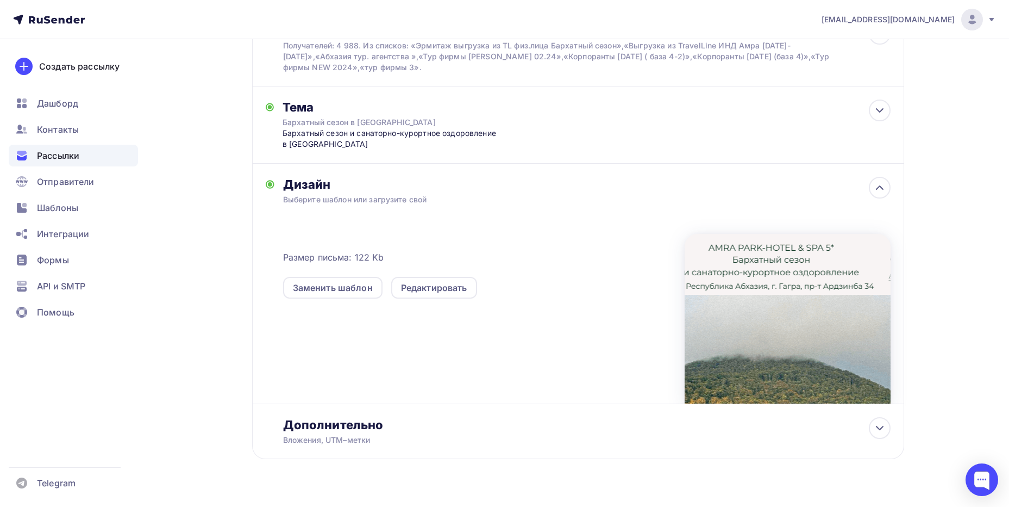
scroll to position [185, 0]
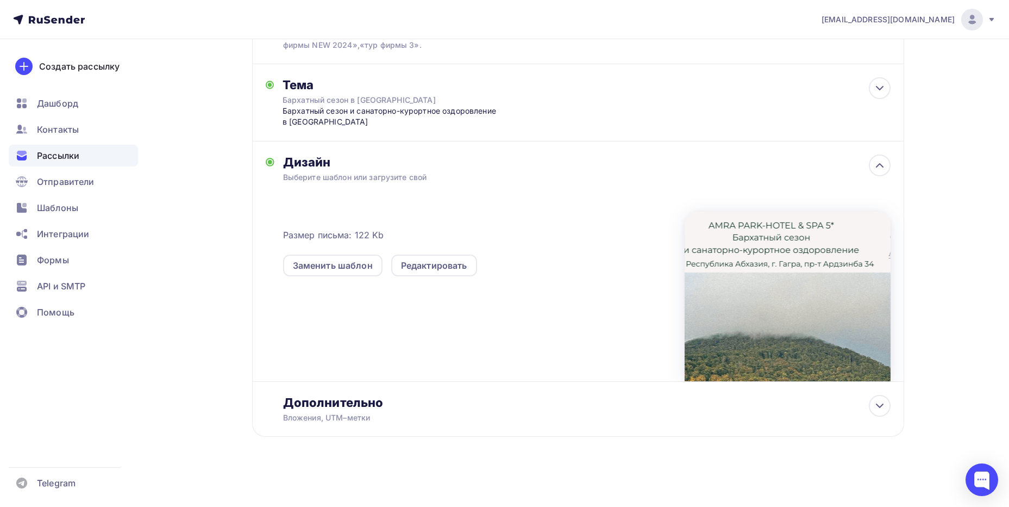
click at [846, 245] on div at bounding box center [788, 296] width 206 height 170
click at [421, 259] on div "Редактировать" at bounding box center [434, 265] width 66 height 13
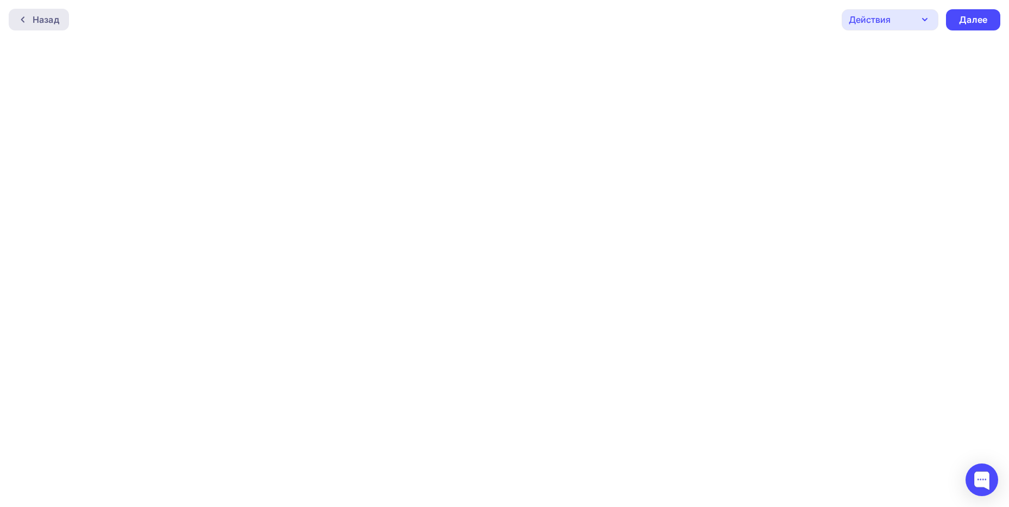
click at [35, 11] on div "Назад" at bounding box center [39, 20] width 60 height 22
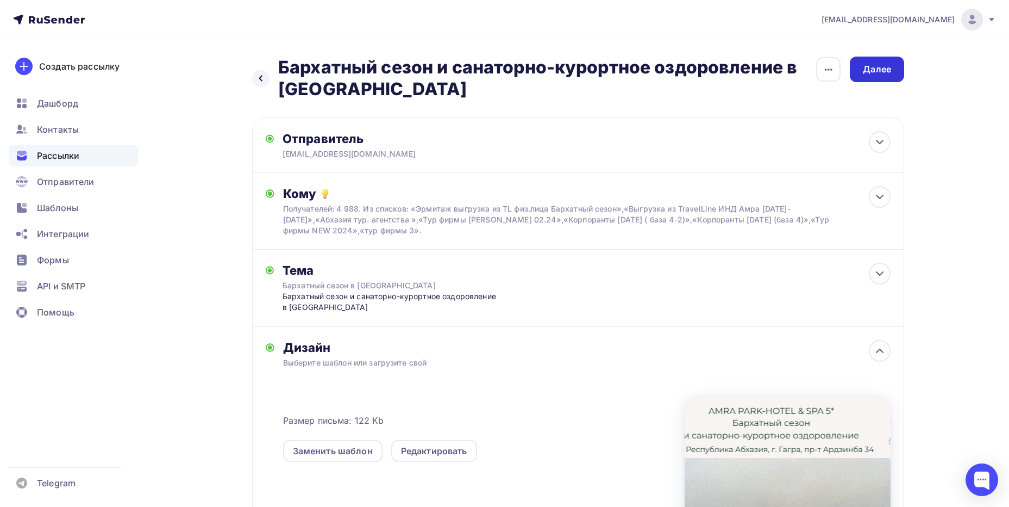
click at [872, 76] on div "Далее" at bounding box center [877, 70] width 54 height 26
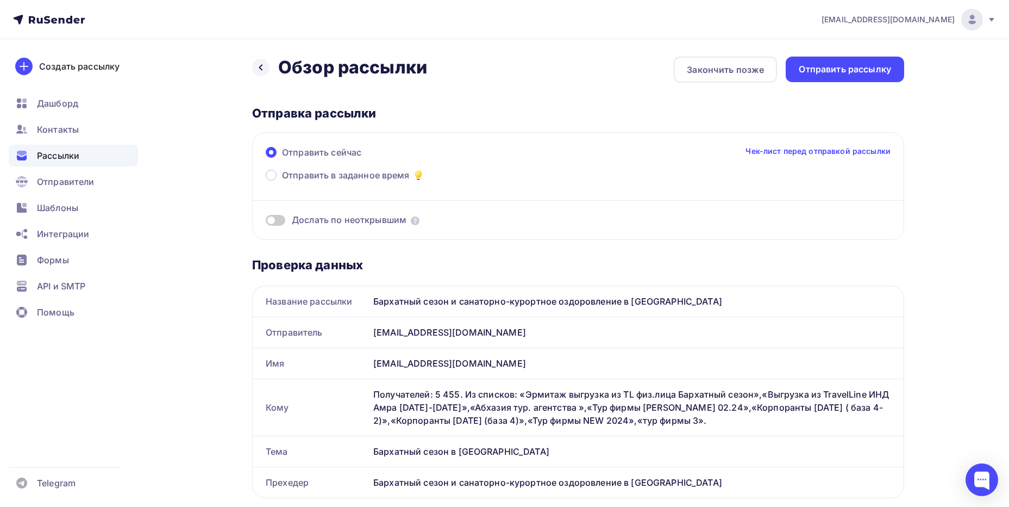
click at [873, 76] on div "Отправить рассылку" at bounding box center [845, 70] width 118 height 26
